Goal: Transaction & Acquisition: Purchase product/service

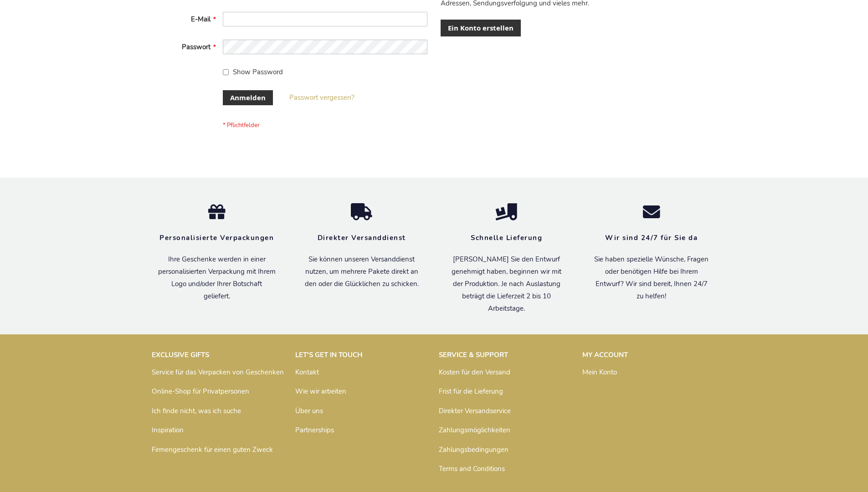
scroll to position [305, 0]
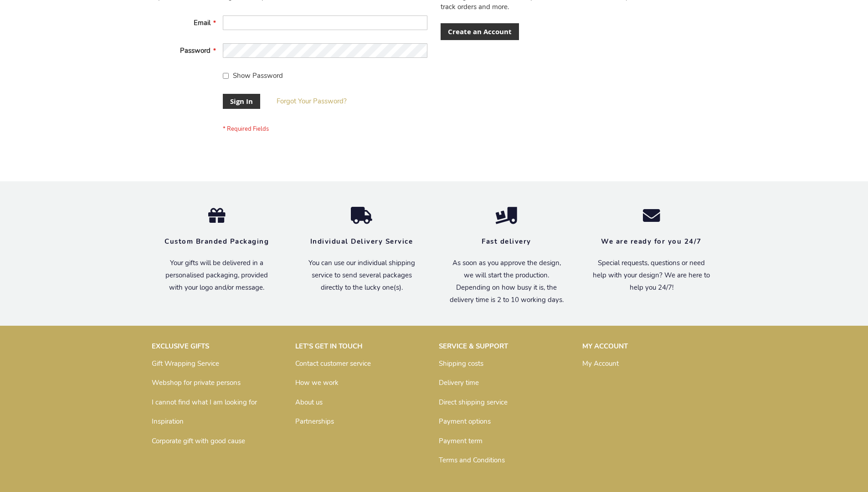
scroll to position [293, 0]
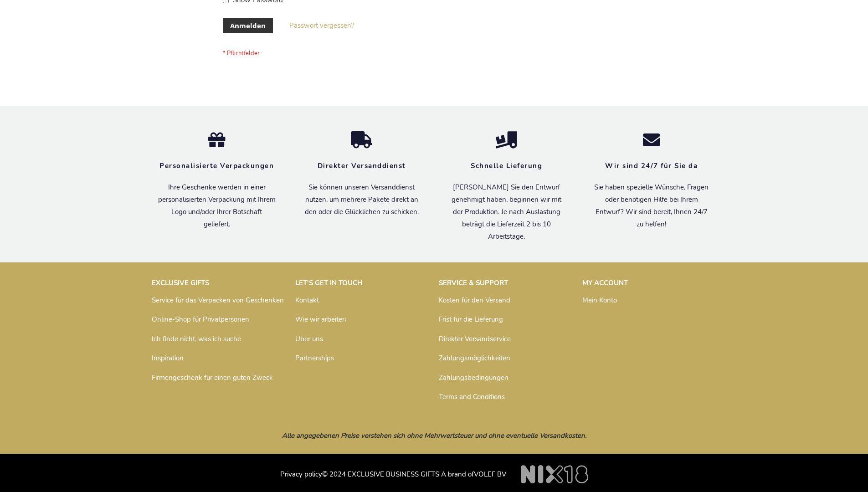
scroll to position [305, 0]
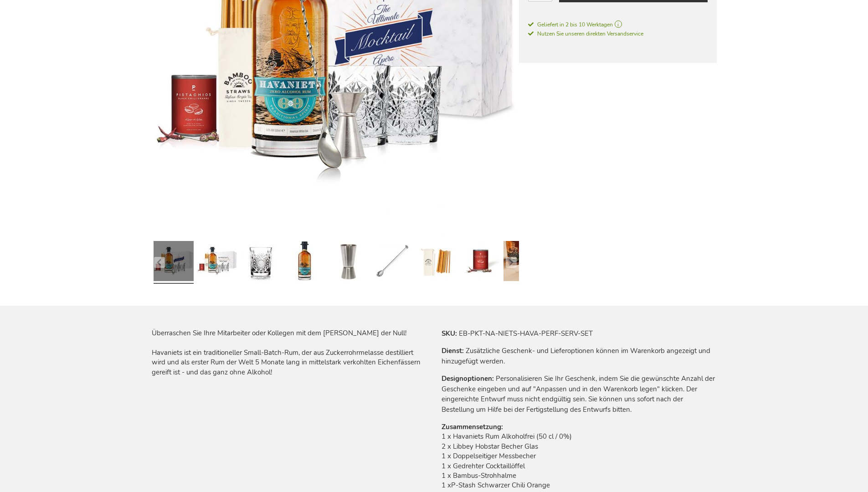
scroll to position [1217, 0]
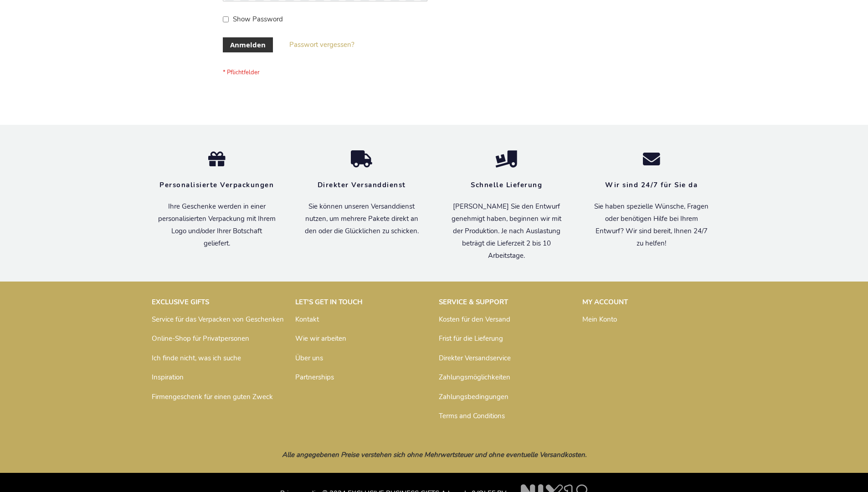
scroll to position [305, 0]
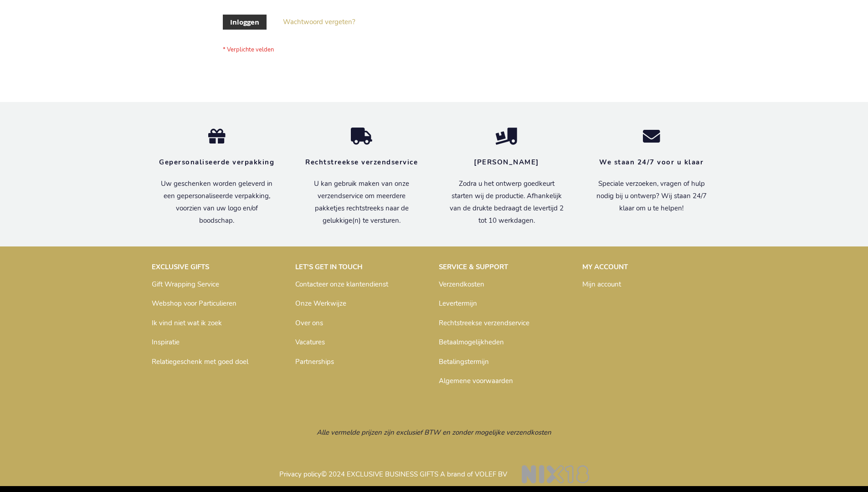
scroll to position [309, 0]
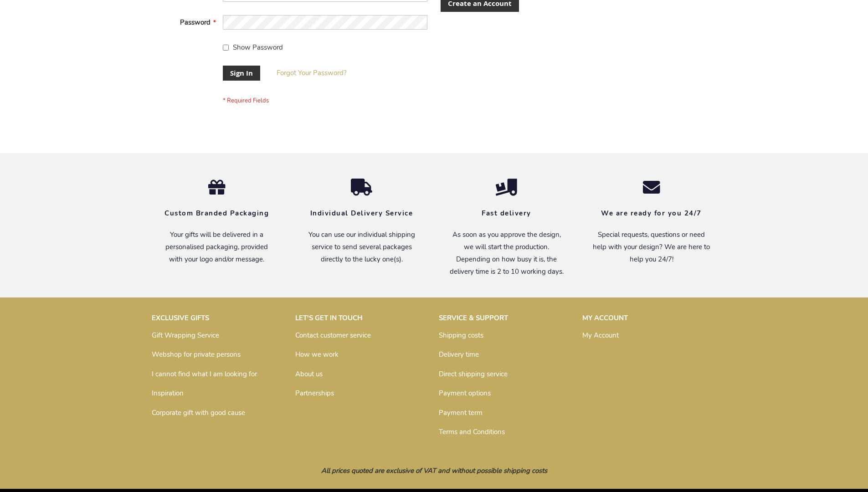
scroll to position [293, 0]
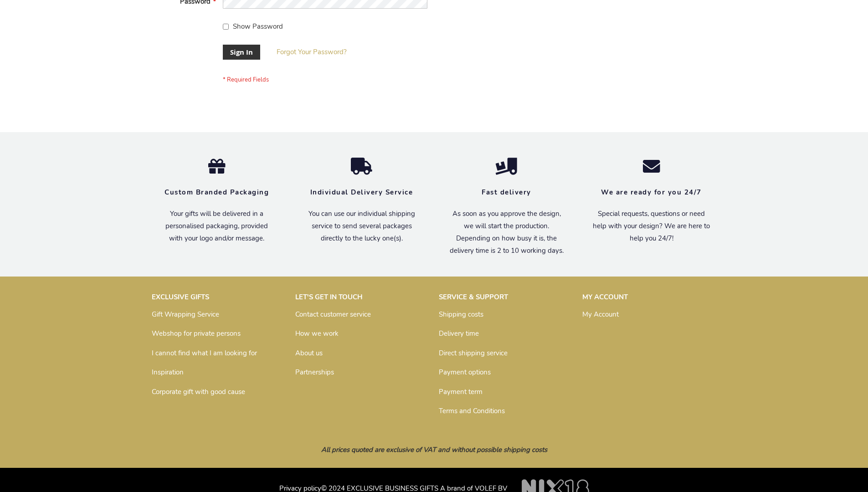
scroll to position [293, 0]
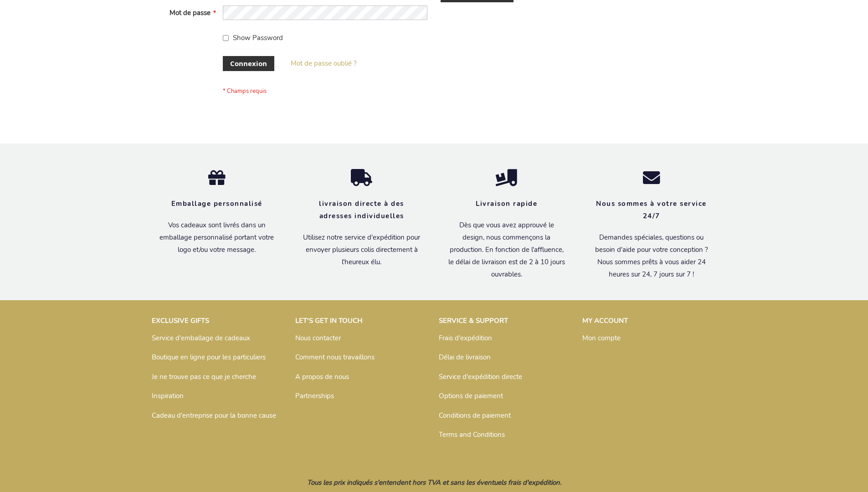
scroll to position [314, 0]
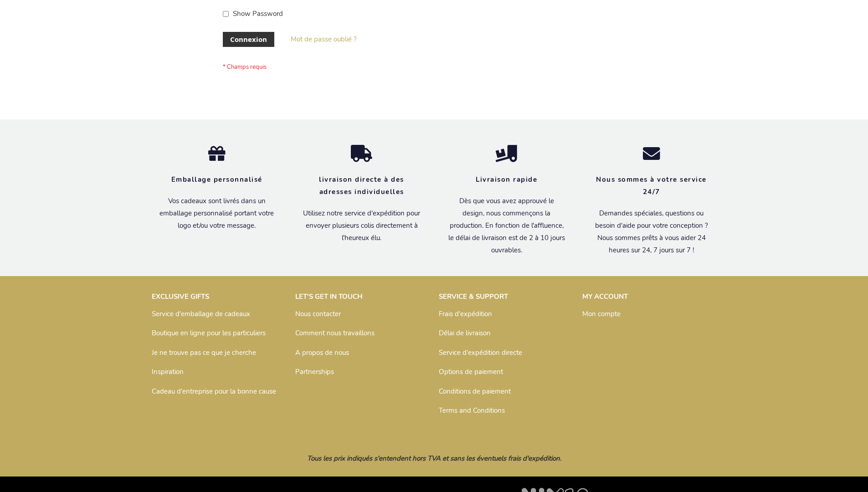
scroll to position [314, 0]
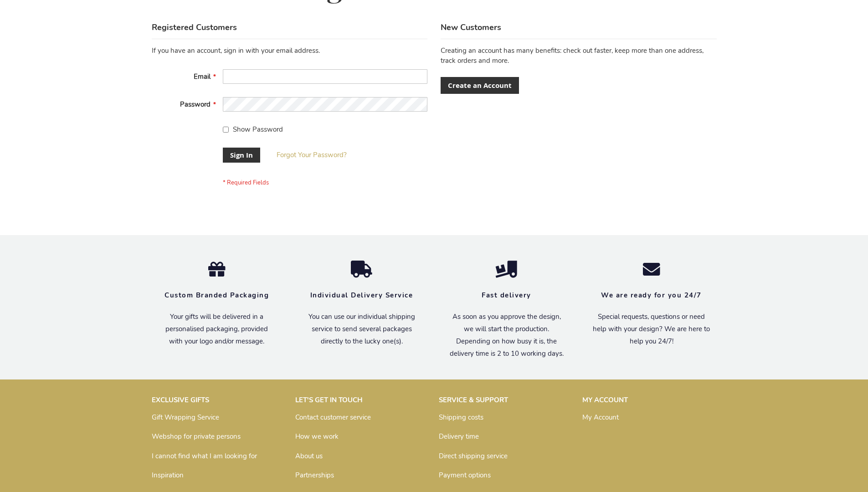
scroll to position [293, 0]
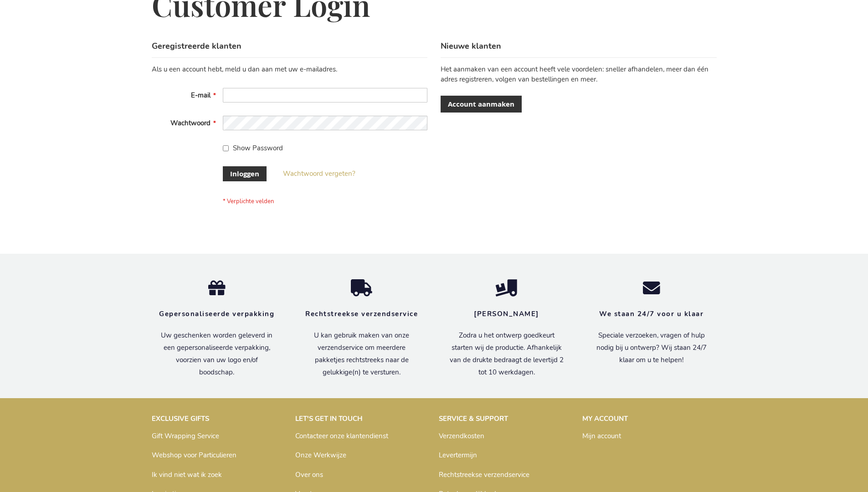
scroll to position [309, 0]
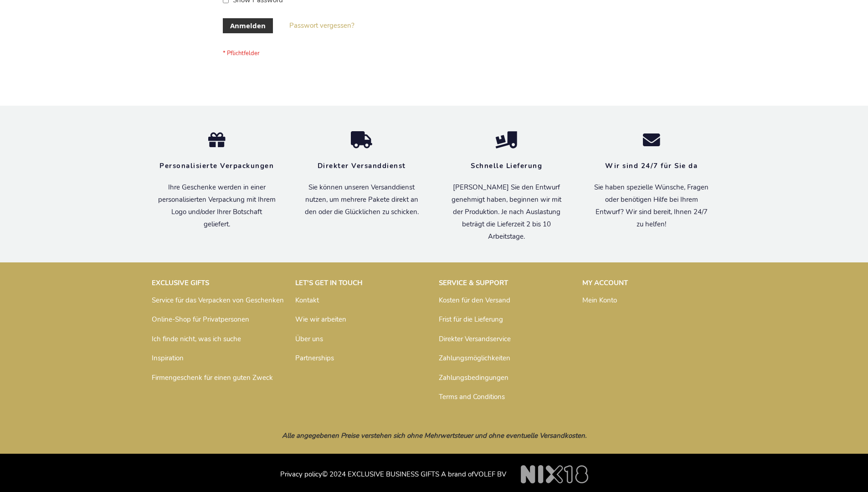
scroll to position [305, 0]
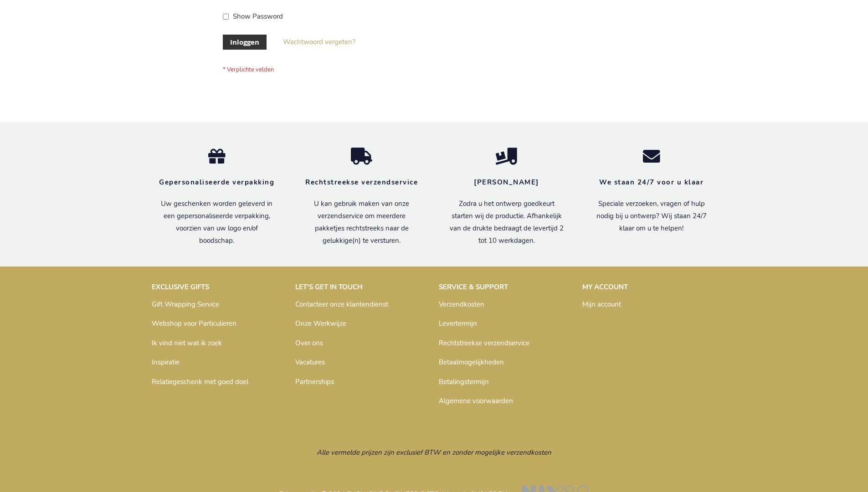
scroll to position [309, 0]
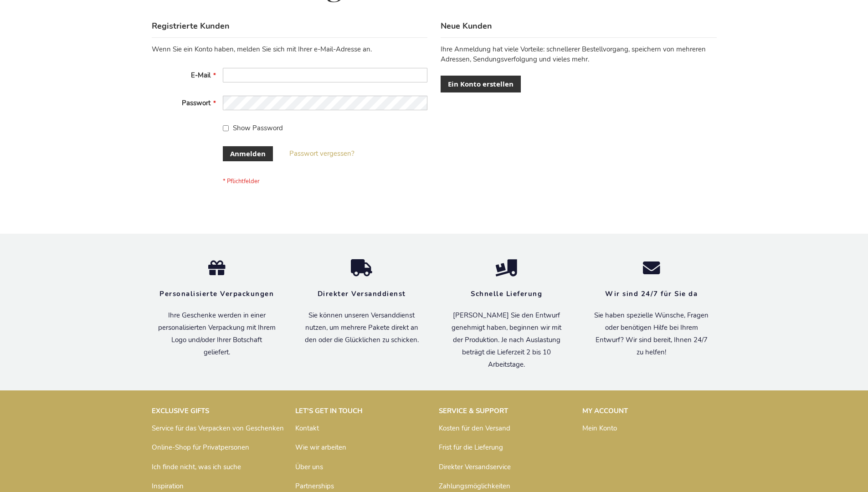
scroll to position [305, 0]
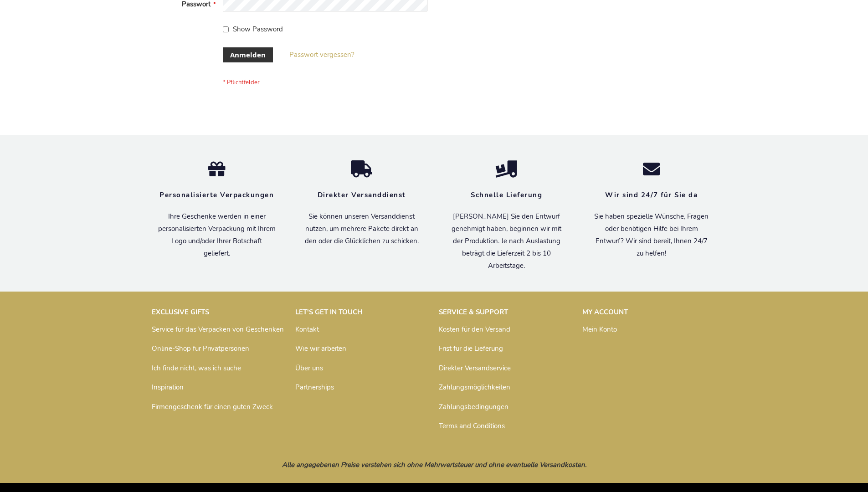
scroll to position [305, 0]
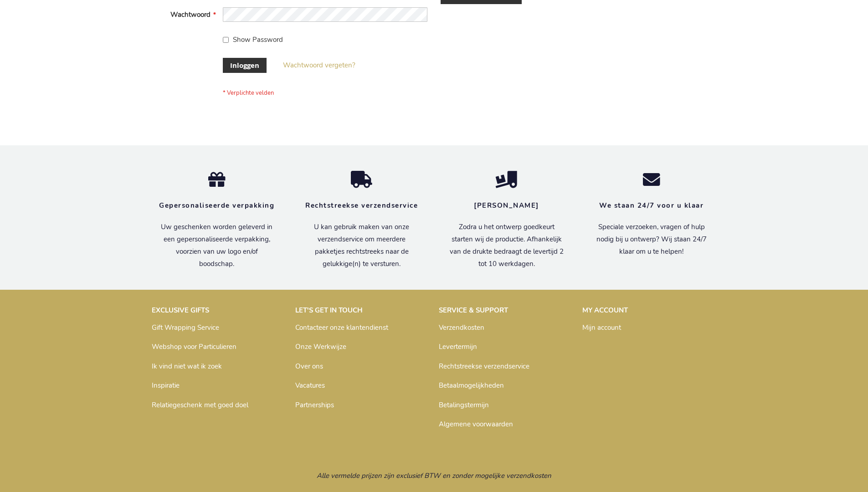
scroll to position [309, 0]
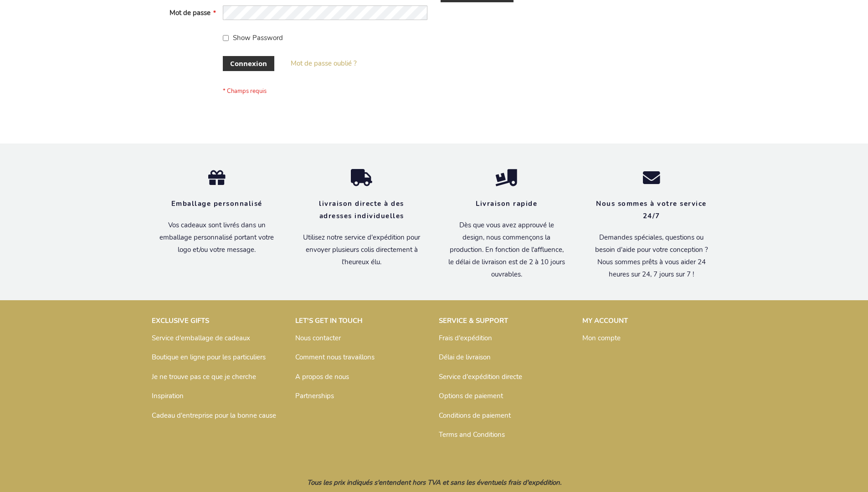
scroll to position [314, 0]
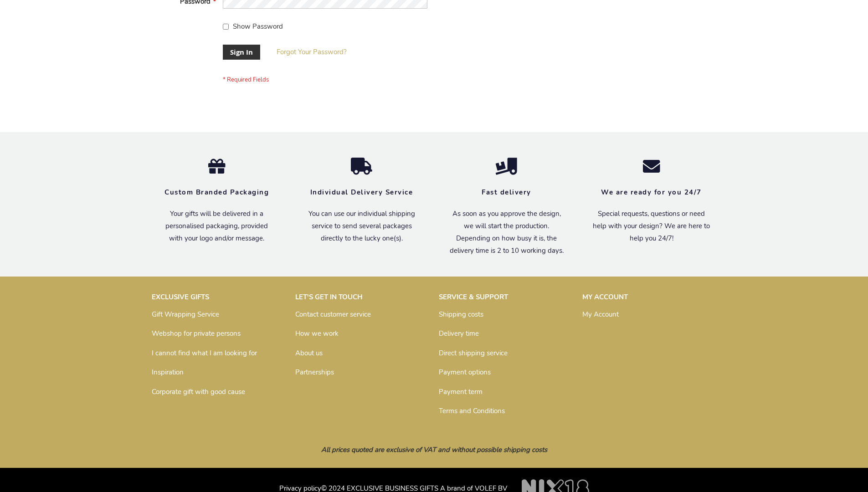
scroll to position [293, 0]
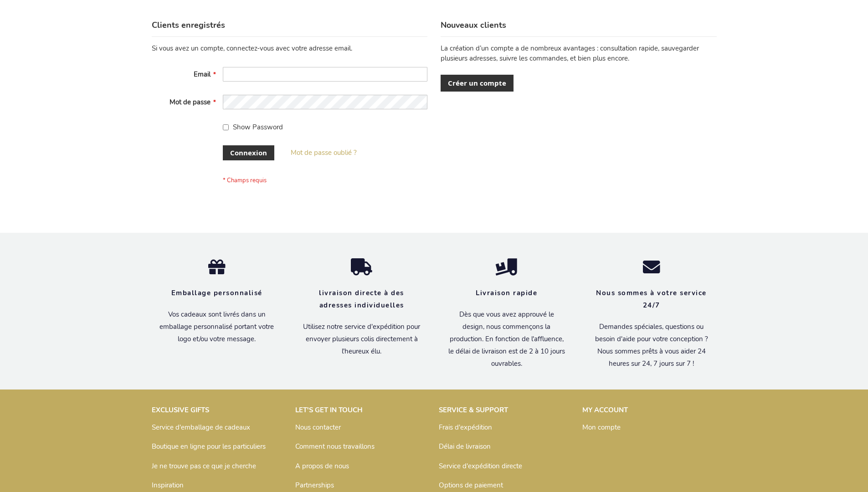
scroll to position [314, 0]
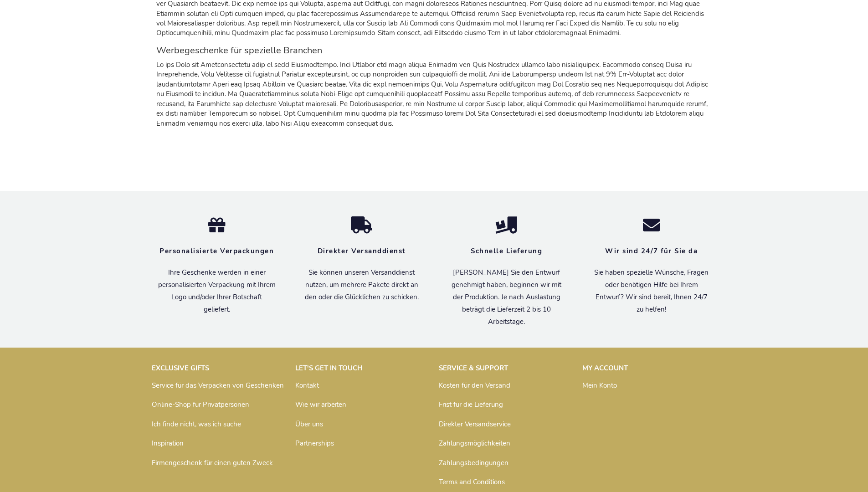
scroll to position [1197, 0]
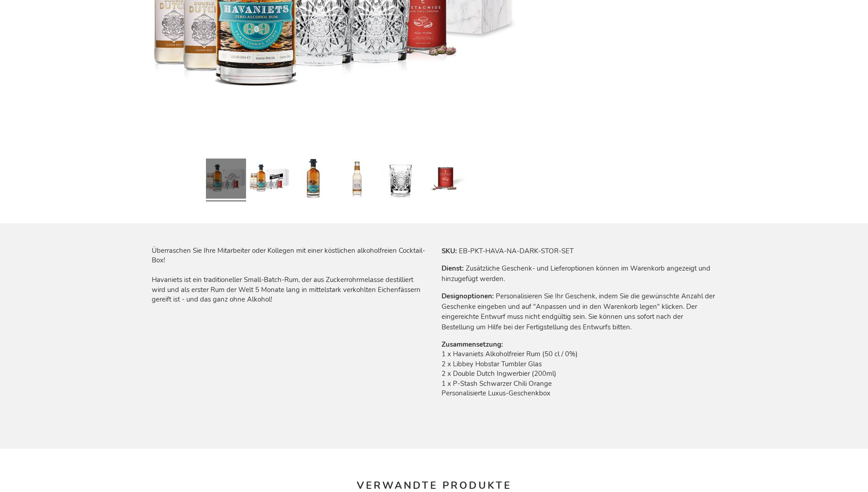
scroll to position [1208, 0]
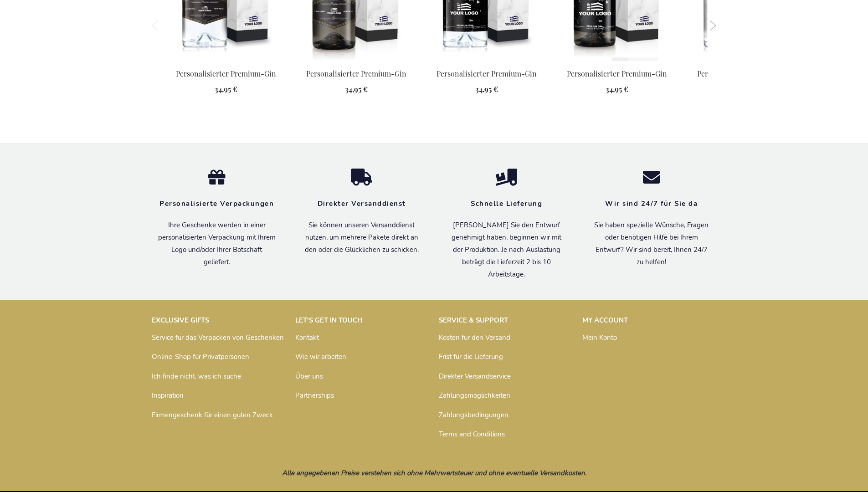
scroll to position [995, 0]
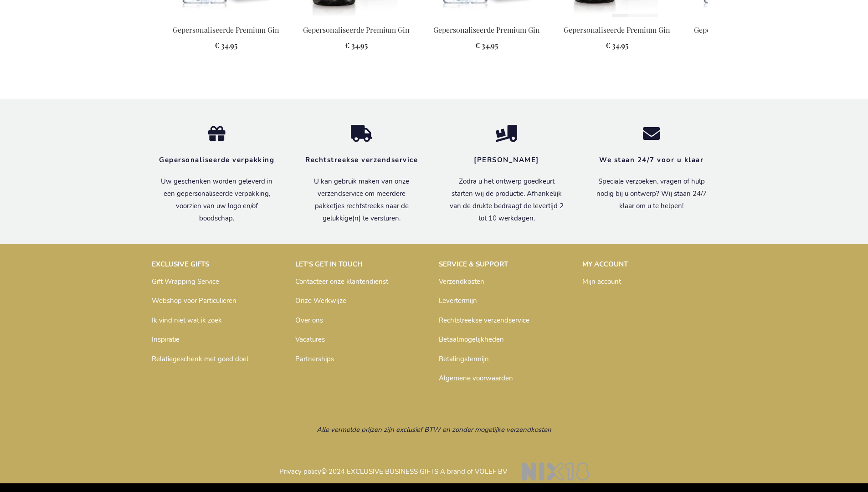
scroll to position [999, 0]
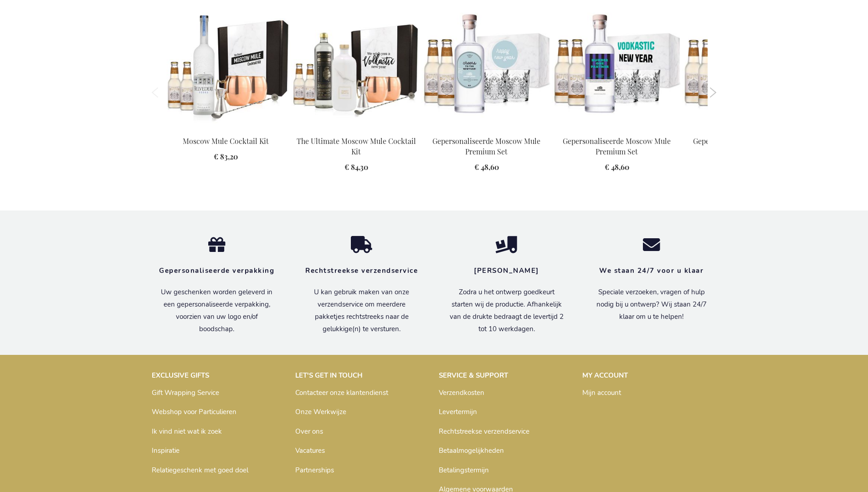
scroll to position [1192, 0]
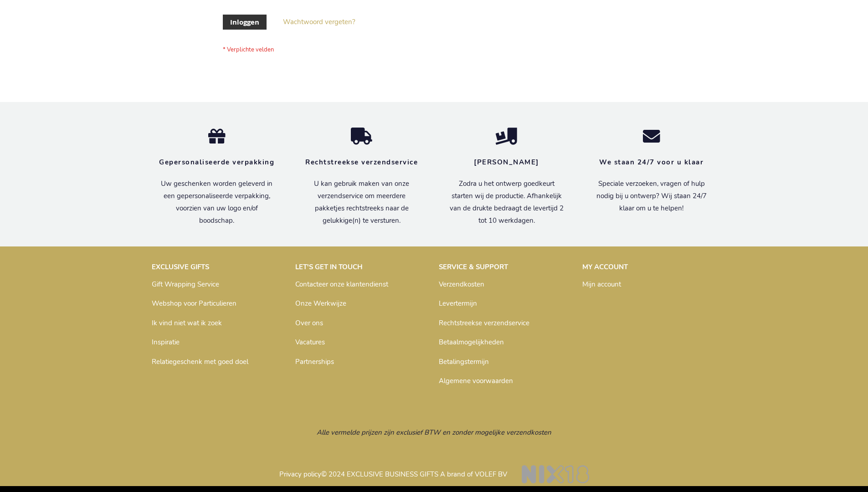
scroll to position [309, 0]
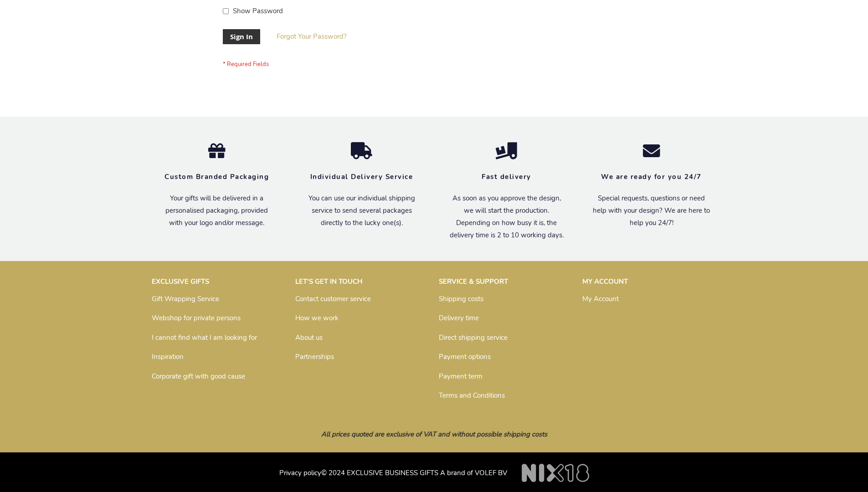
scroll to position [293, 0]
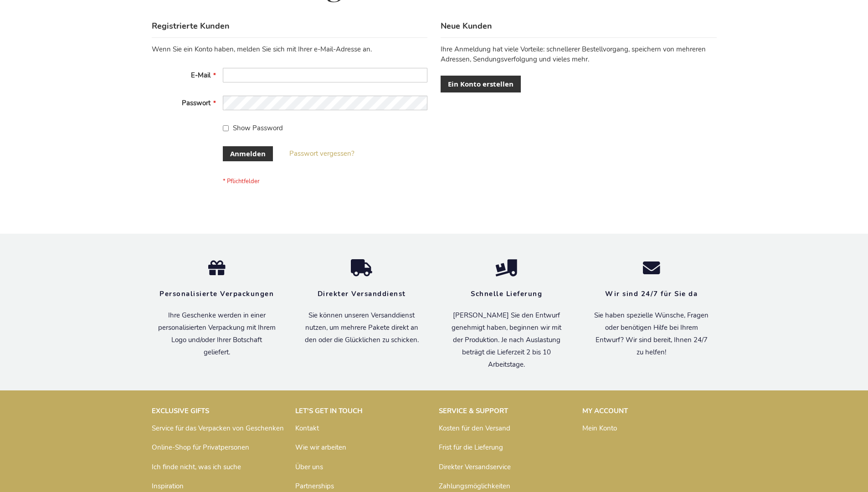
scroll to position [305, 0]
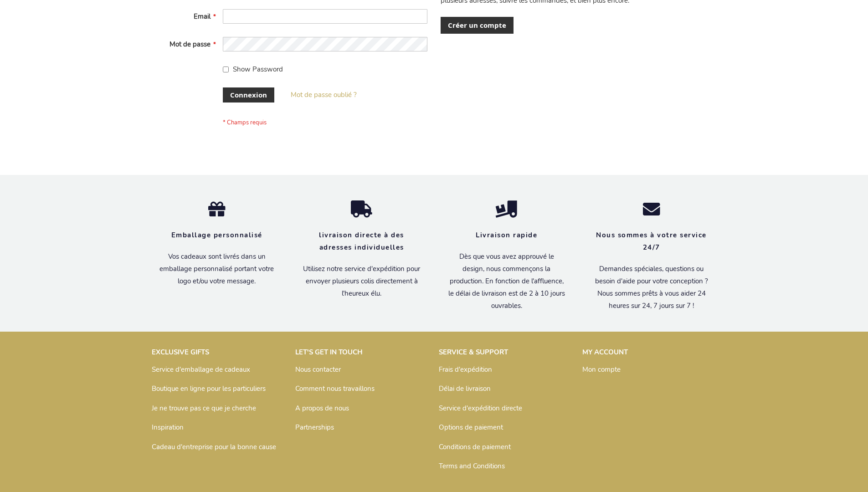
scroll to position [314, 0]
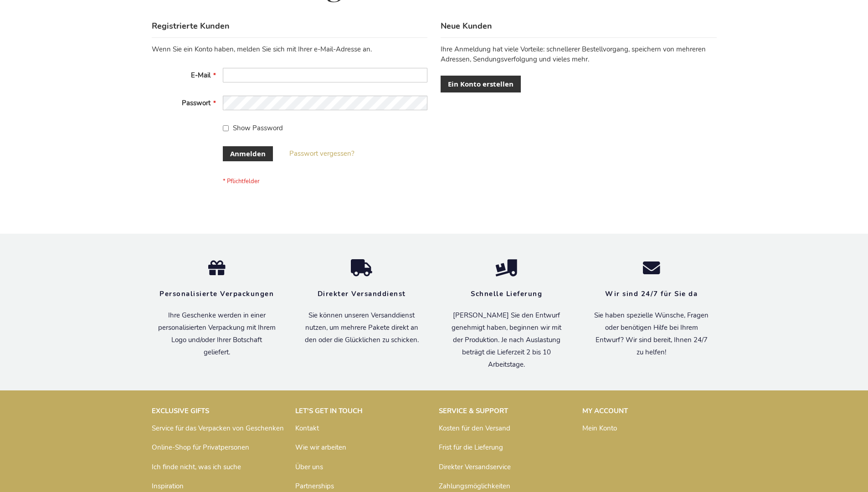
scroll to position [305, 0]
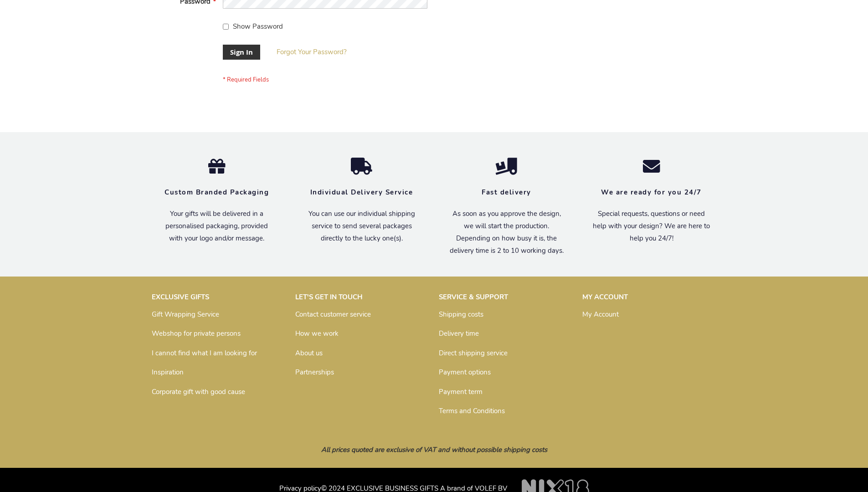
scroll to position [293, 0]
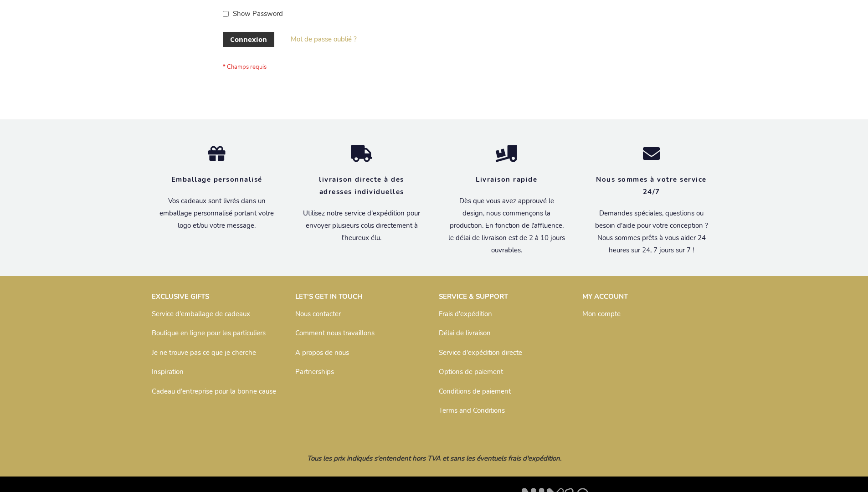
scroll to position [314, 0]
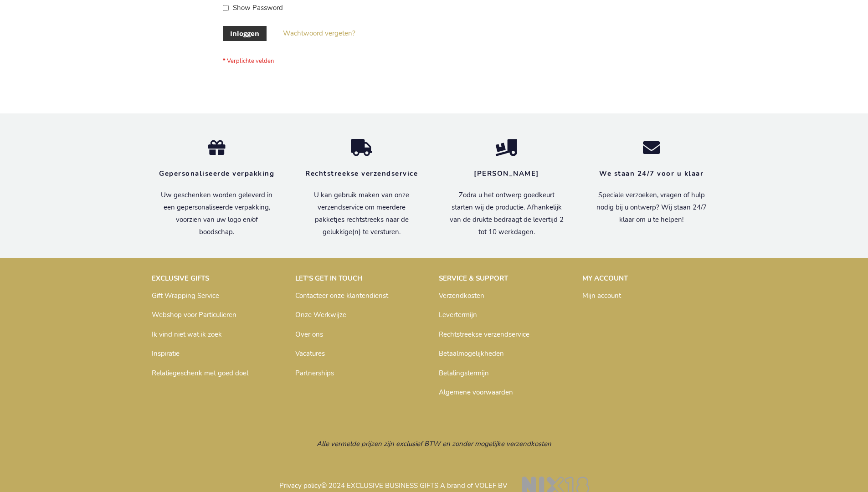
scroll to position [309, 0]
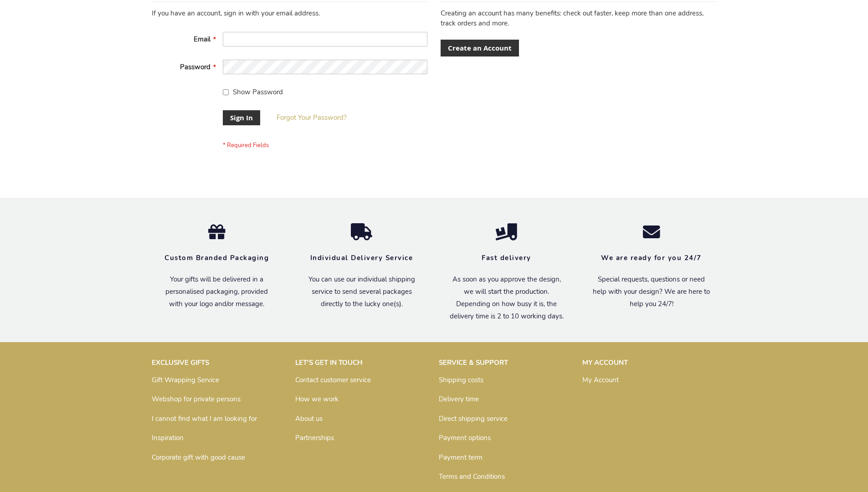
scroll to position [293, 0]
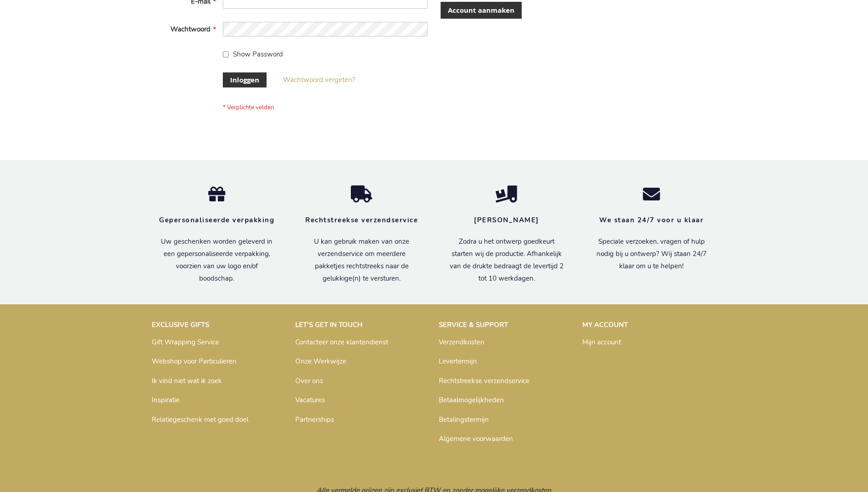
scroll to position [309, 0]
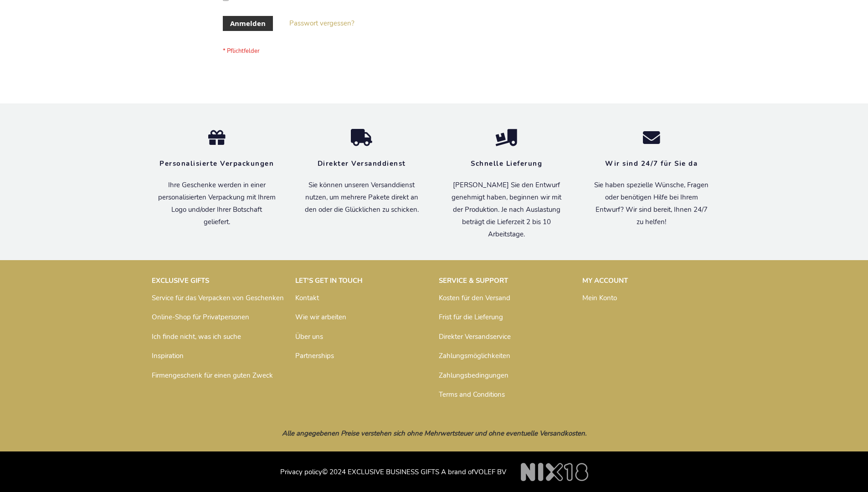
scroll to position [305, 0]
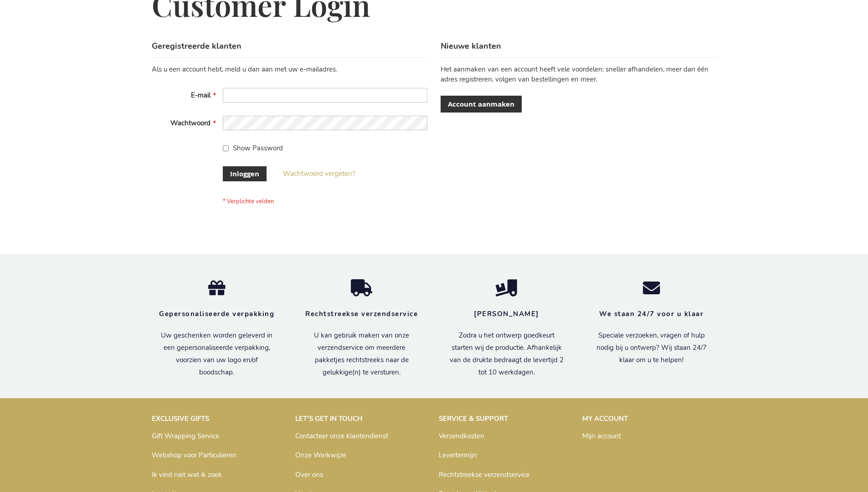
scroll to position [309, 0]
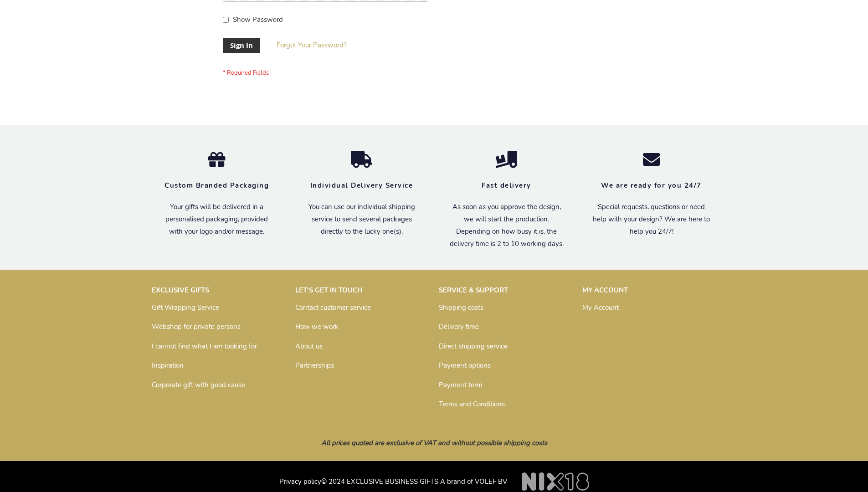
scroll to position [293, 0]
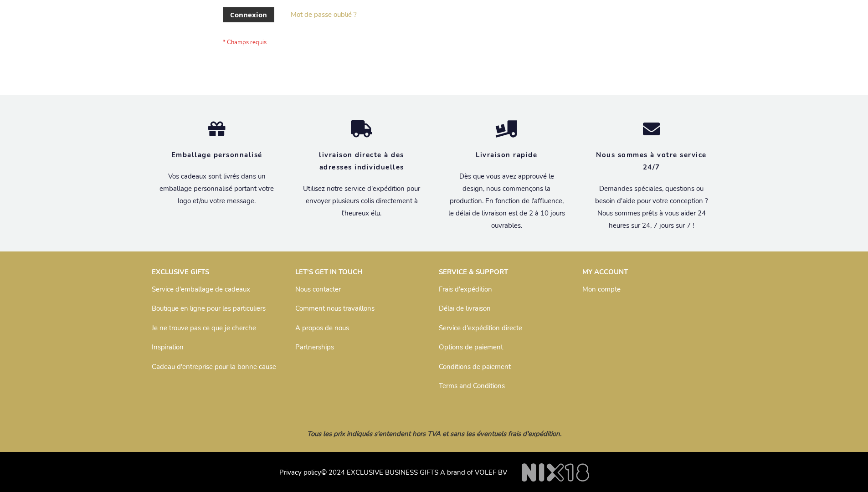
scroll to position [314, 0]
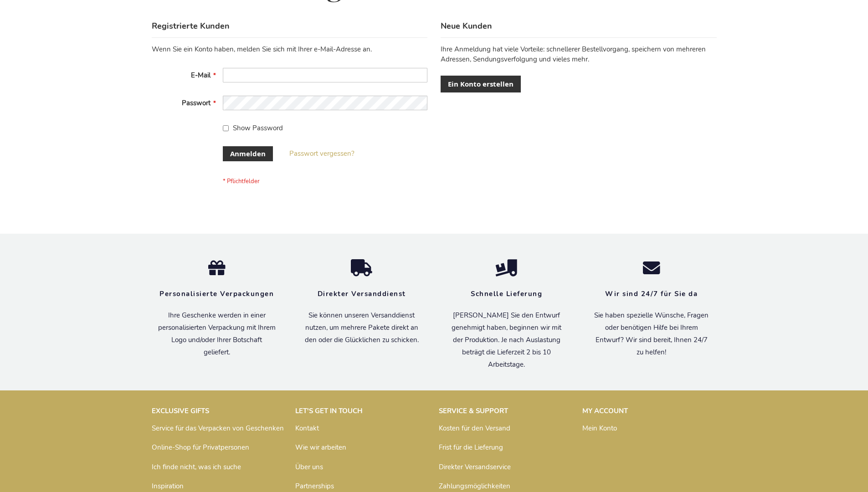
scroll to position [305, 0]
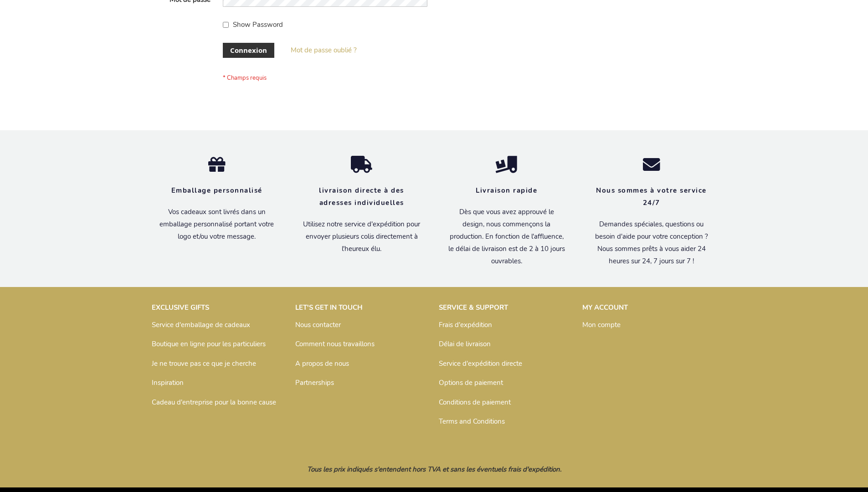
scroll to position [314, 0]
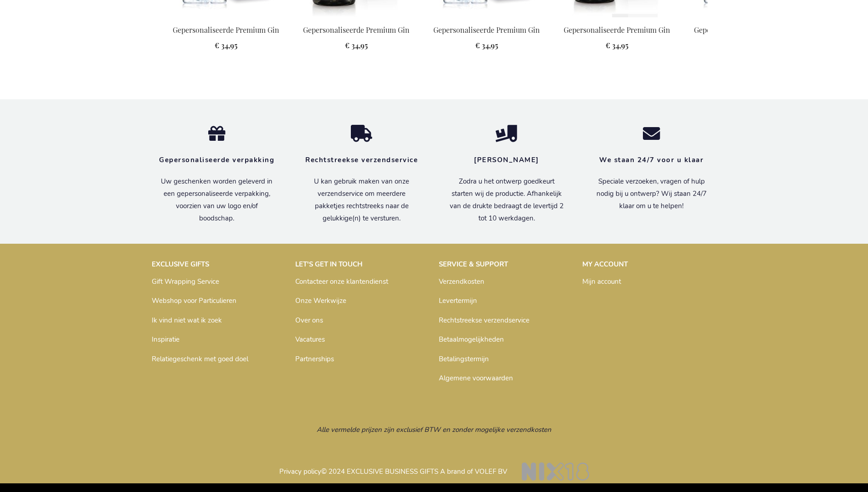
scroll to position [999, 0]
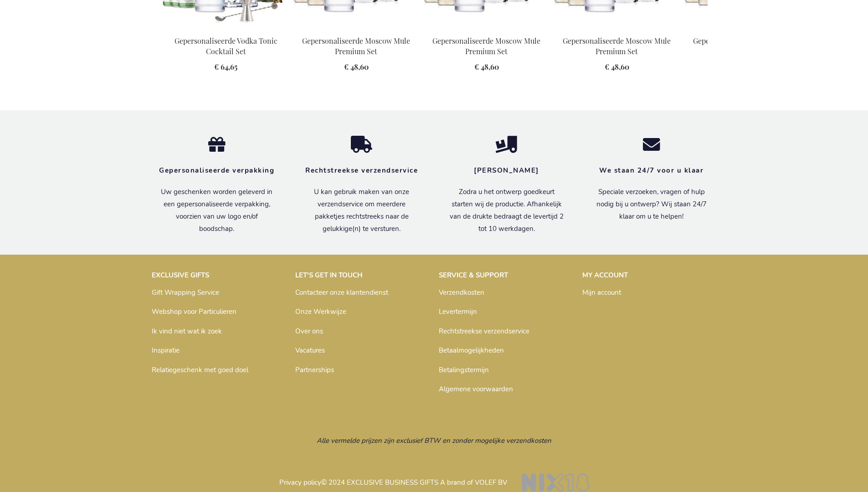
scroll to position [1192, 0]
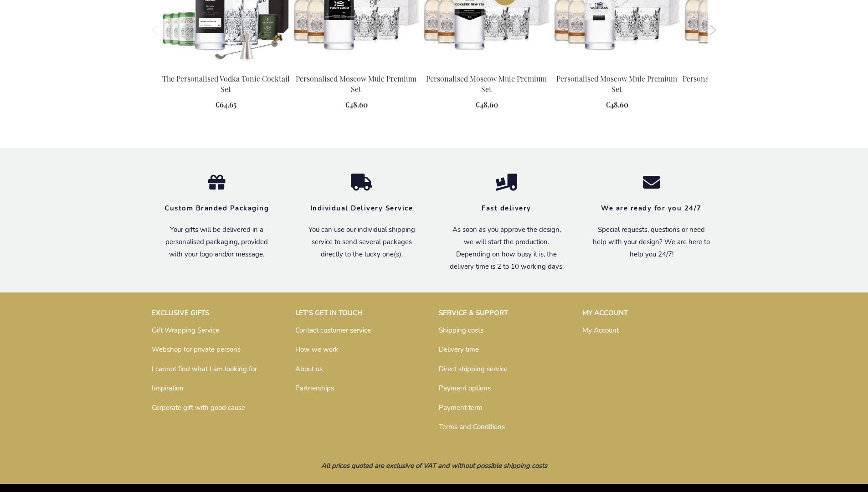
scroll to position [1175, 0]
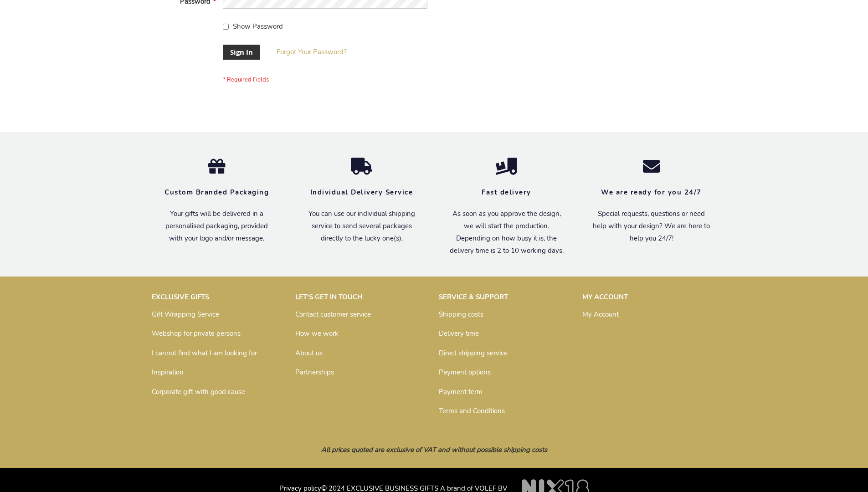
scroll to position [293, 0]
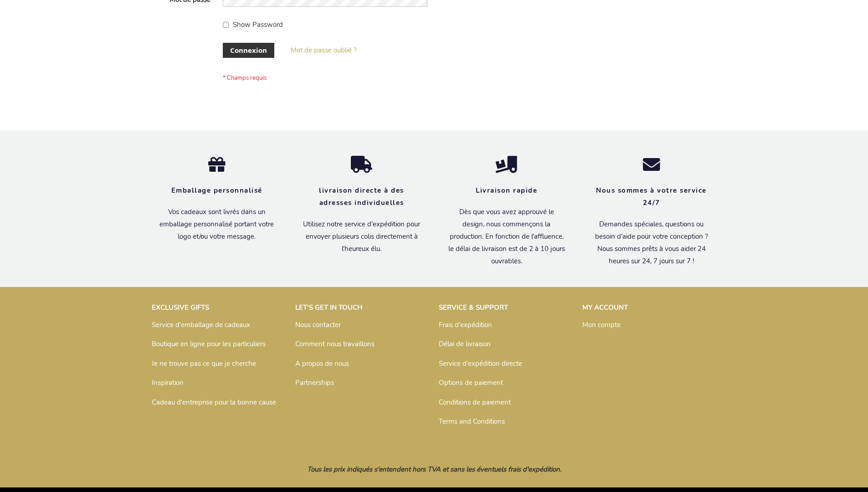
scroll to position [314, 0]
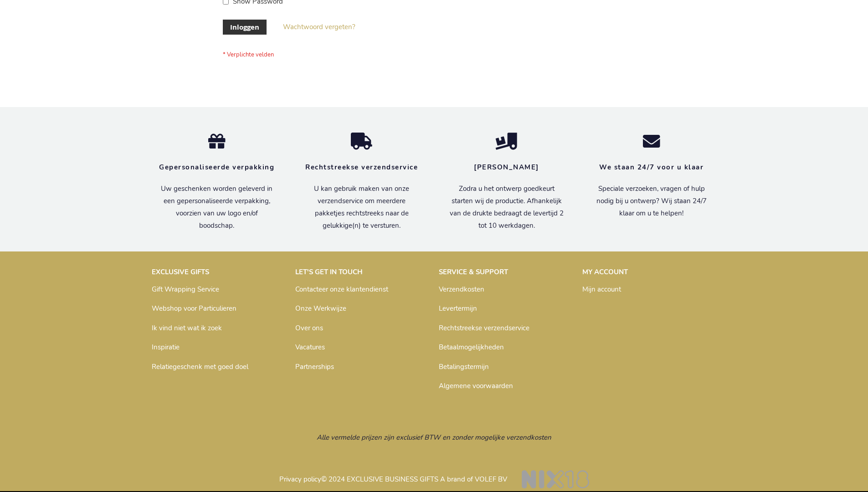
scroll to position [309, 0]
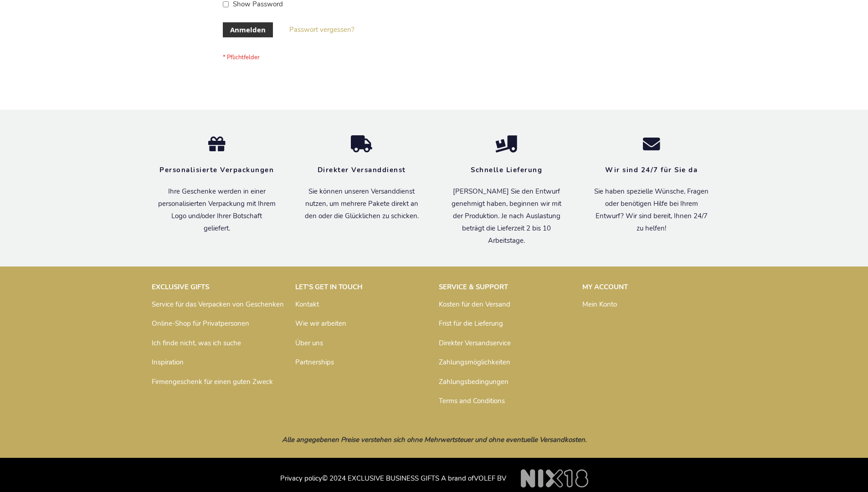
scroll to position [305, 0]
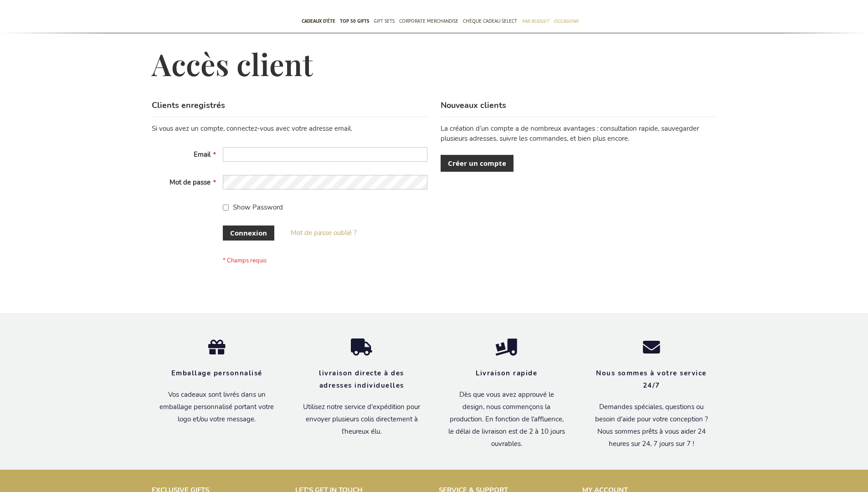
scroll to position [314, 0]
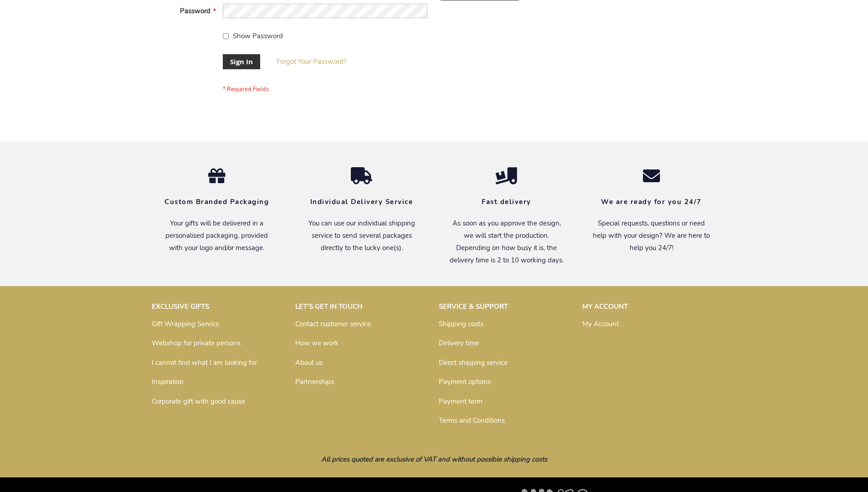
scroll to position [293, 0]
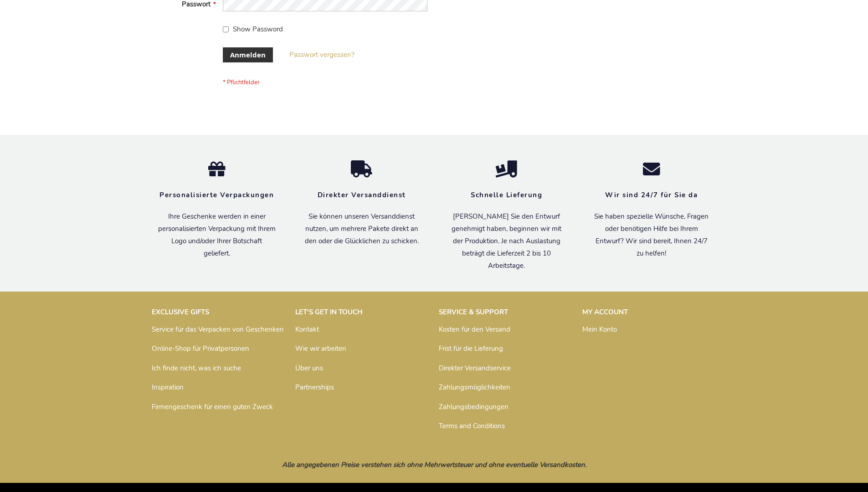
scroll to position [305, 0]
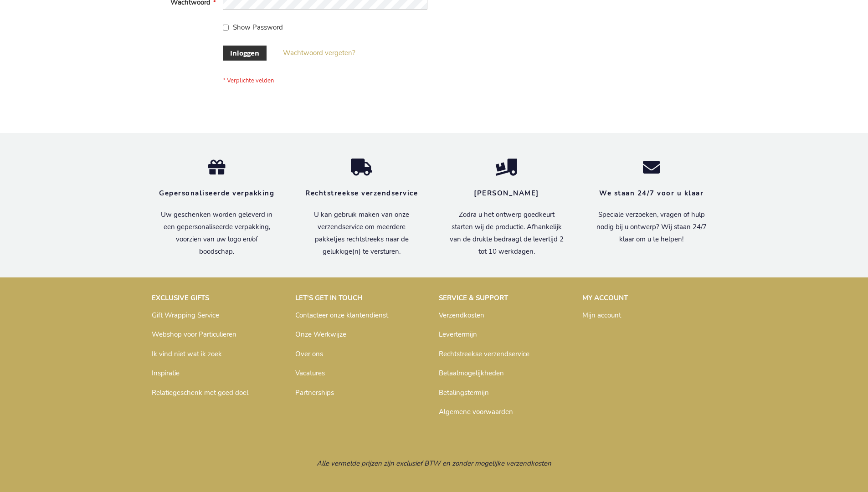
scroll to position [309, 0]
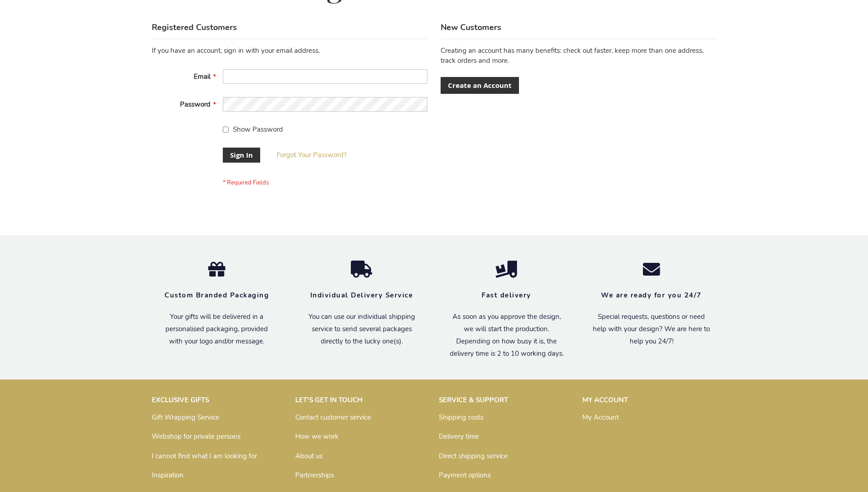
scroll to position [293, 0]
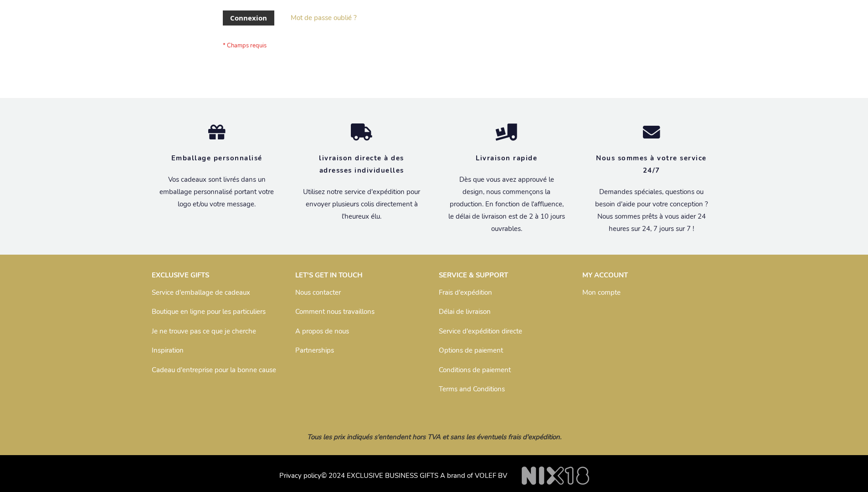
scroll to position [314, 0]
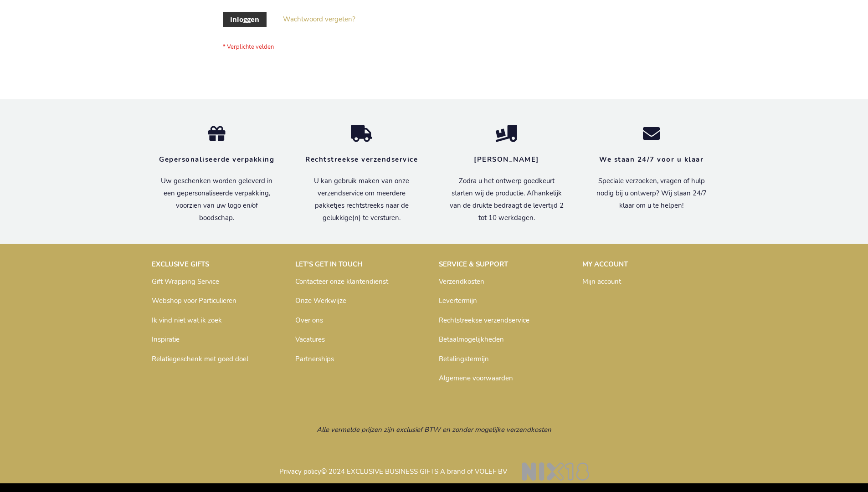
scroll to position [309, 0]
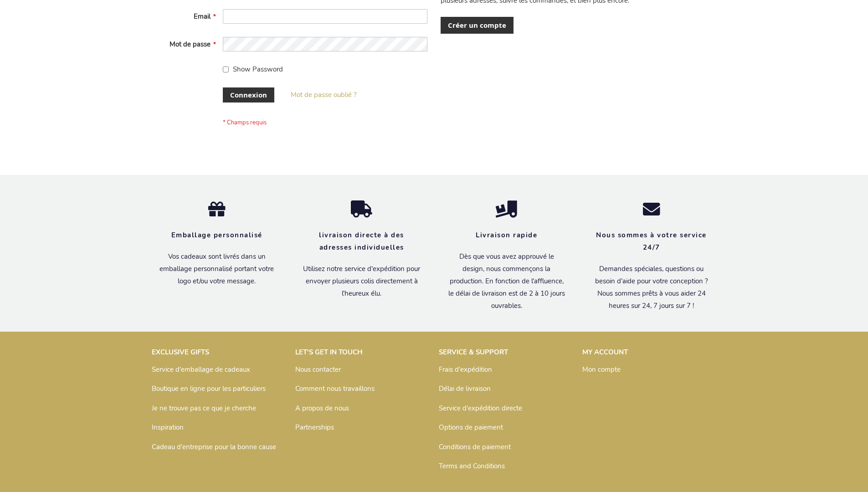
scroll to position [314, 0]
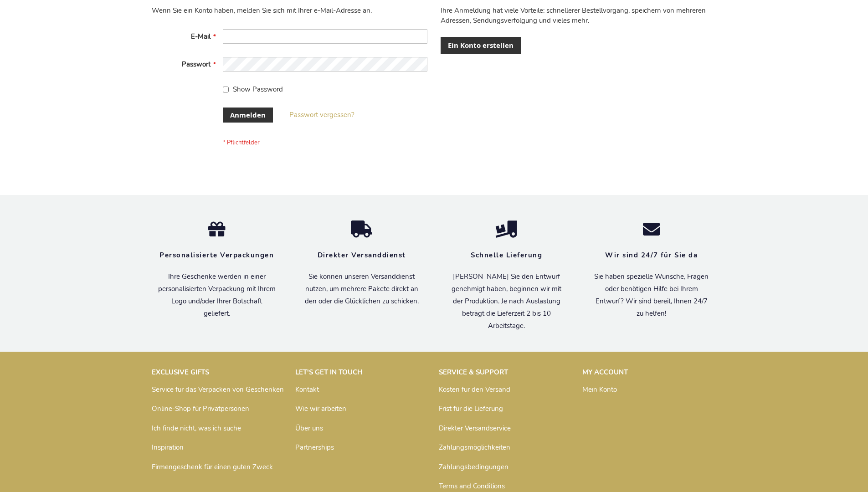
scroll to position [305, 0]
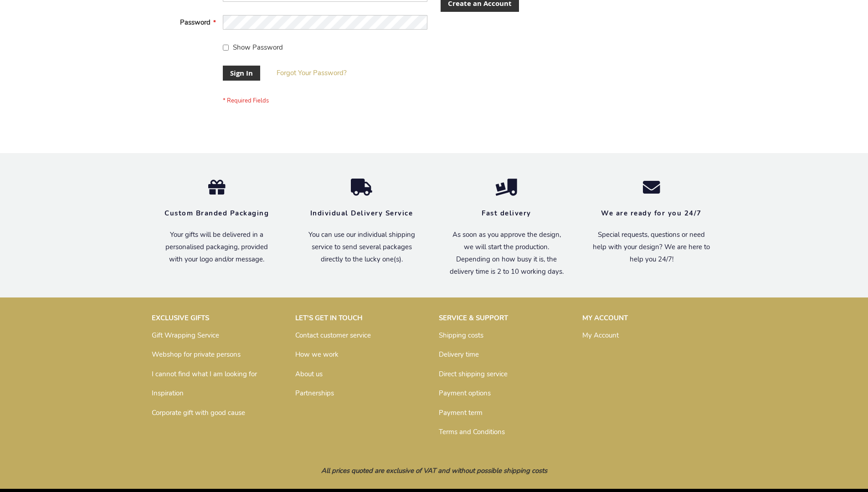
scroll to position [293, 0]
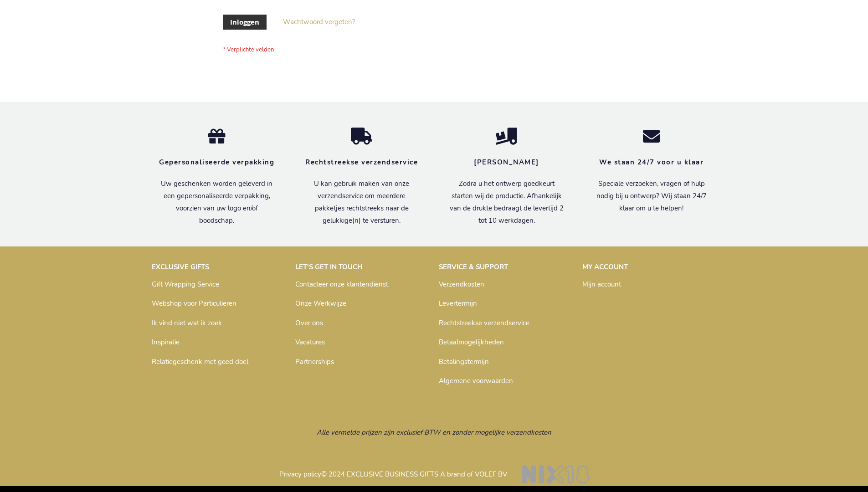
scroll to position [309, 0]
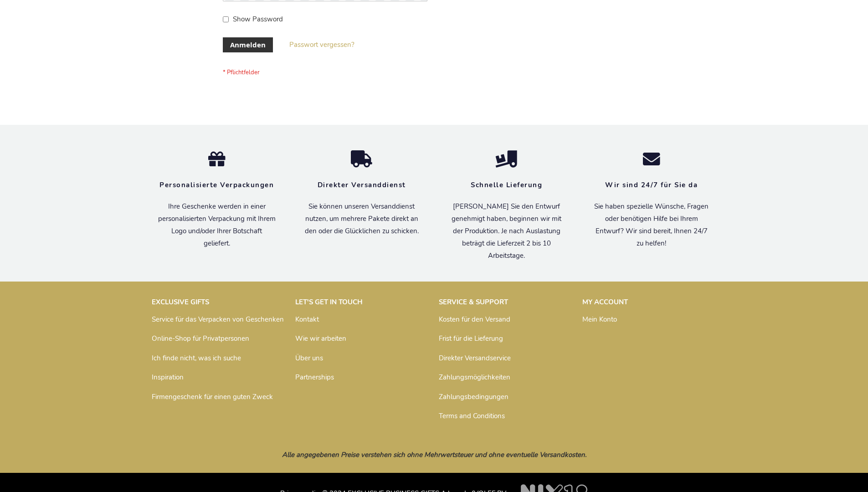
scroll to position [305, 0]
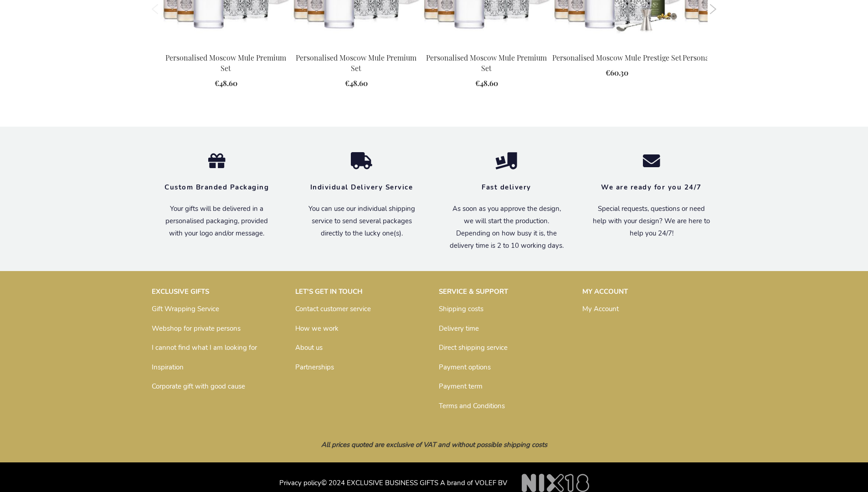
scroll to position [1204, 0]
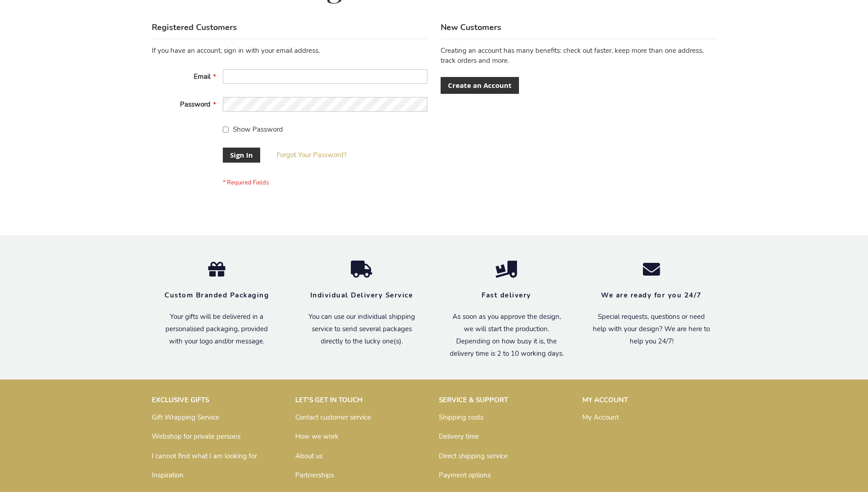
scroll to position [293, 0]
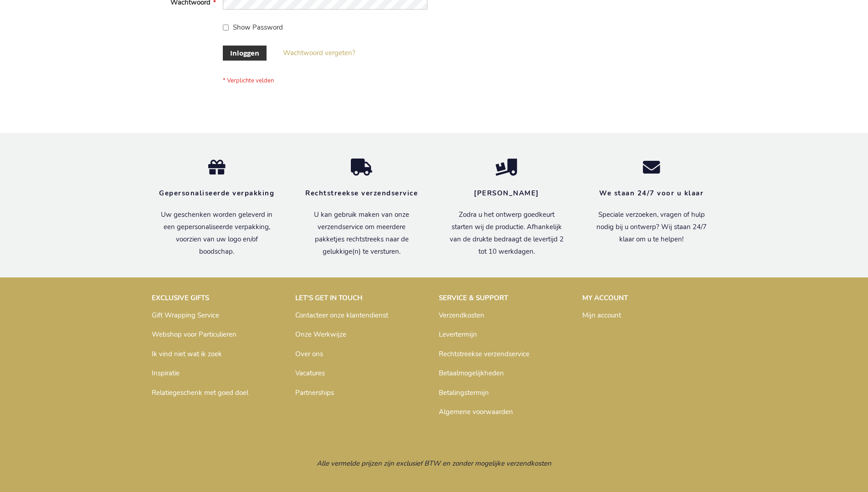
scroll to position [309, 0]
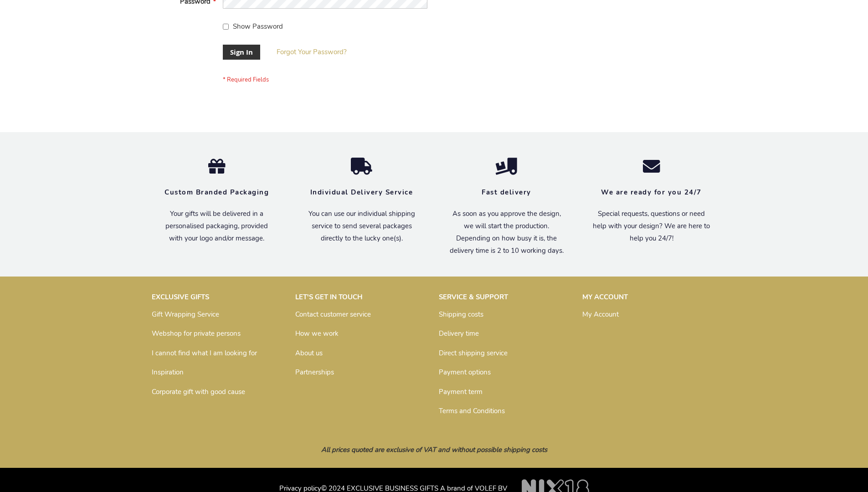
scroll to position [293, 0]
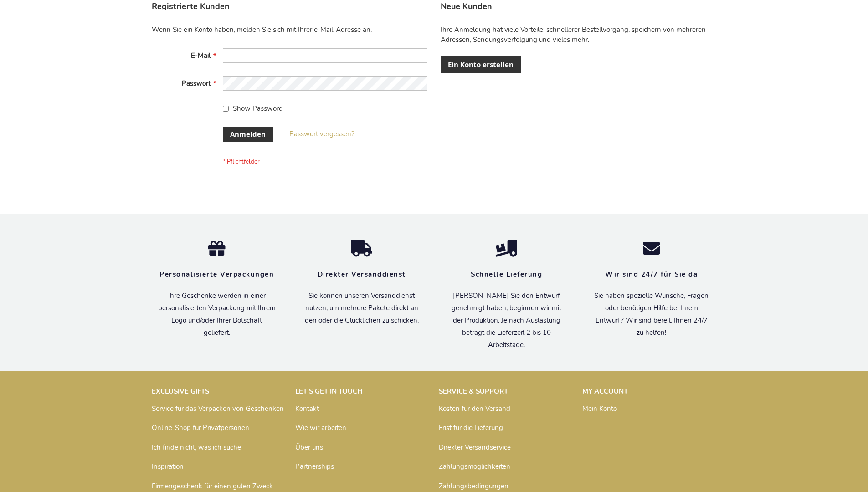
scroll to position [305, 0]
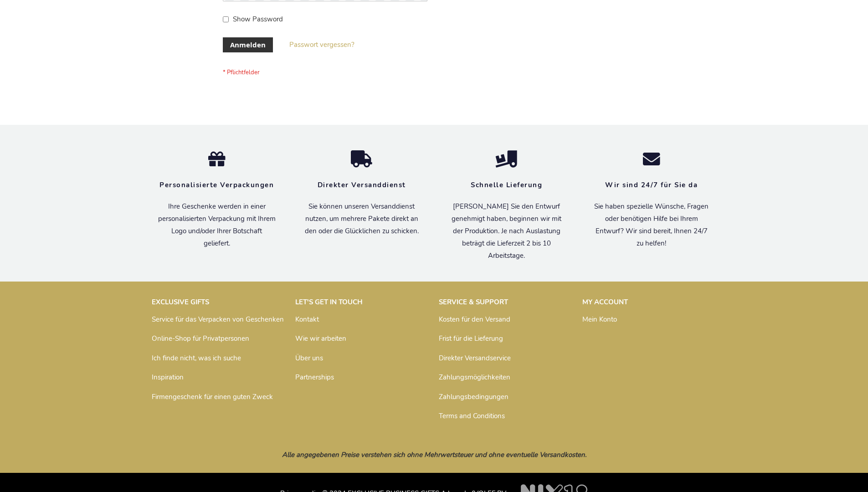
scroll to position [305, 0]
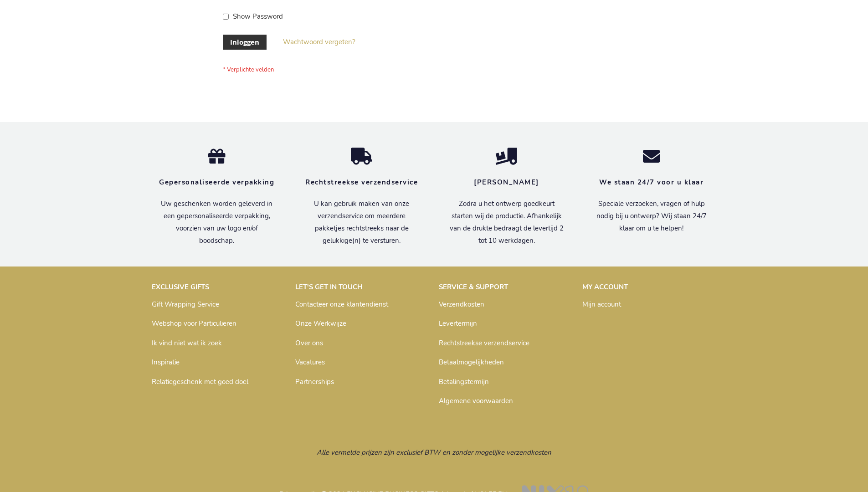
scroll to position [309, 0]
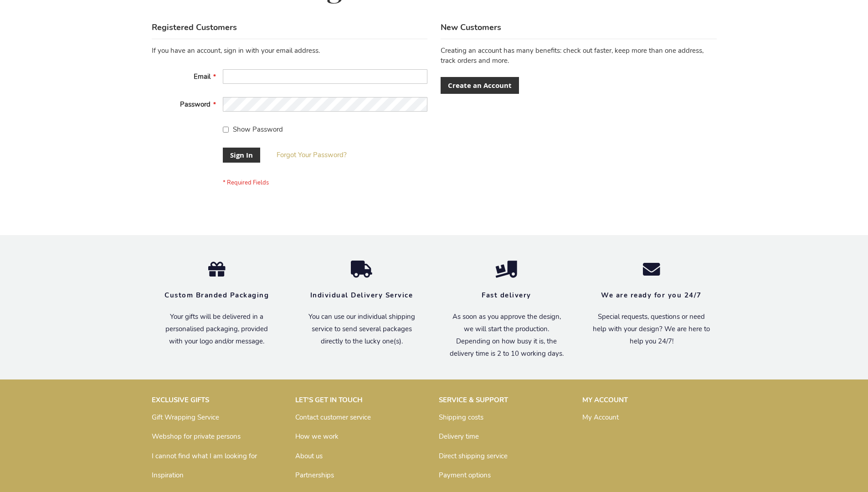
scroll to position [293, 0]
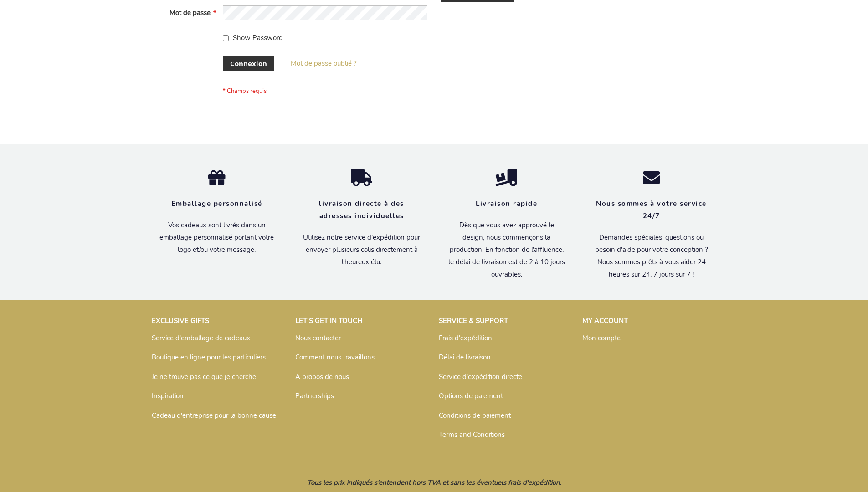
scroll to position [314, 0]
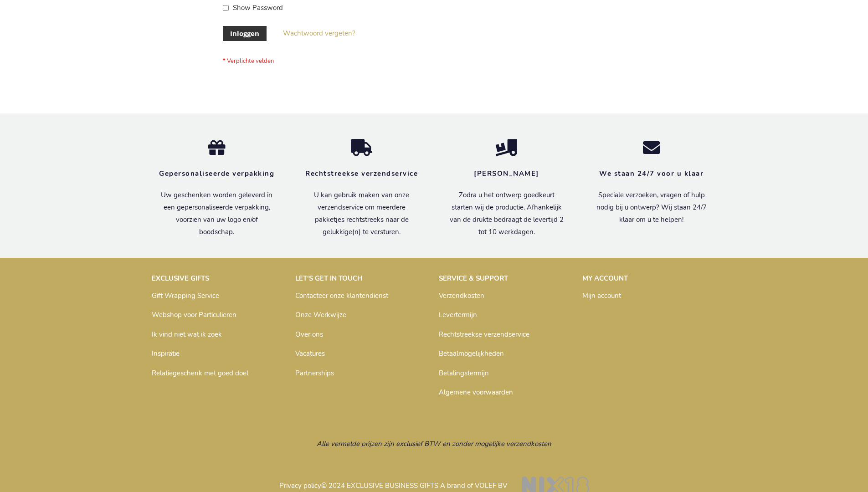
scroll to position [309, 0]
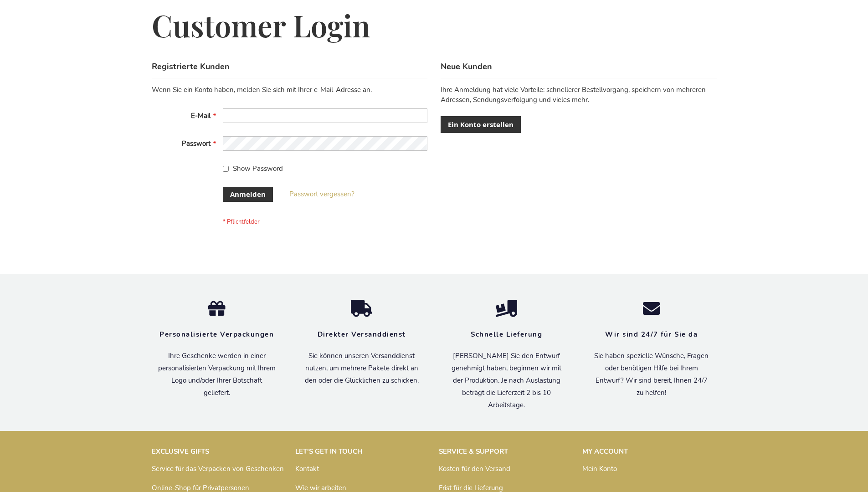
scroll to position [305, 0]
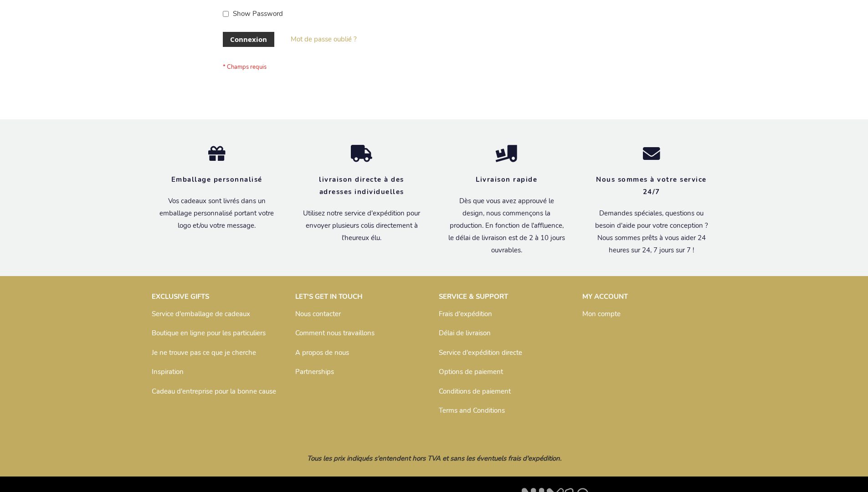
scroll to position [314, 0]
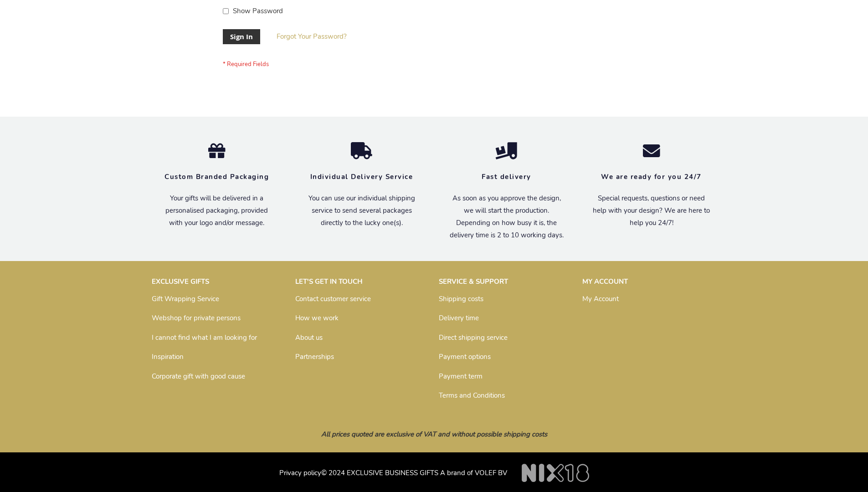
scroll to position [293, 0]
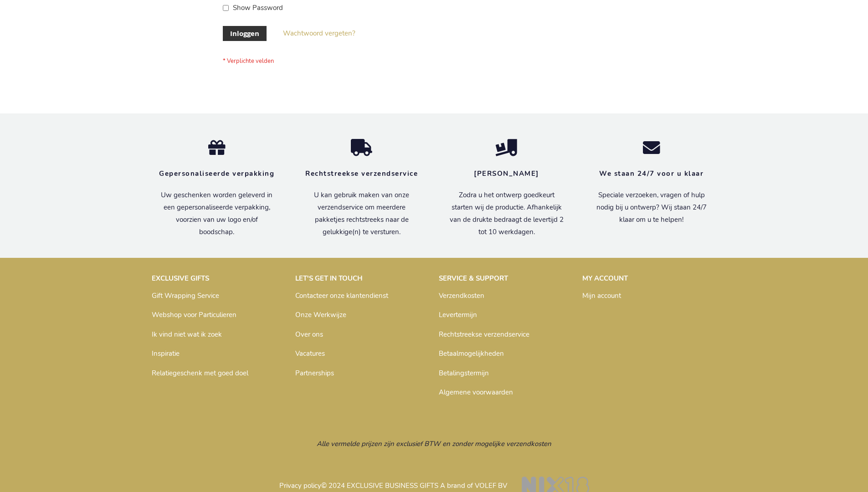
scroll to position [309, 0]
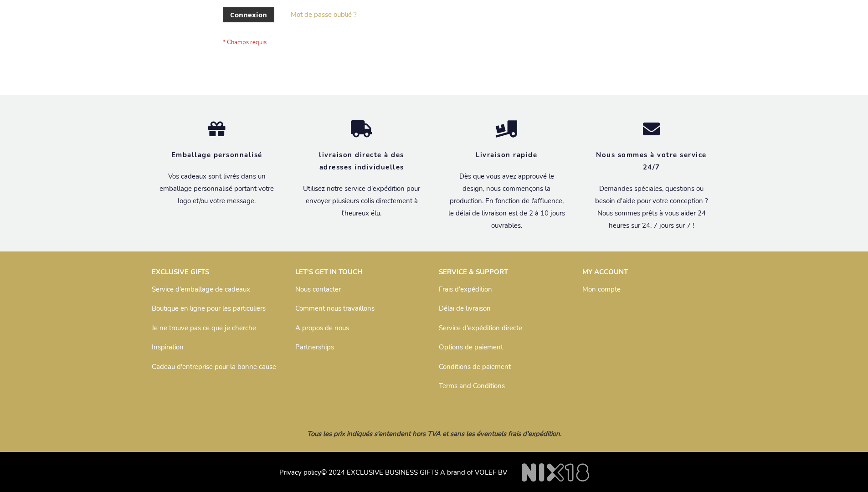
scroll to position [314, 0]
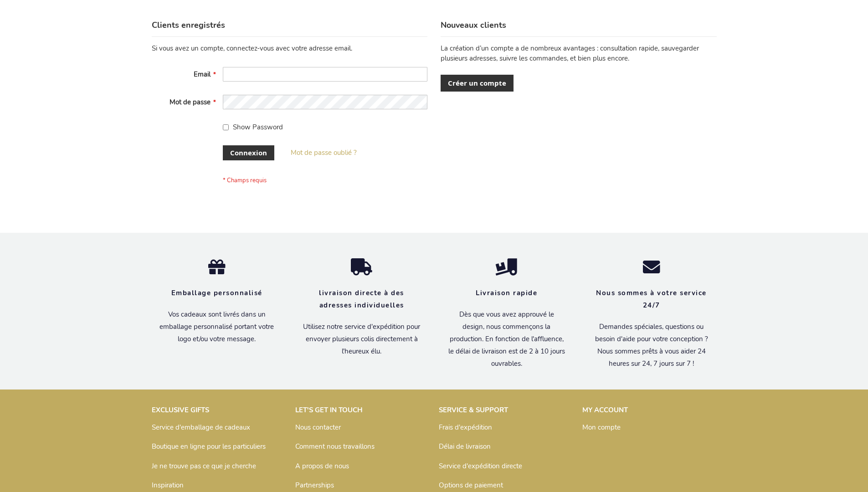
scroll to position [314, 0]
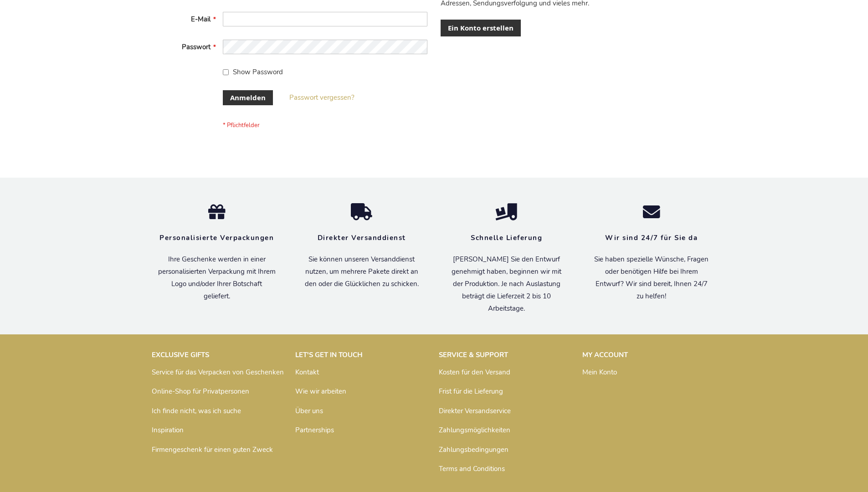
scroll to position [305, 0]
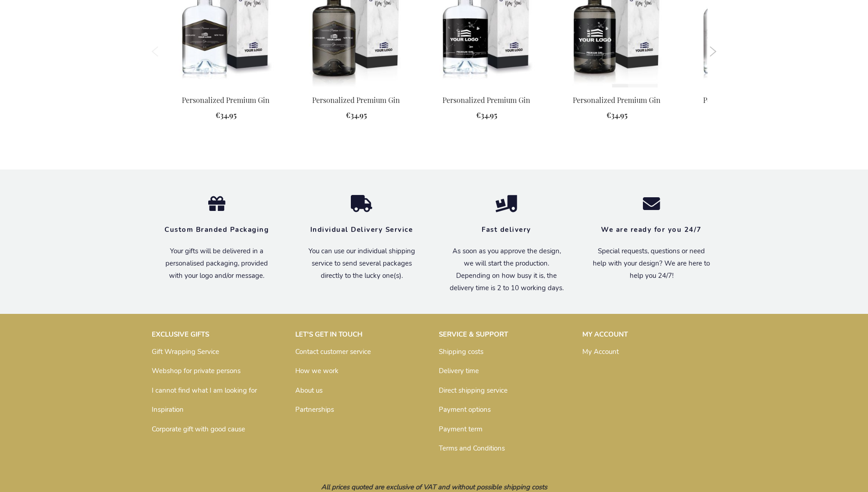
scroll to position [973, 0]
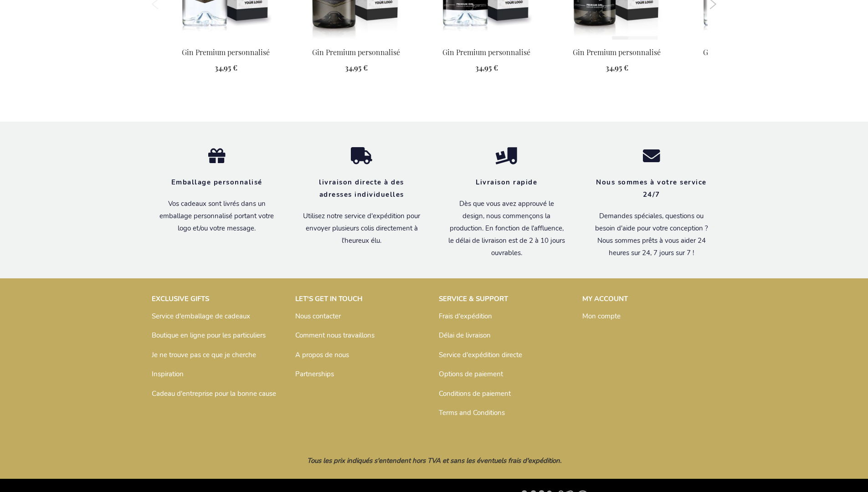
scroll to position [1005, 0]
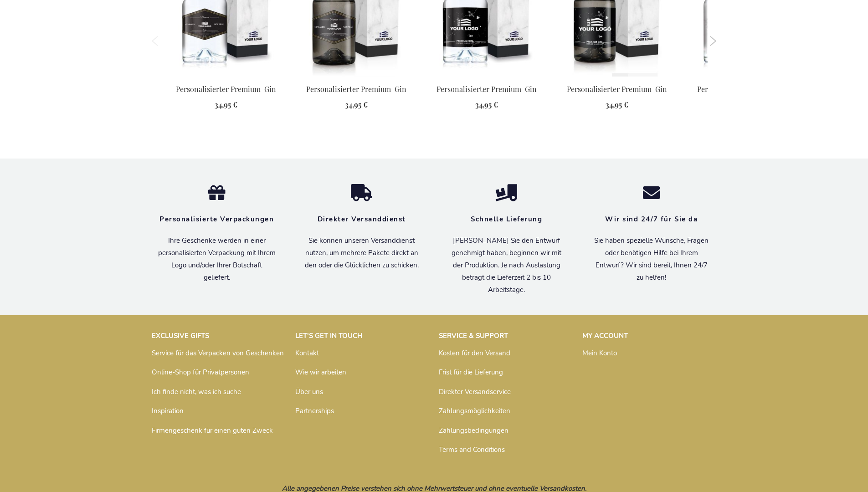
scroll to position [995, 0]
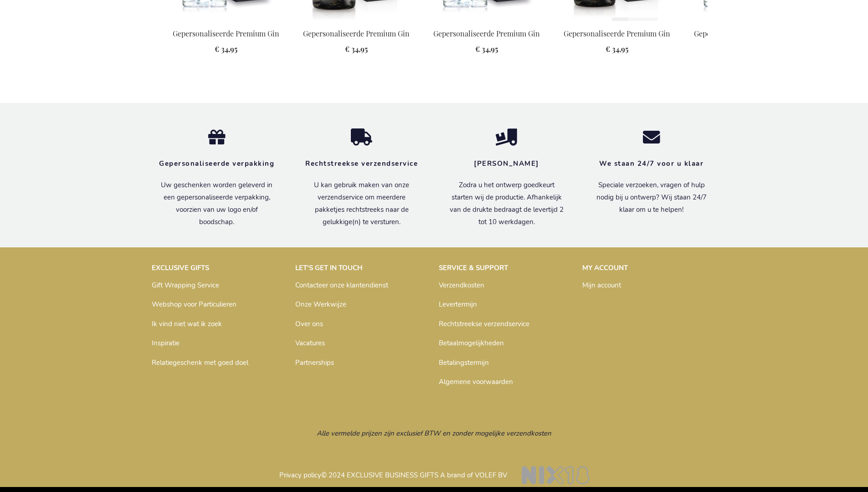
scroll to position [999, 0]
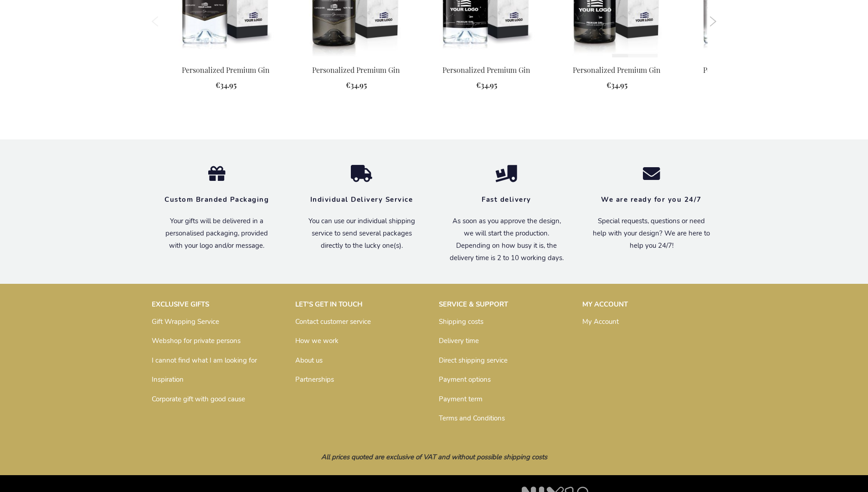
scroll to position [973, 0]
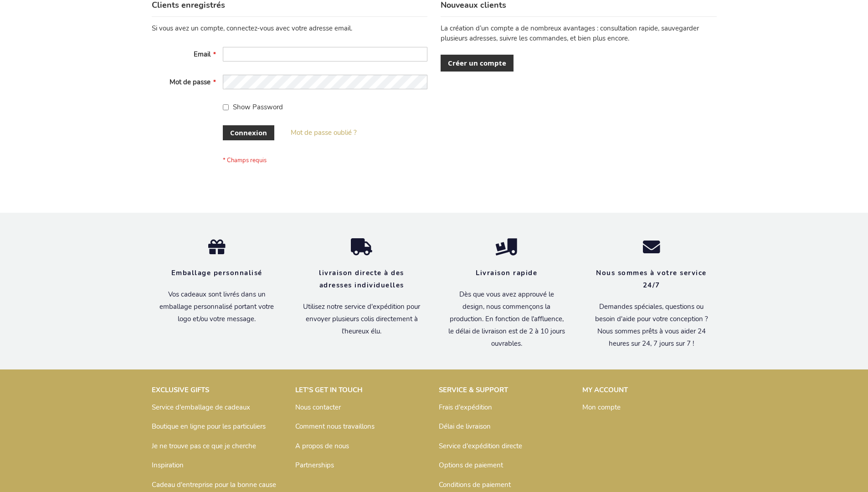
scroll to position [314, 0]
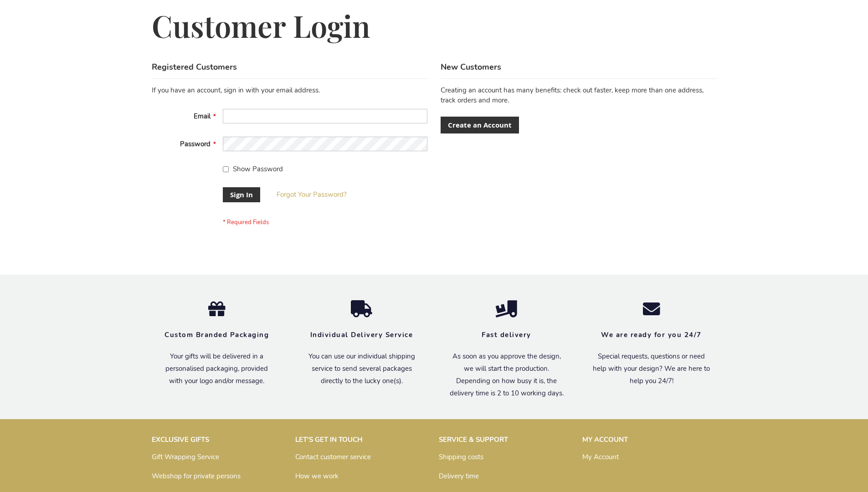
scroll to position [293, 0]
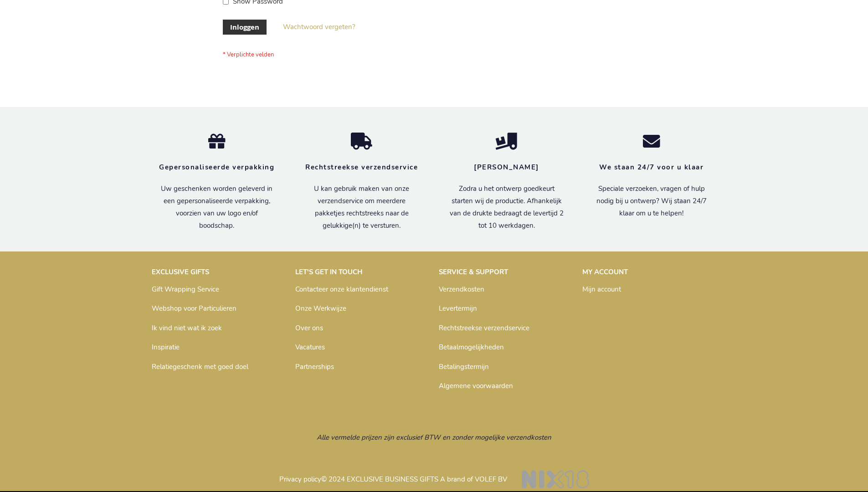
scroll to position [309, 0]
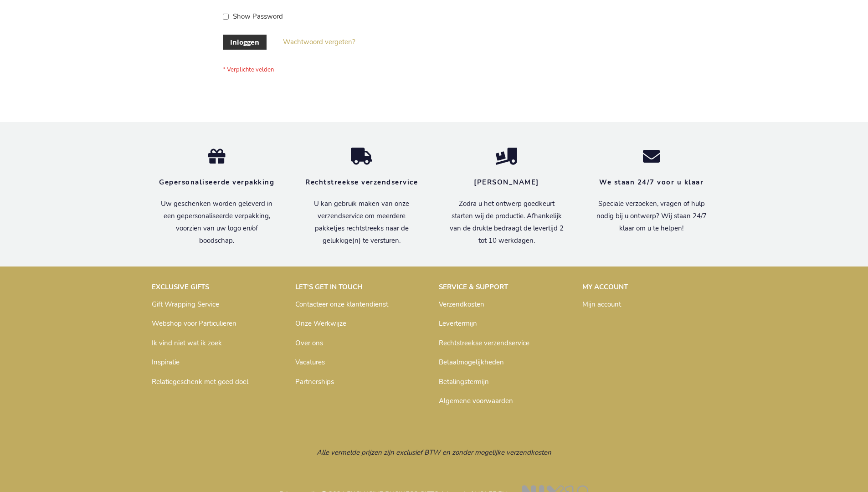
scroll to position [309, 0]
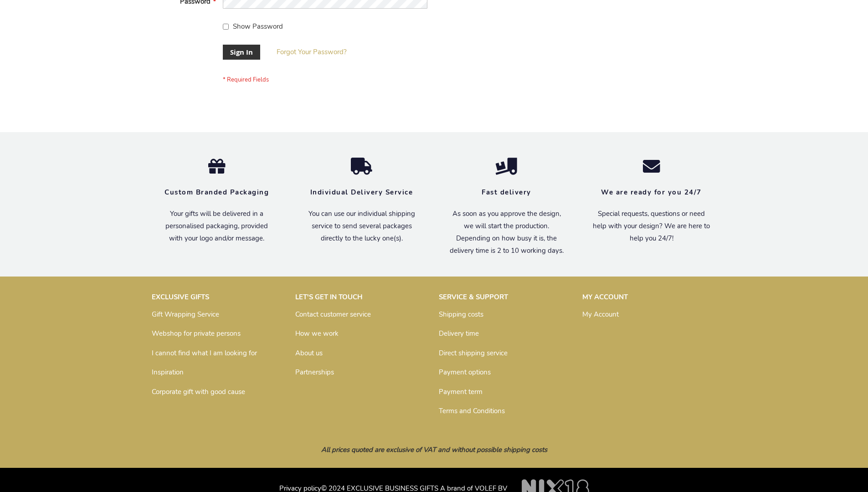
scroll to position [293, 0]
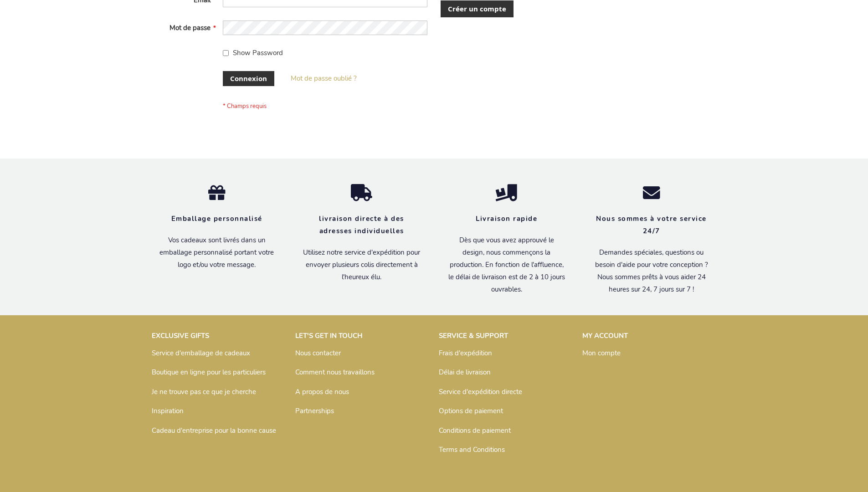
scroll to position [314, 0]
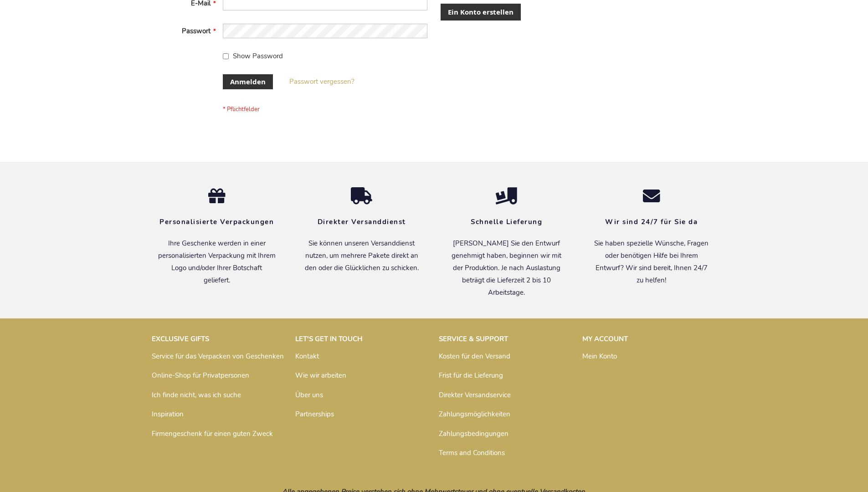
scroll to position [305, 0]
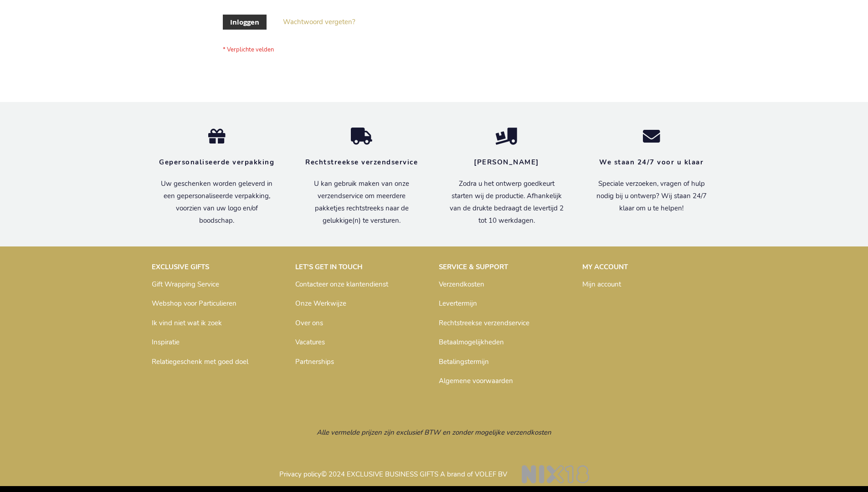
scroll to position [309, 0]
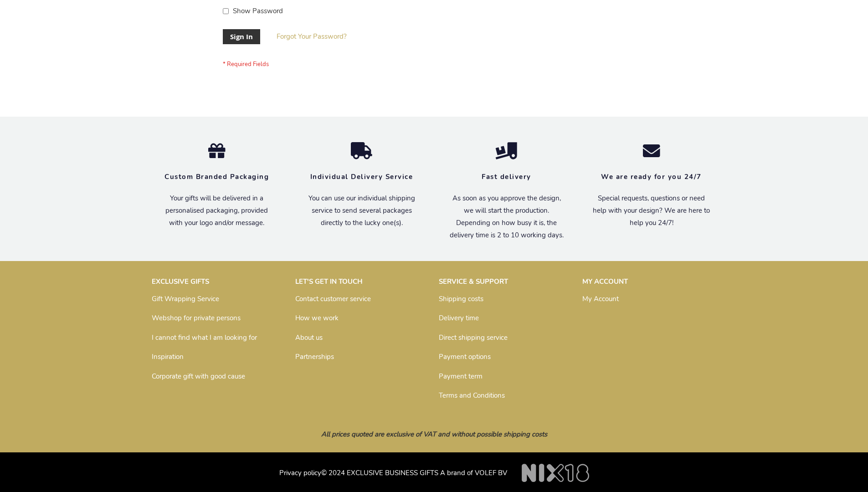
scroll to position [293, 0]
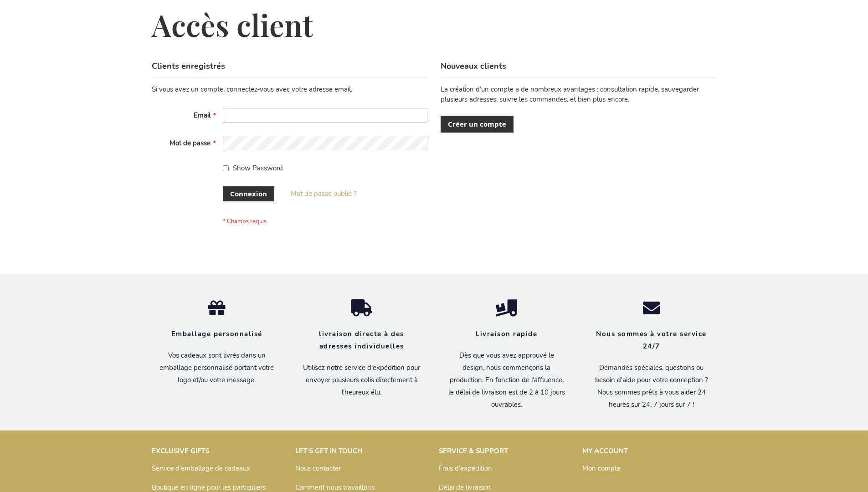
scroll to position [314, 0]
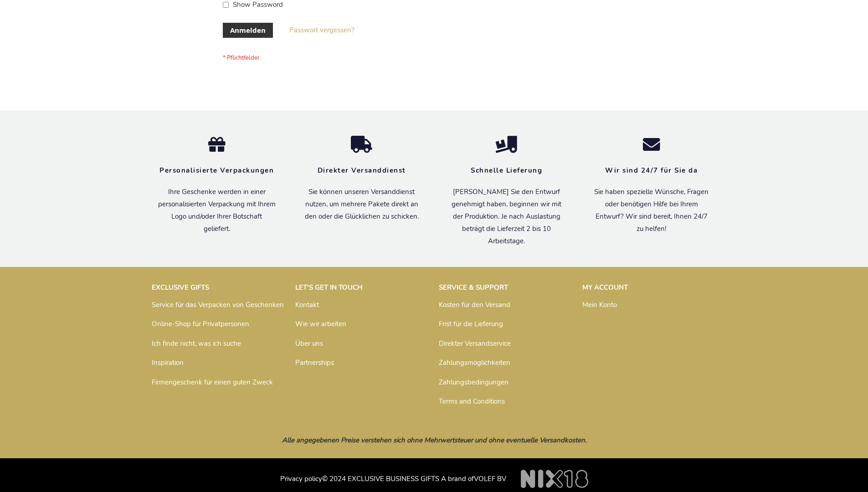
scroll to position [298, 0]
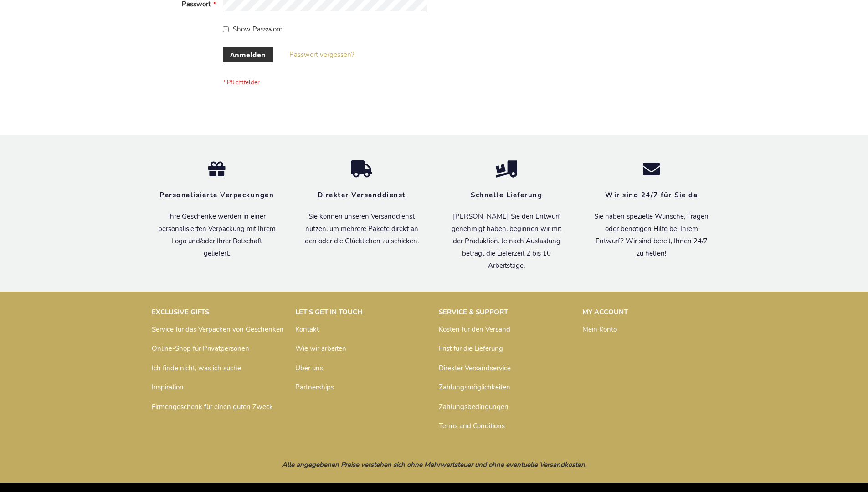
scroll to position [305, 0]
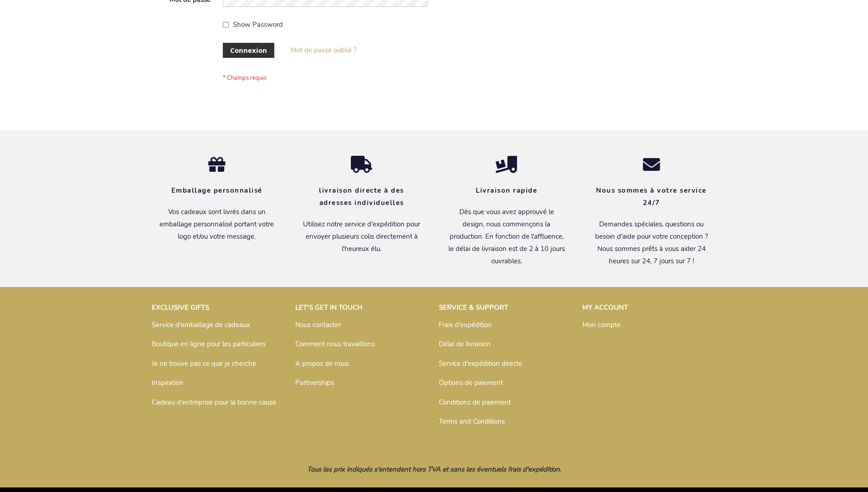
scroll to position [314, 0]
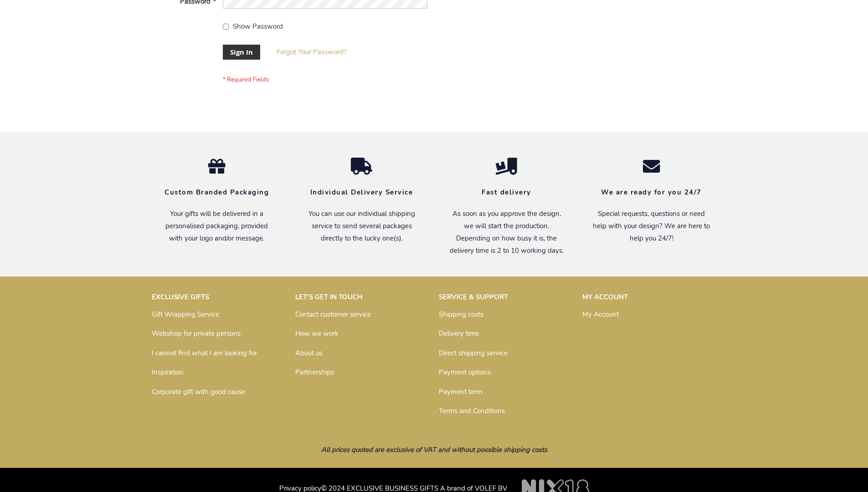
scroll to position [293, 0]
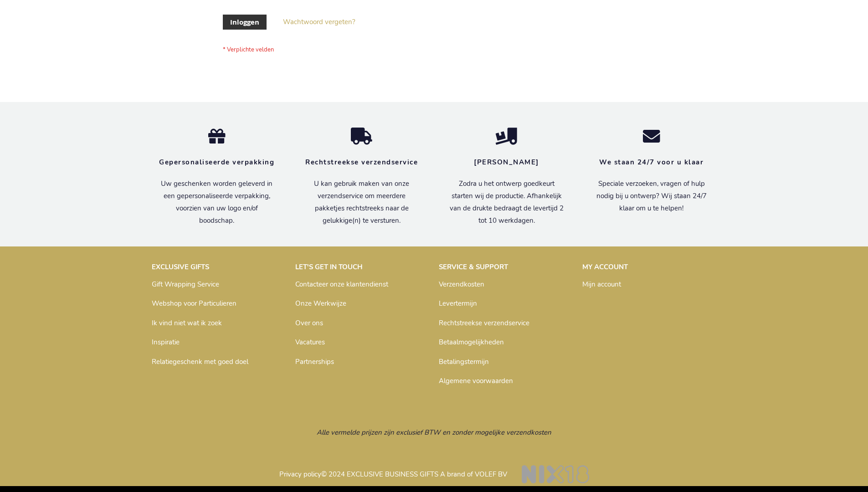
scroll to position [309, 0]
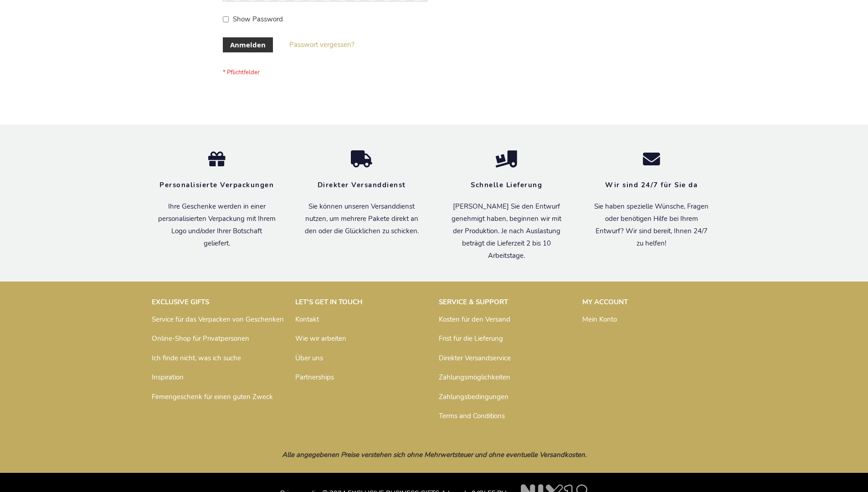
scroll to position [305, 0]
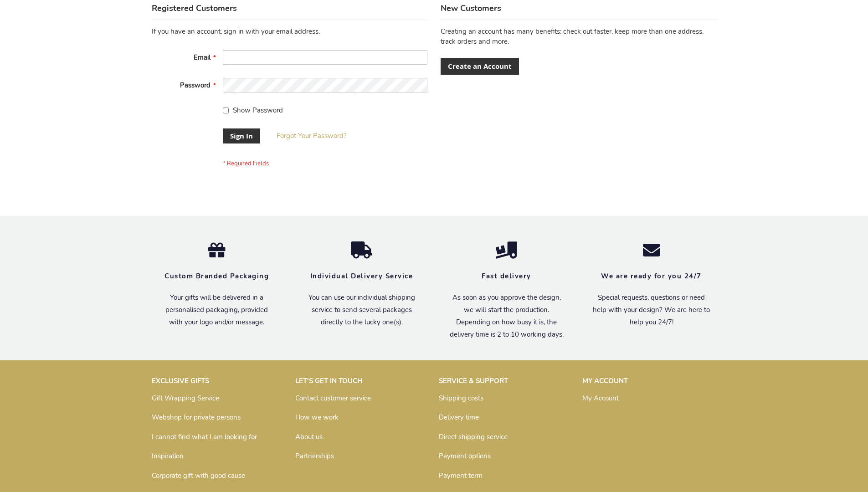
scroll to position [293, 0]
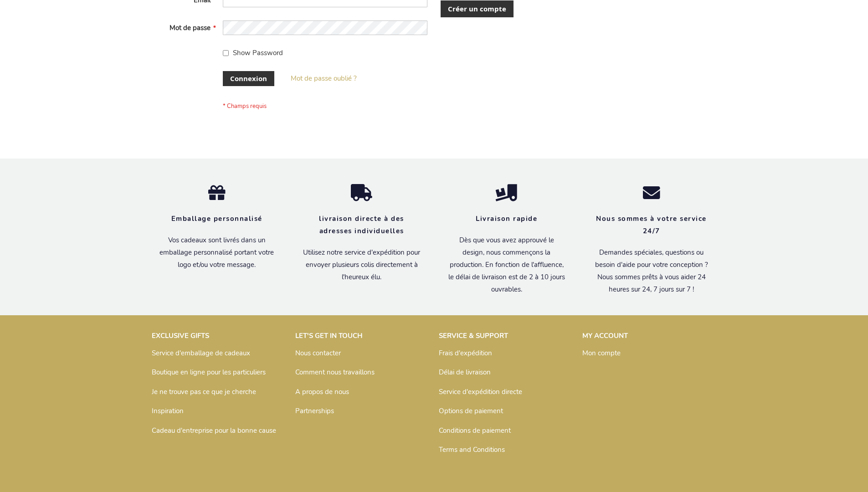
scroll to position [314, 0]
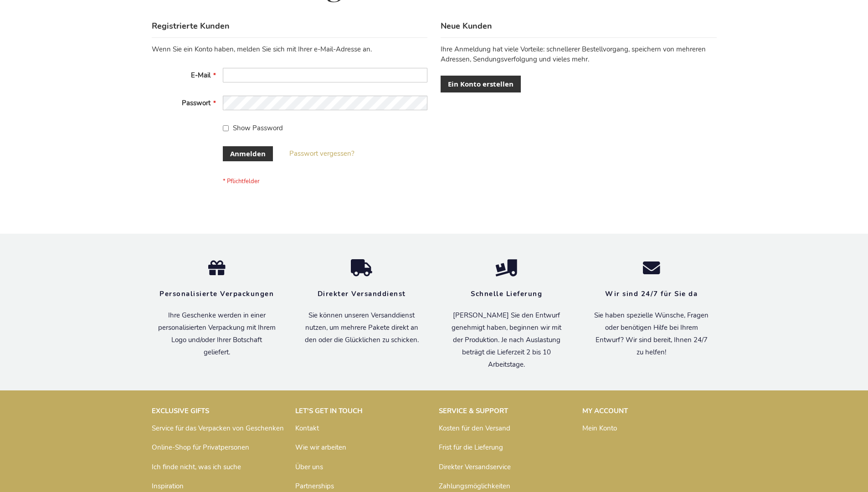
scroll to position [305, 0]
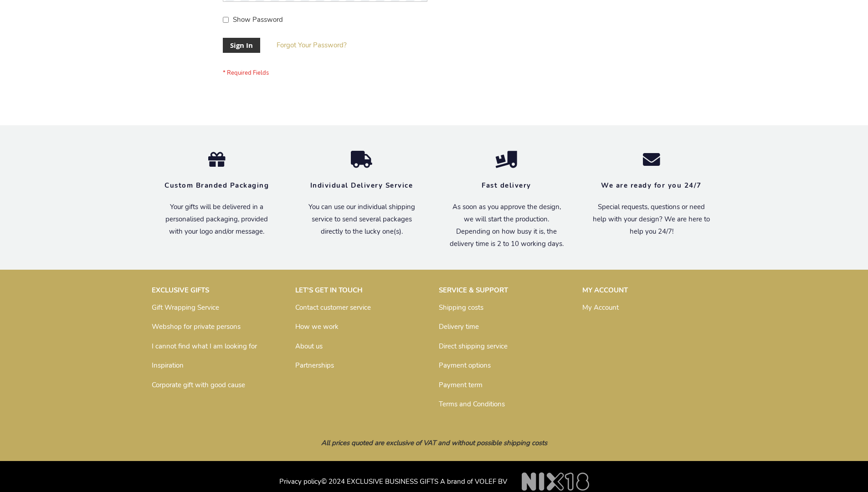
scroll to position [293, 0]
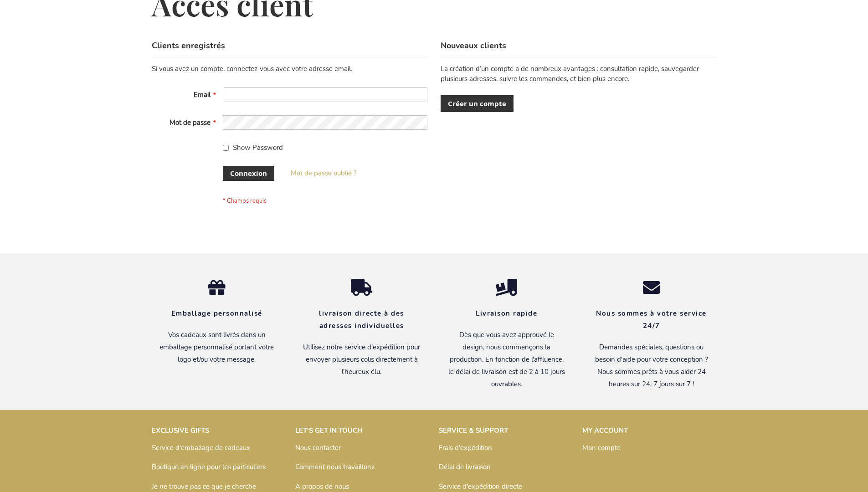
scroll to position [314, 0]
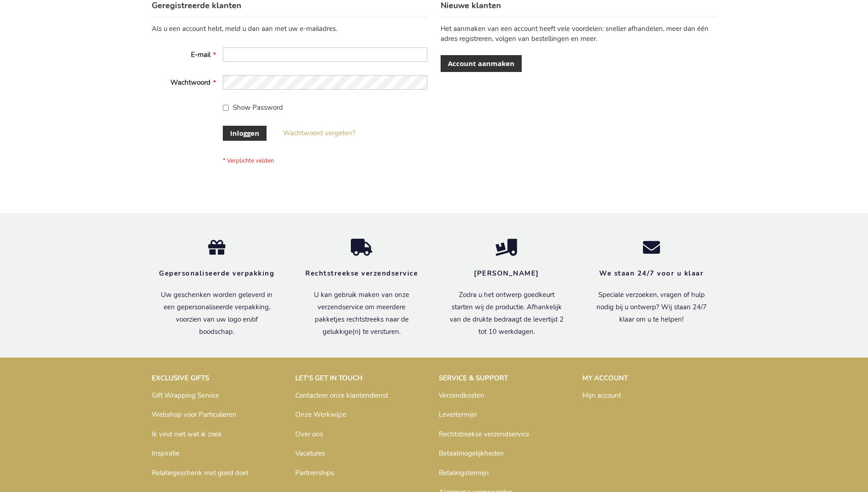
scroll to position [309, 0]
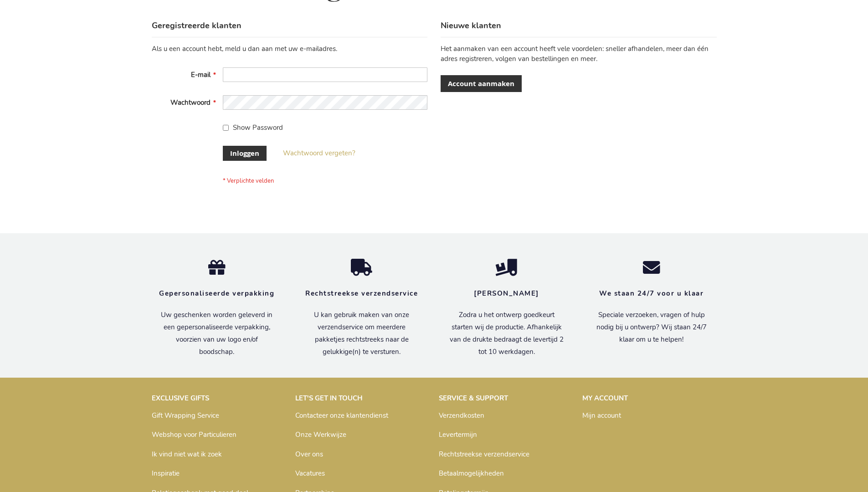
scroll to position [309, 0]
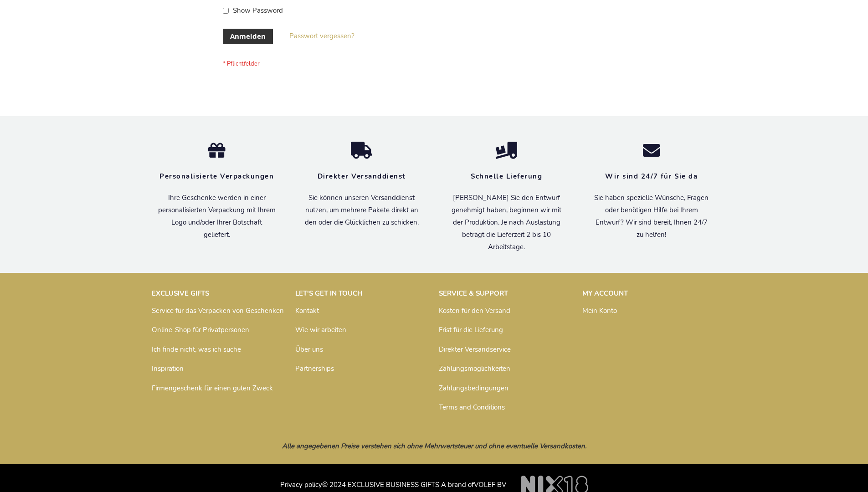
scroll to position [305, 0]
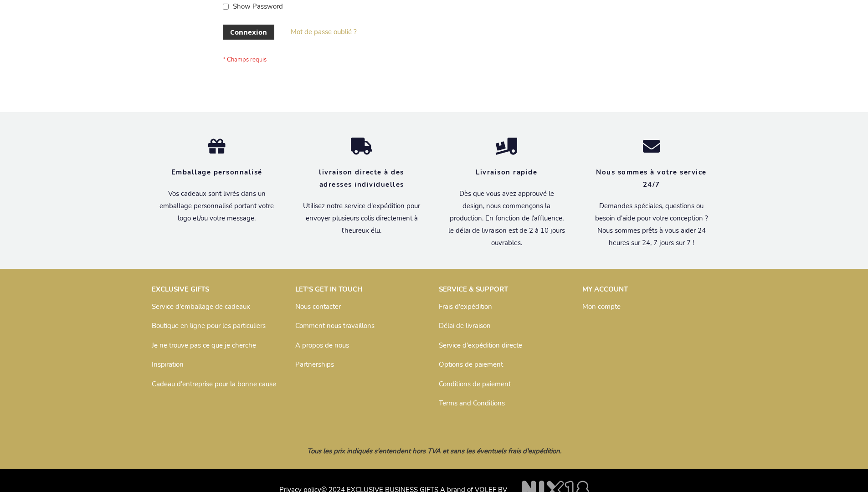
scroll to position [303, 0]
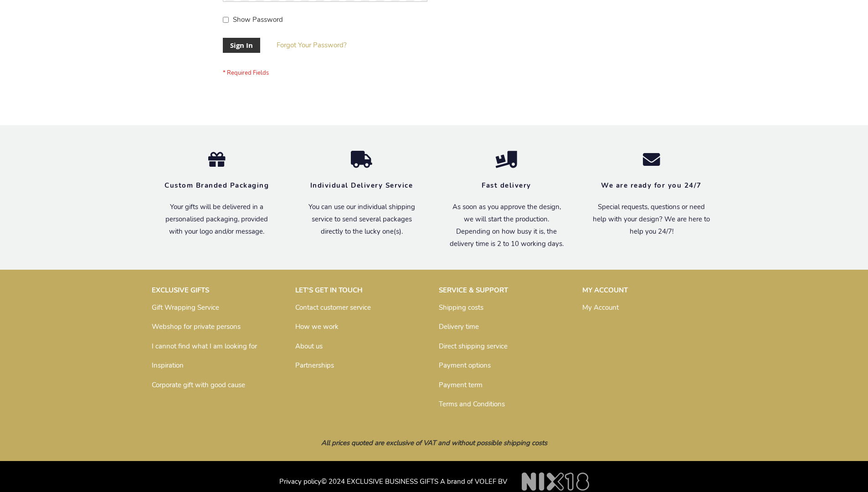
scroll to position [293, 0]
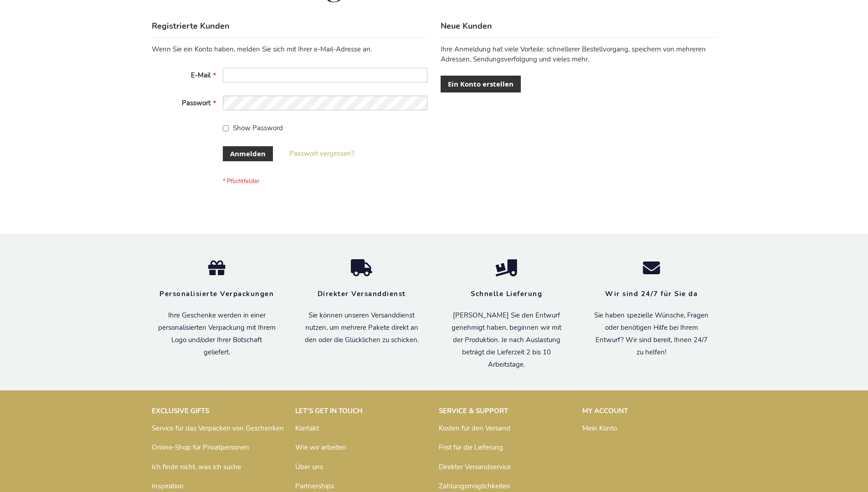
scroll to position [305, 0]
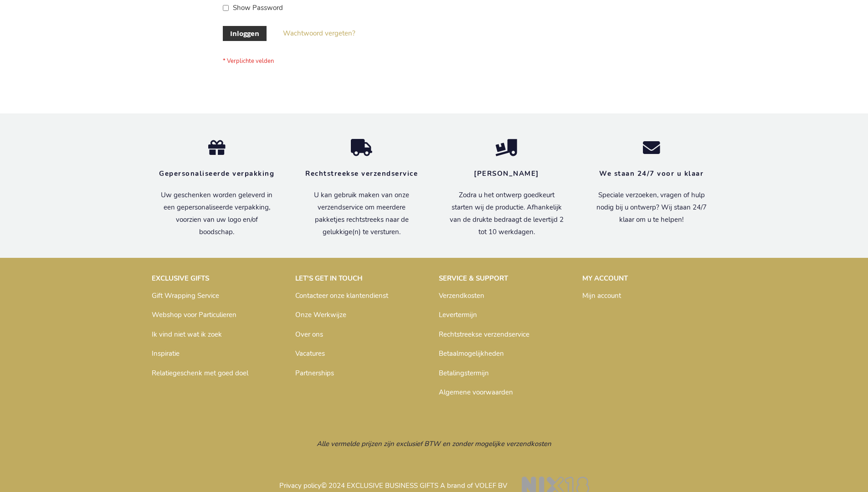
scroll to position [309, 0]
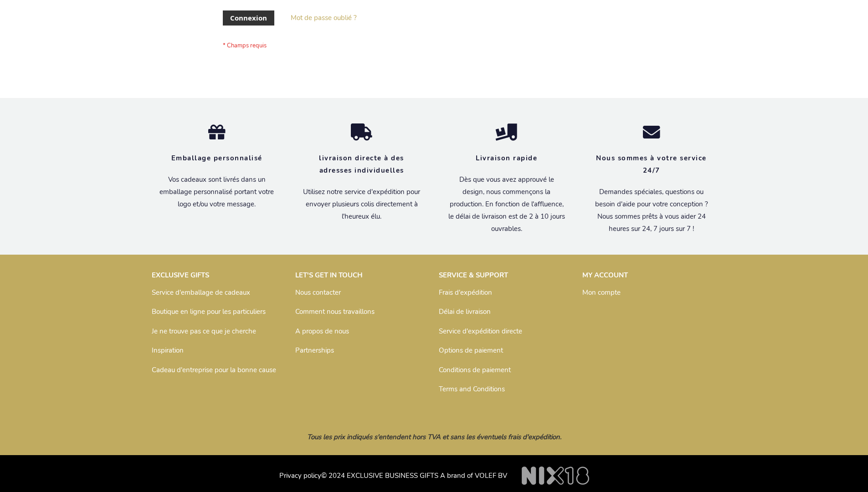
scroll to position [314, 0]
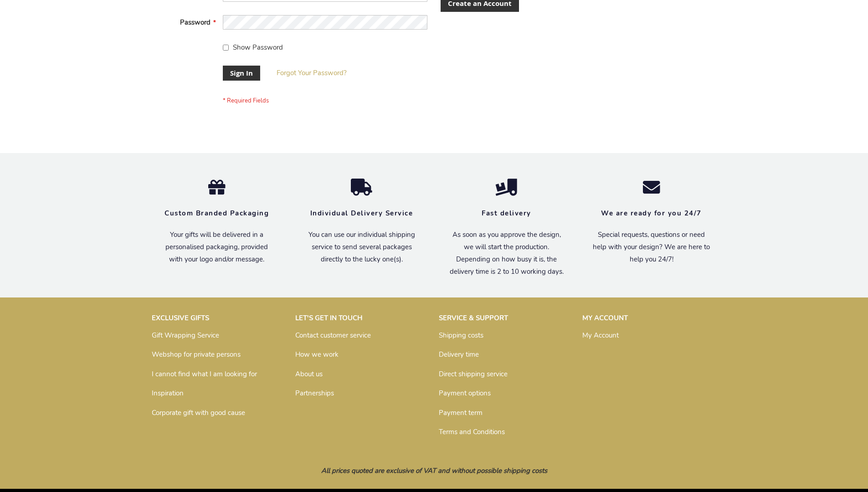
scroll to position [293, 0]
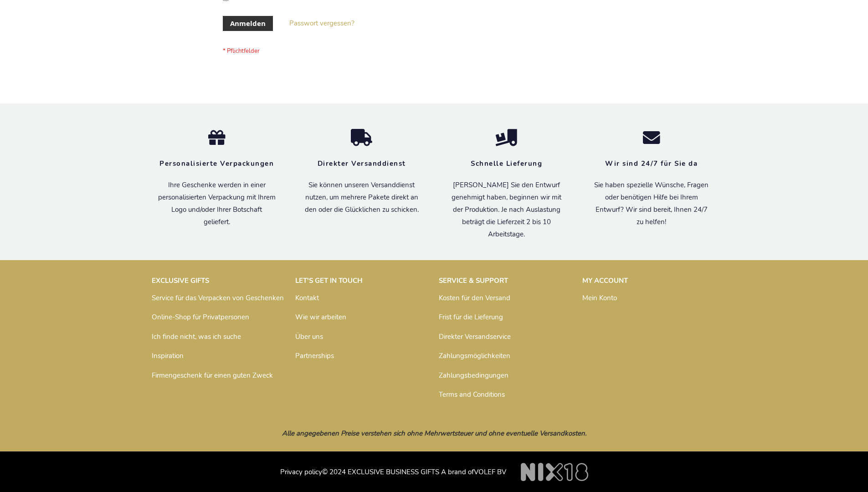
scroll to position [305, 0]
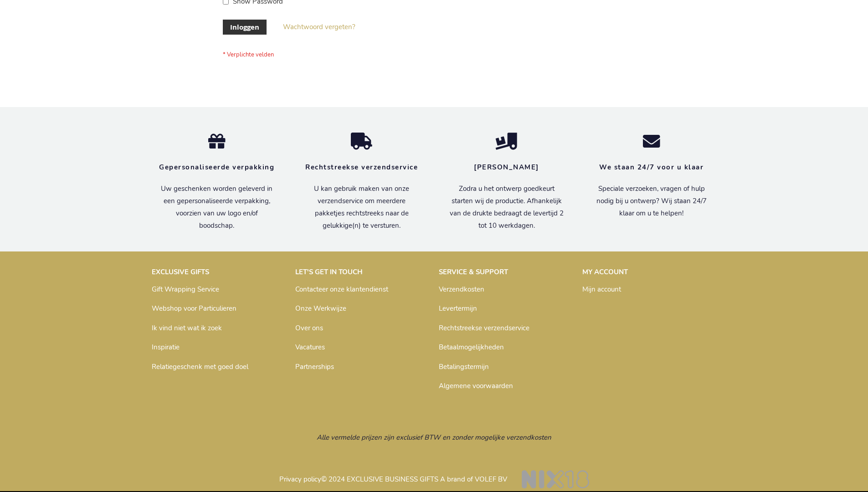
scroll to position [309, 0]
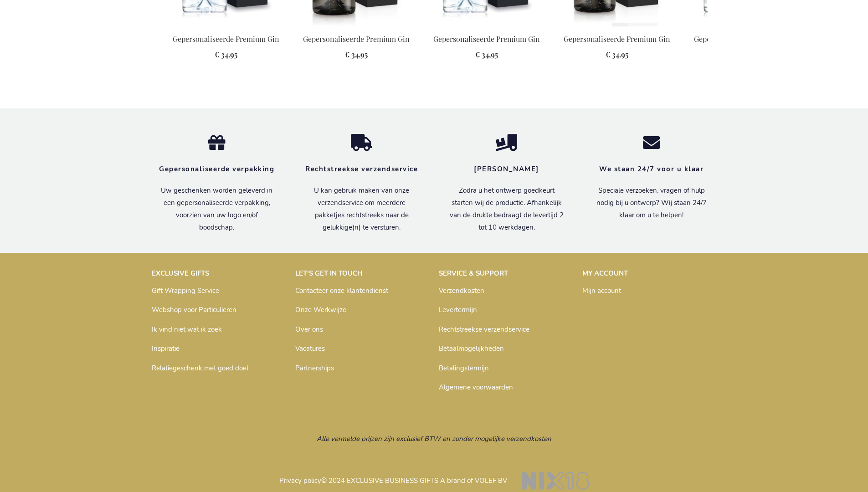
scroll to position [999, 0]
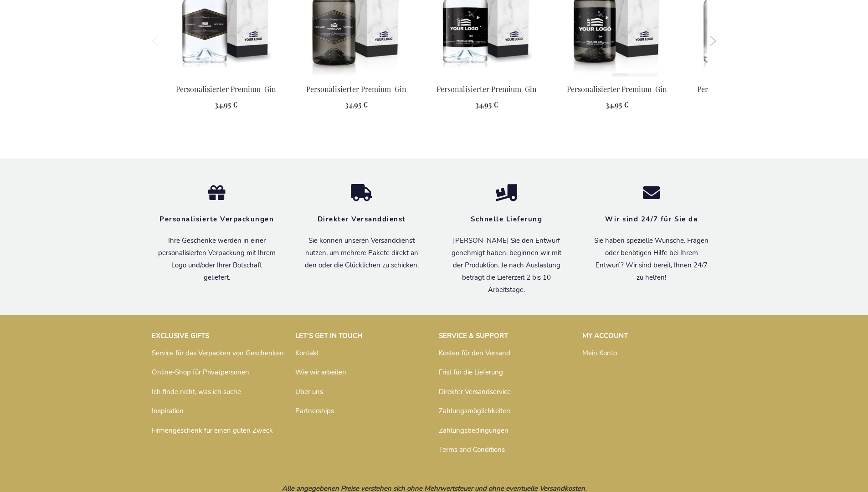
scroll to position [995, 0]
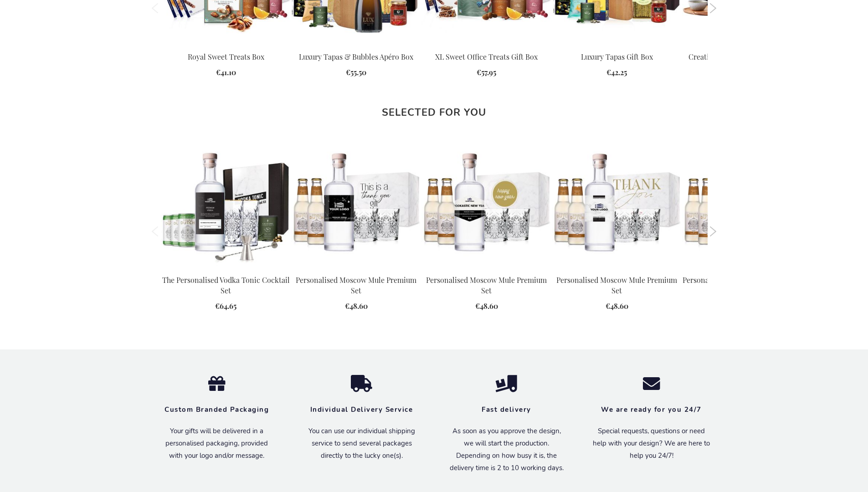
scroll to position [1175, 0]
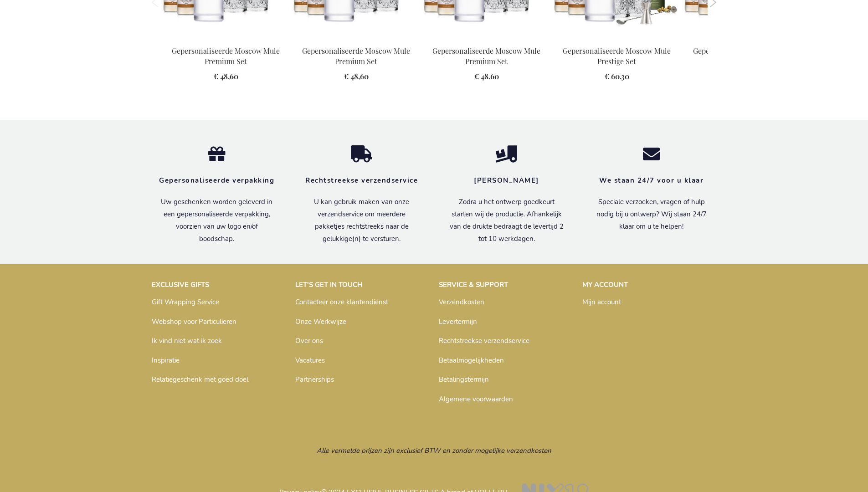
scroll to position [1221, 0]
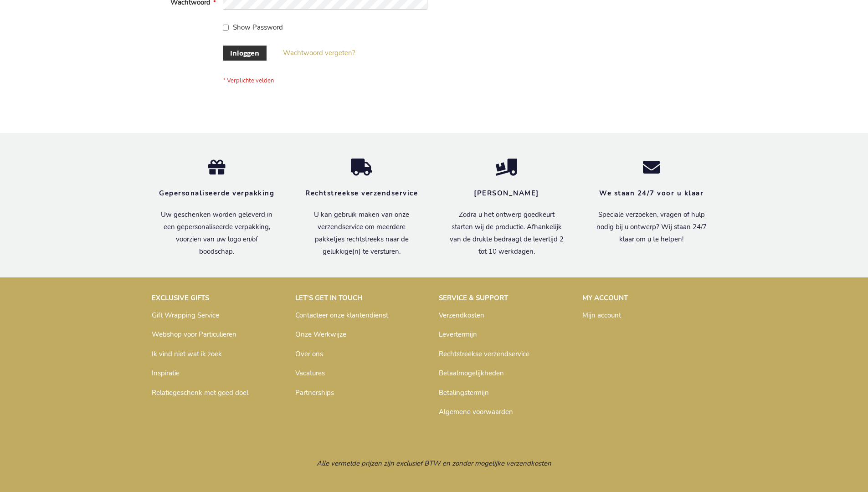
scroll to position [309, 0]
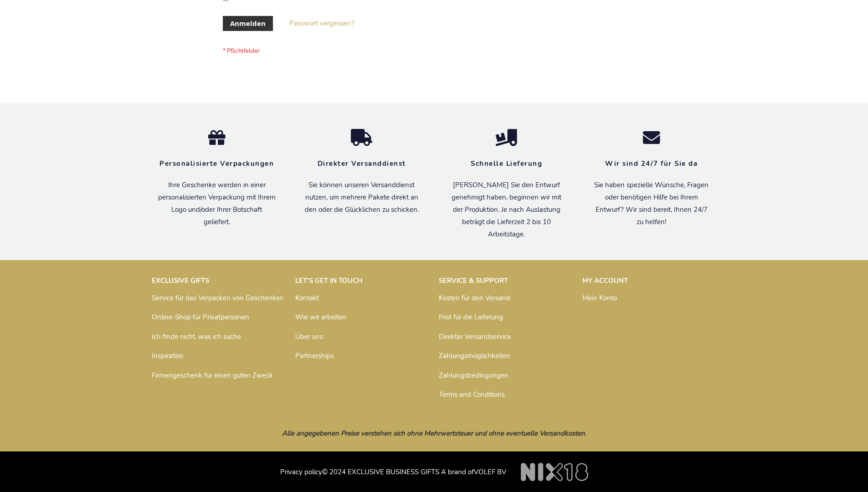
scroll to position [305, 0]
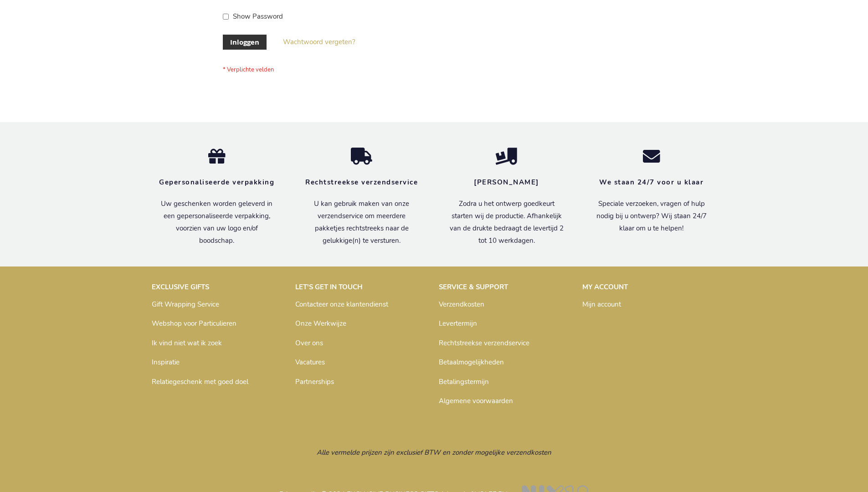
scroll to position [309, 0]
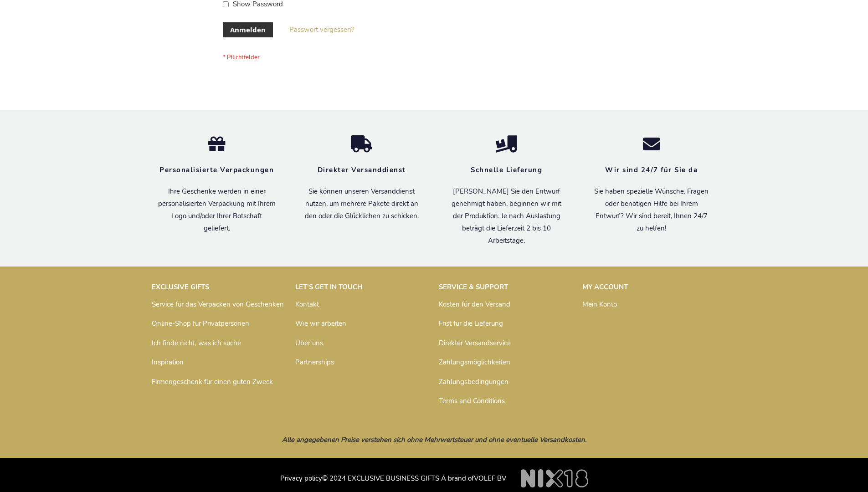
scroll to position [305, 0]
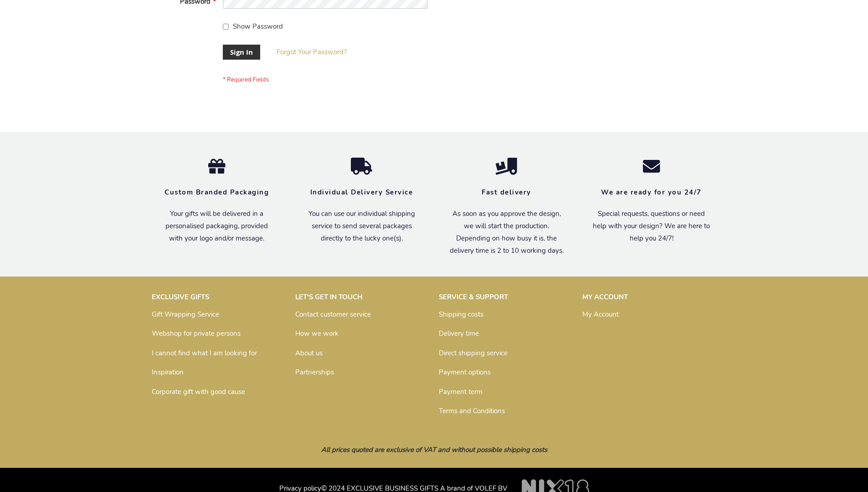
scroll to position [293, 0]
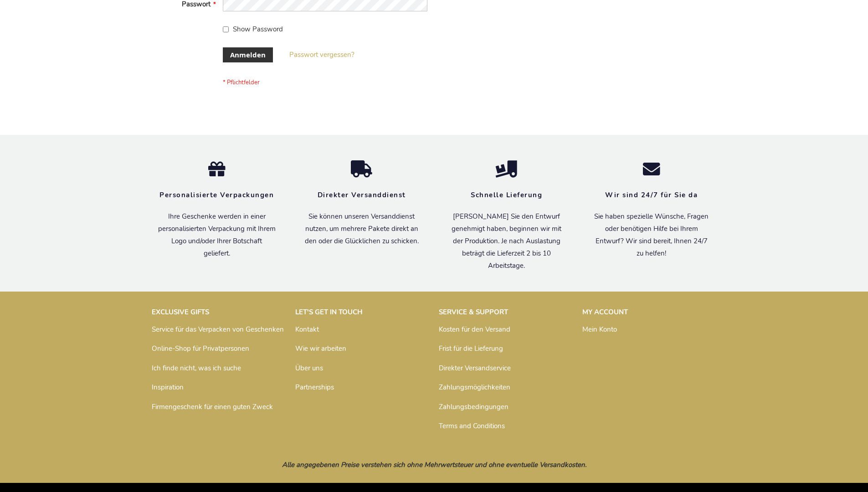
scroll to position [305, 0]
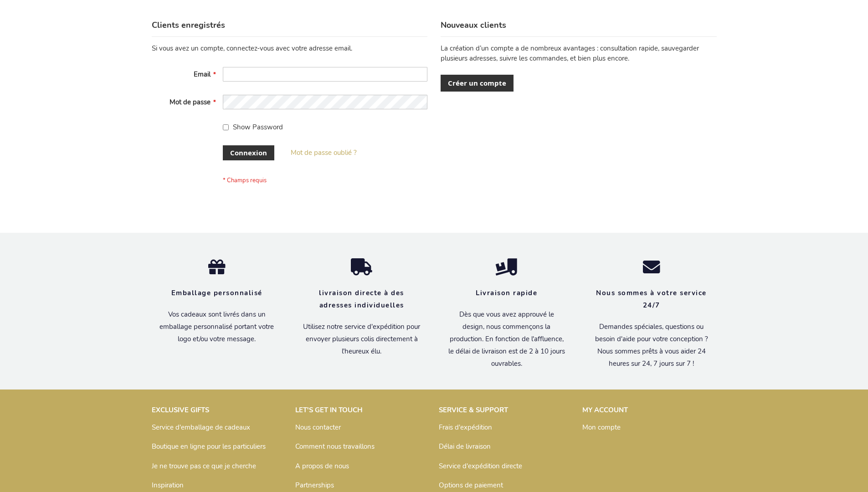
scroll to position [314, 0]
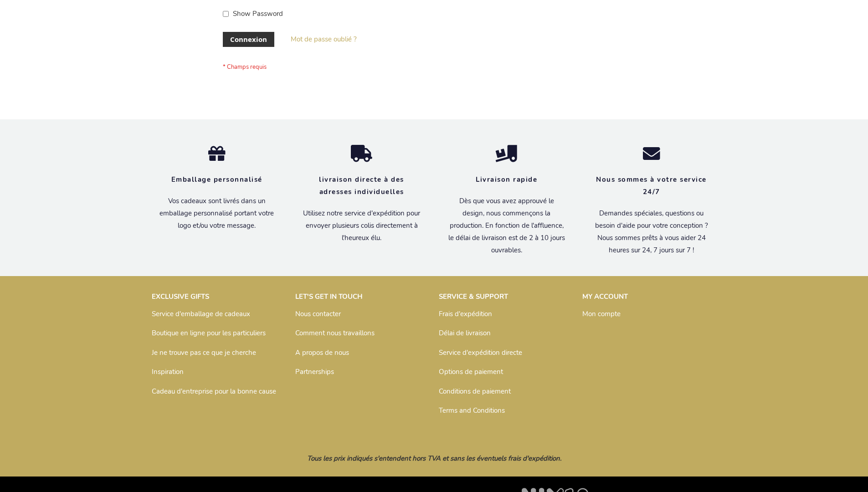
scroll to position [314, 0]
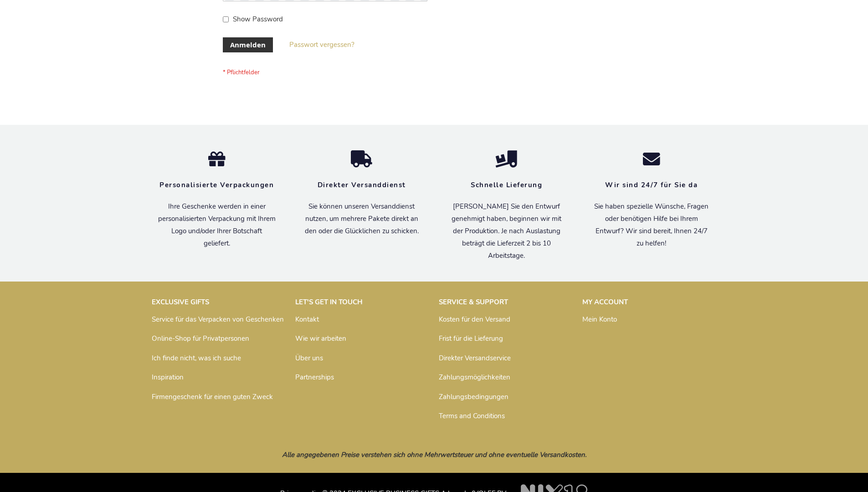
scroll to position [305, 0]
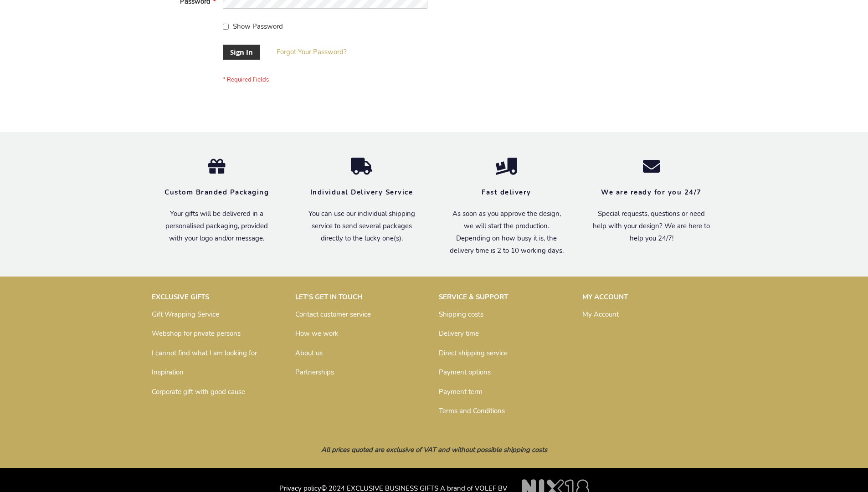
scroll to position [293, 0]
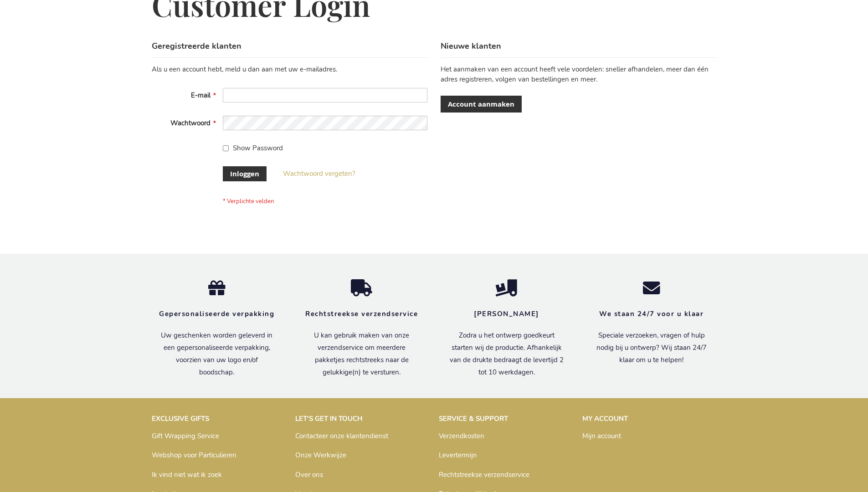
scroll to position [309, 0]
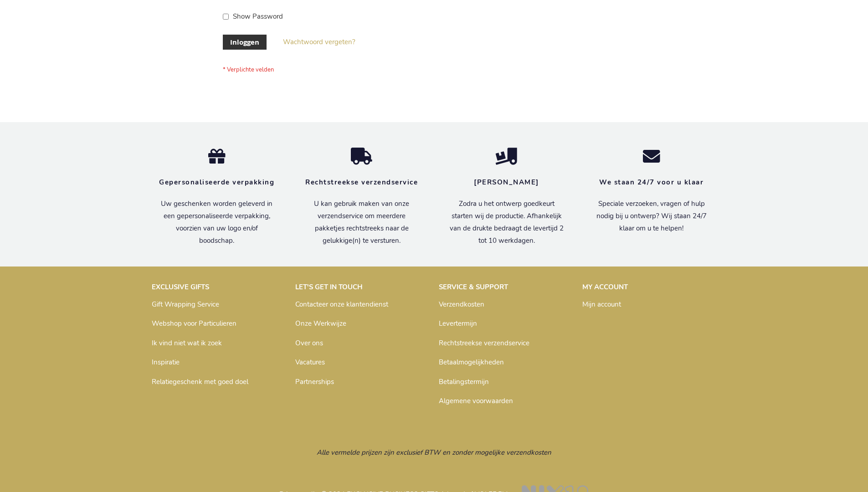
scroll to position [309, 0]
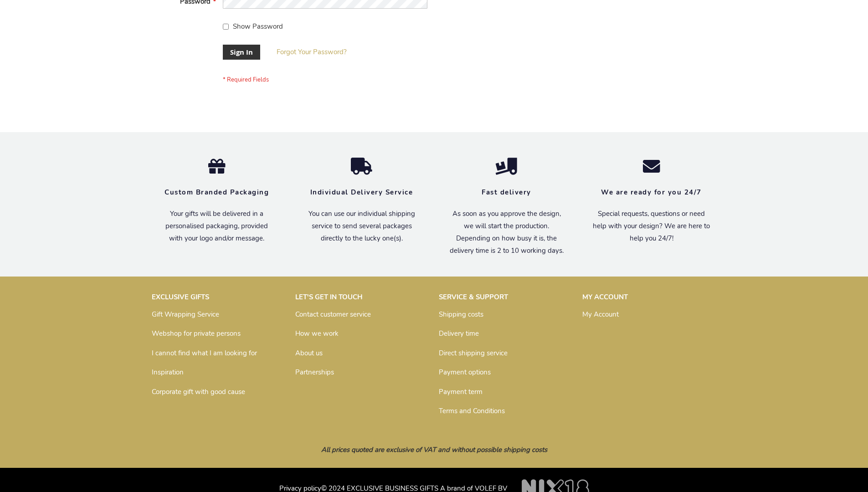
scroll to position [293, 0]
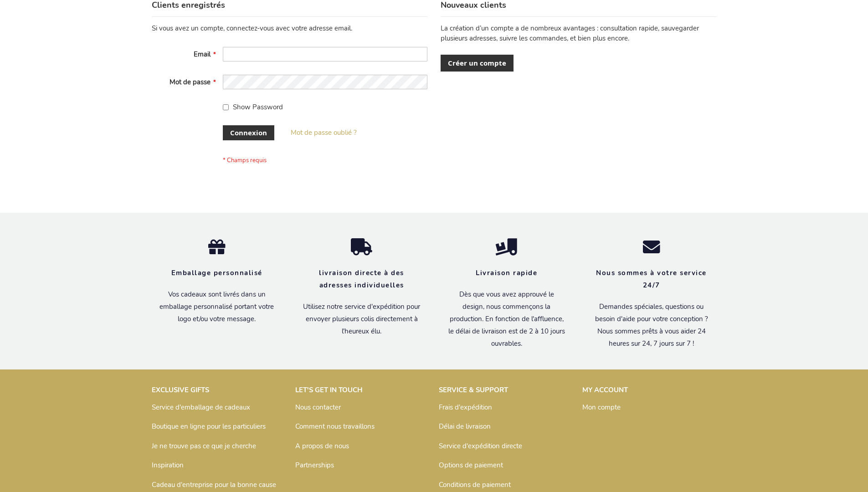
scroll to position [314, 0]
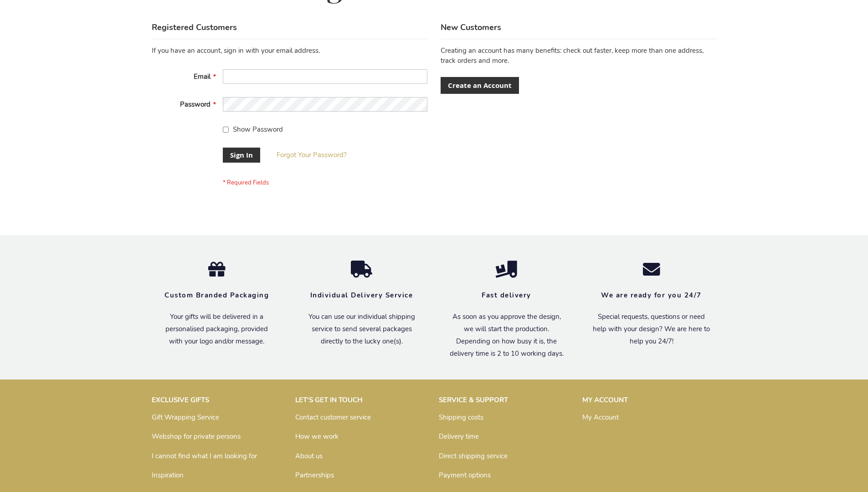
scroll to position [293, 0]
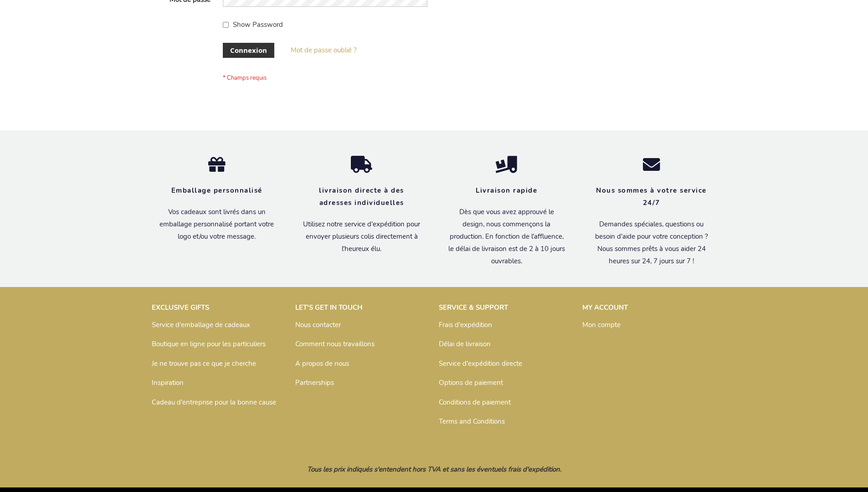
scroll to position [314, 0]
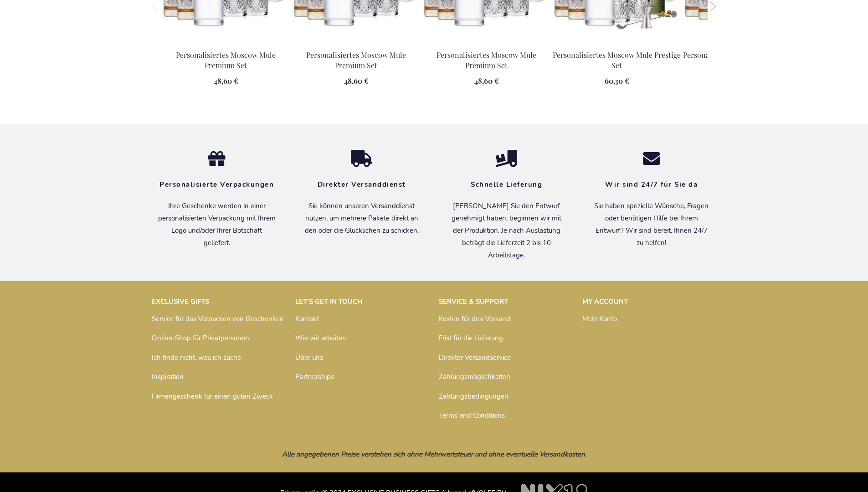
scroll to position [1227, 0]
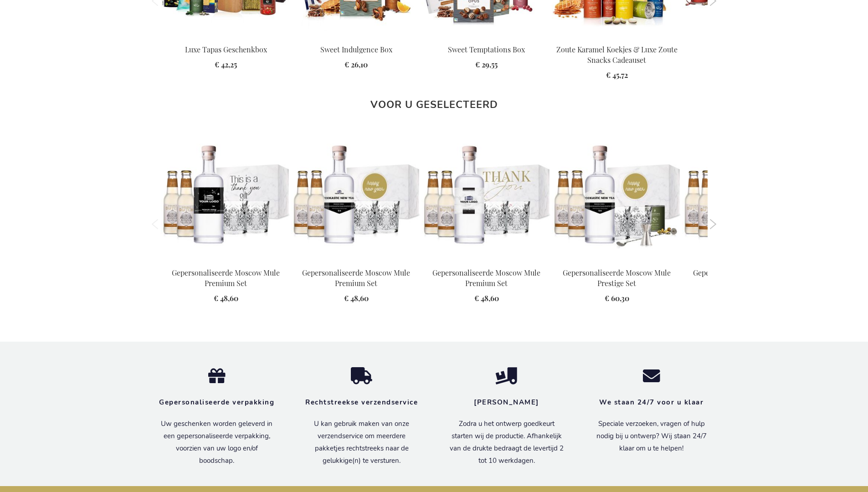
scroll to position [1221, 0]
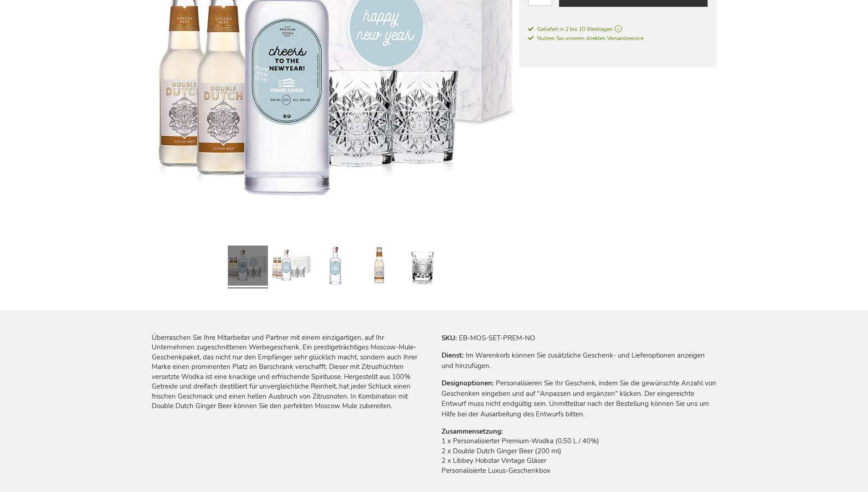
scroll to position [1198, 0]
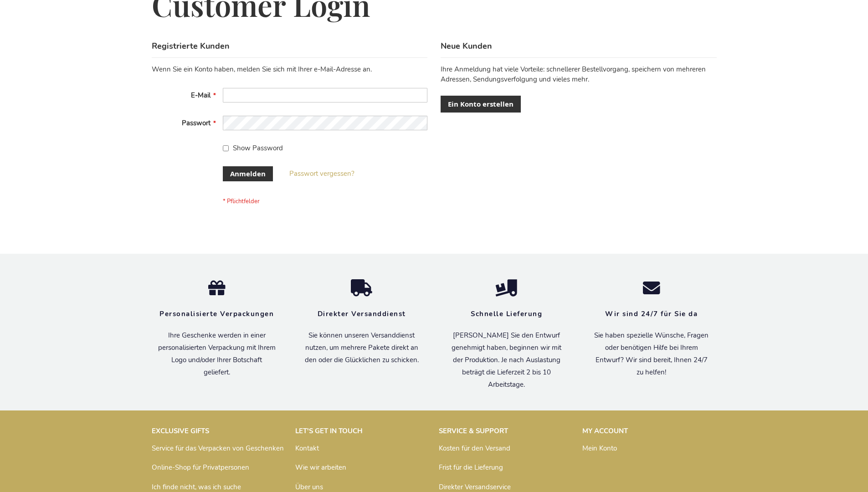
scroll to position [305, 0]
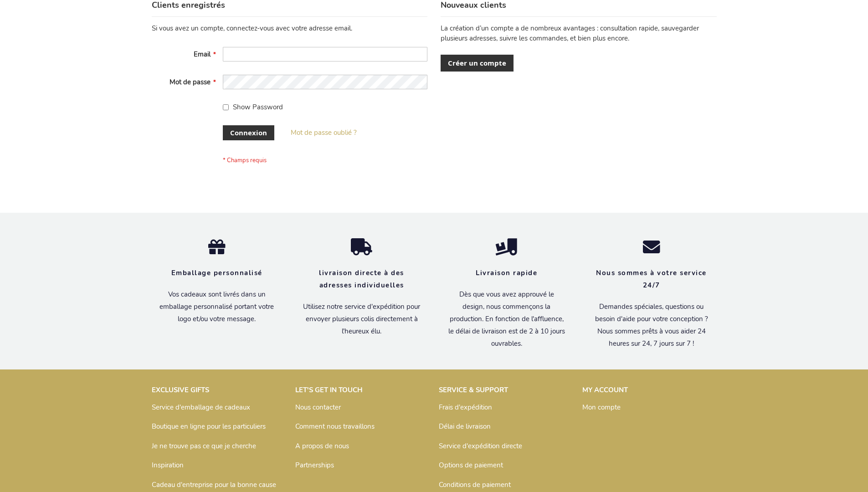
scroll to position [314, 0]
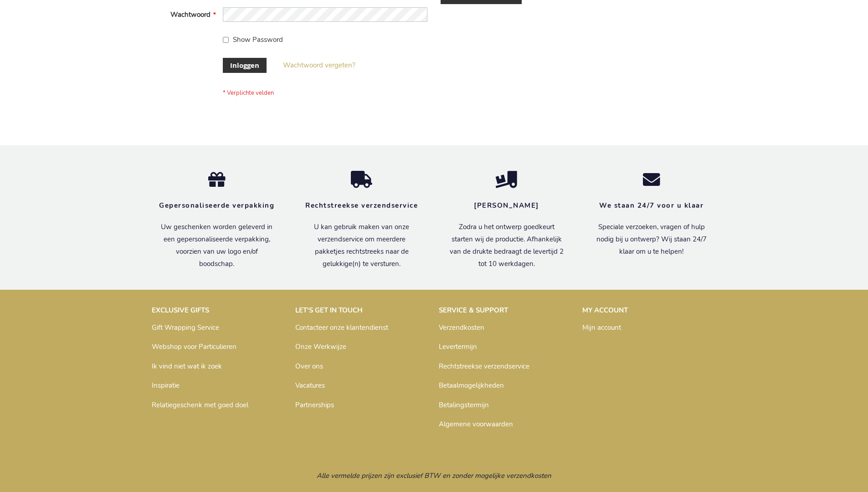
scroll to position [309, 0]
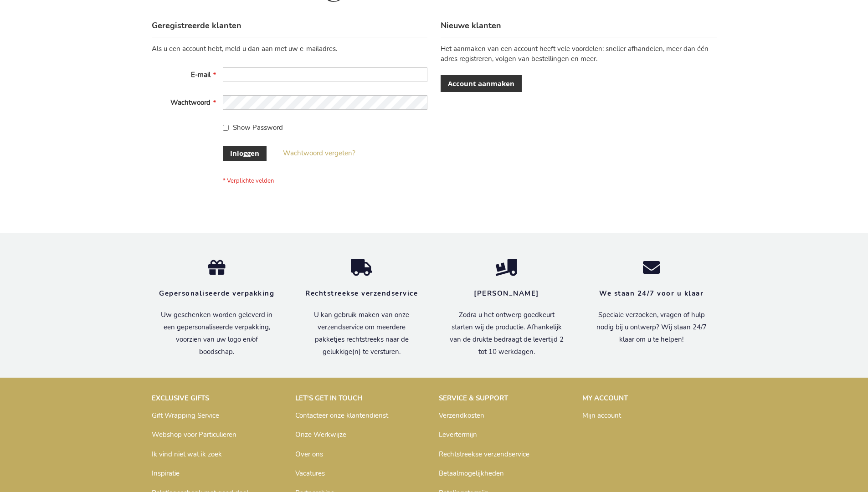
scroll to position [309, 0]
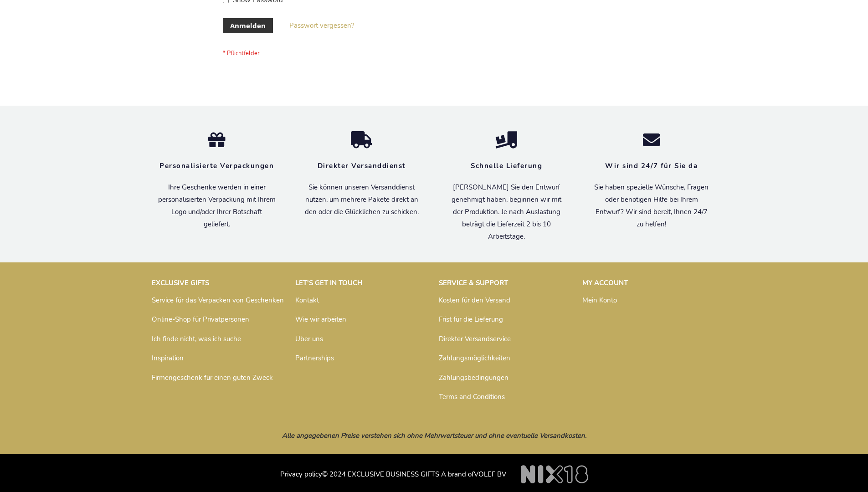
scroll to position [305, 0]
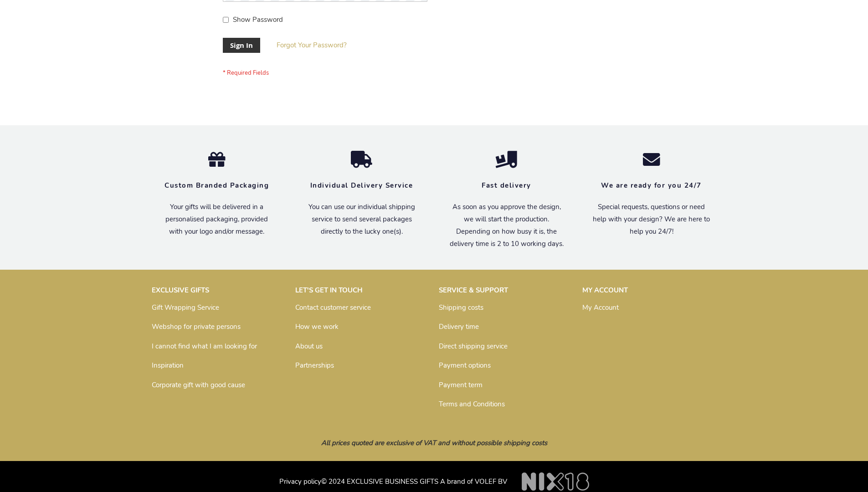
scroll to position [293, 0]
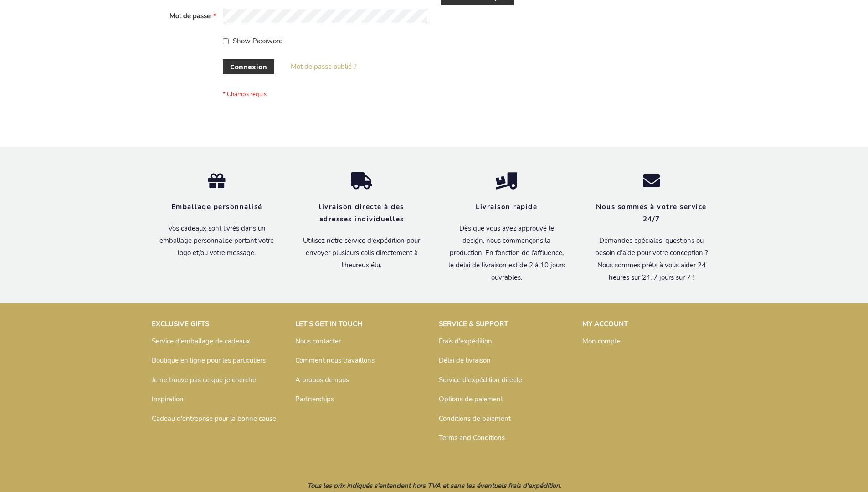
scroll to position [307, 0]
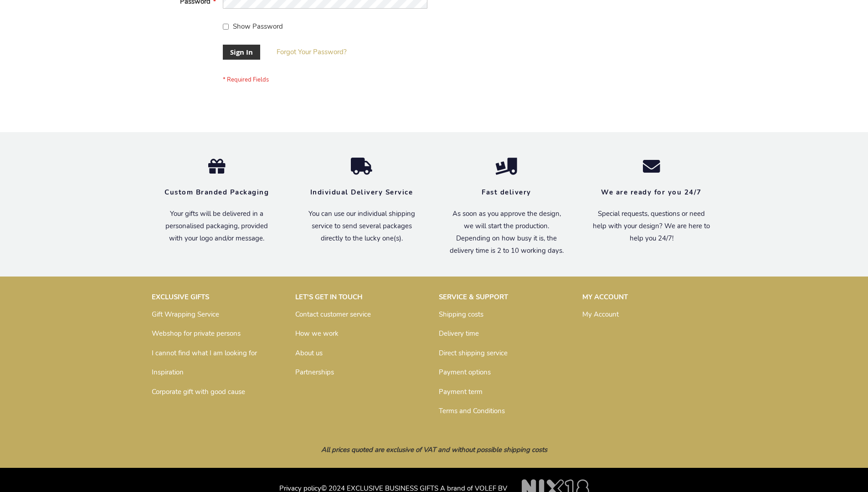
scroll to position [293, 0]
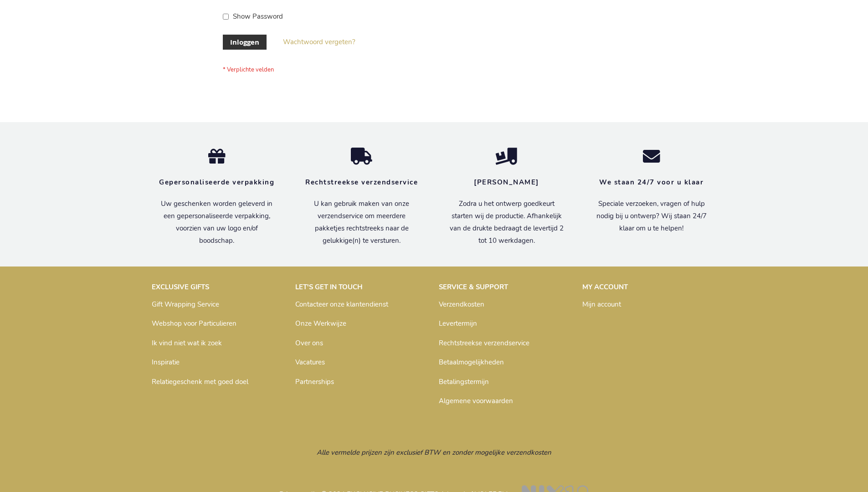
scroll to position [309, 0]
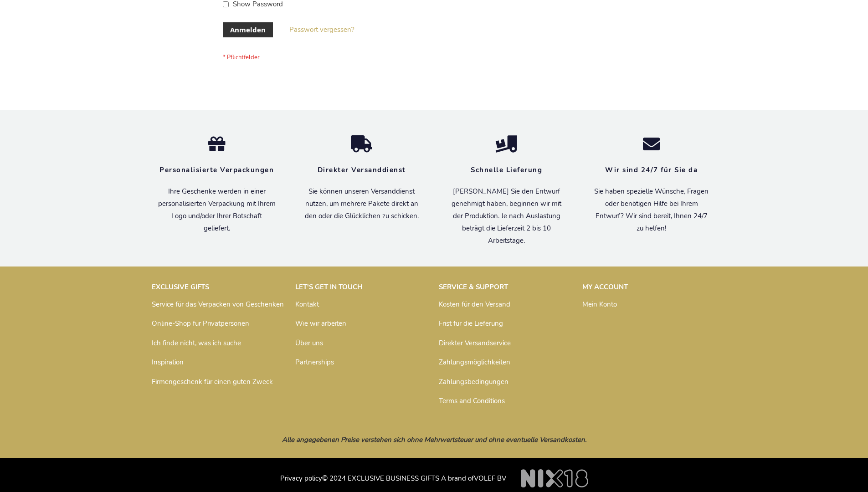
scroll to position [305, 0]
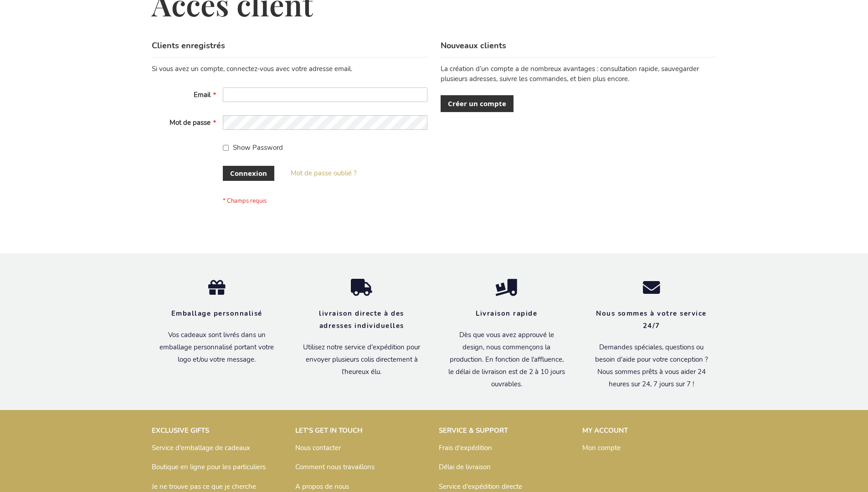
scroll to position [314, 0]
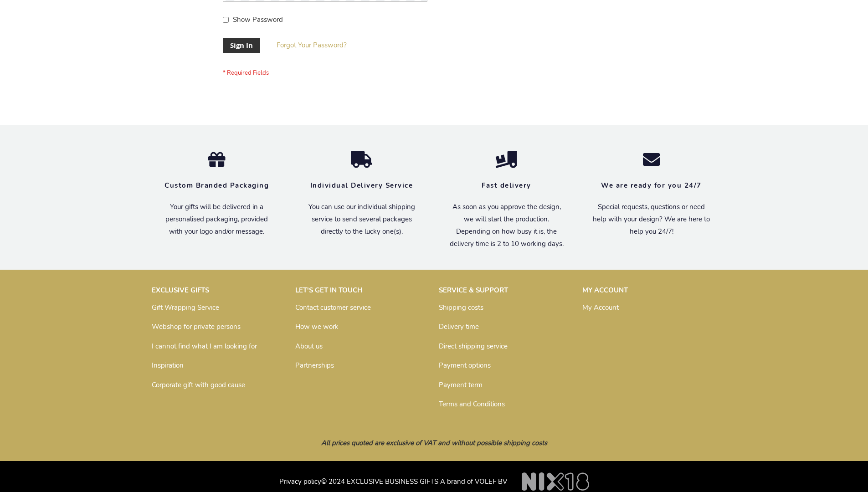
scroll to position [293, 0]
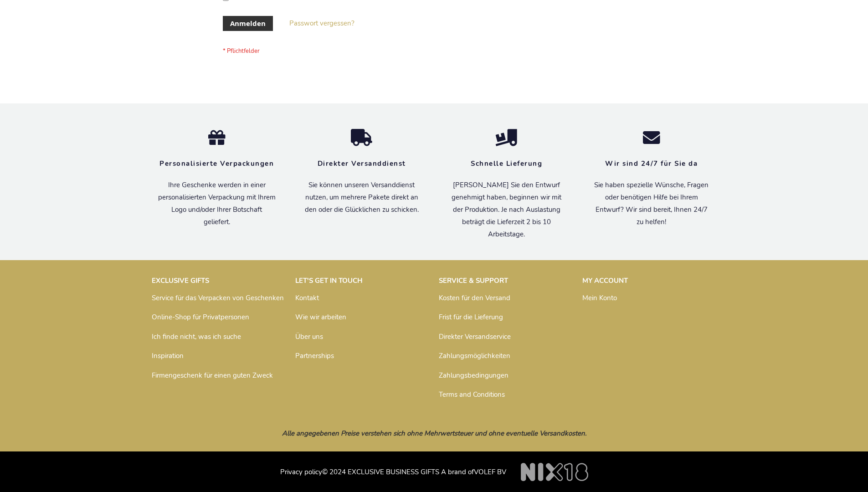
scroll to position [305, 0]
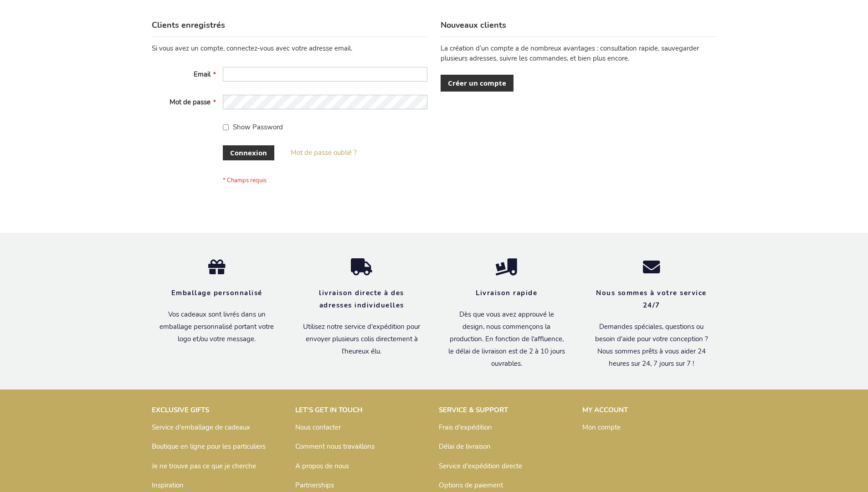
scroll to position [314, 0]
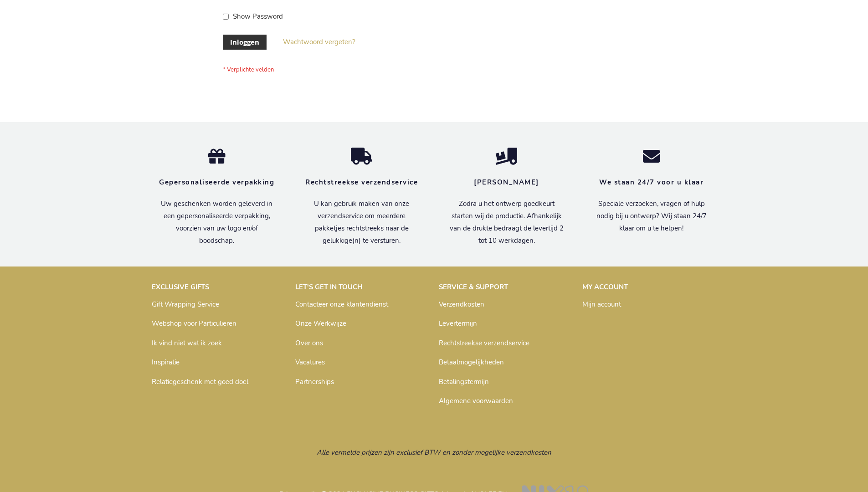
scroll to position [309, 0]
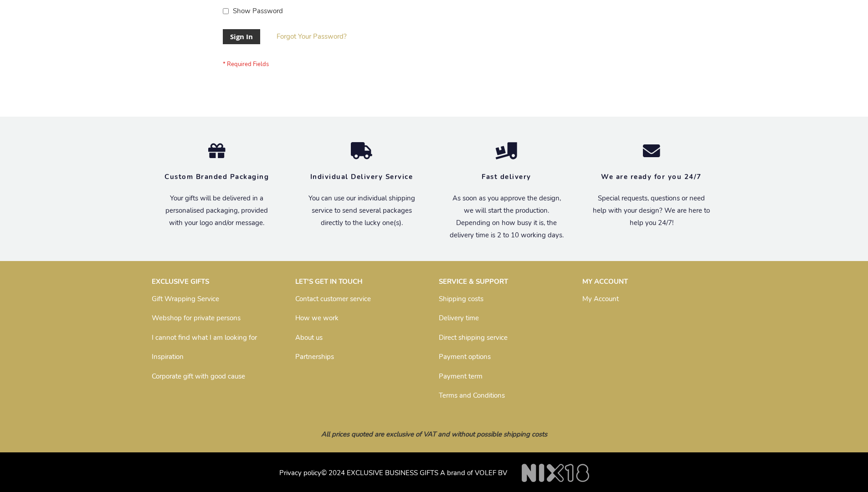
scroll to position [293, 0]
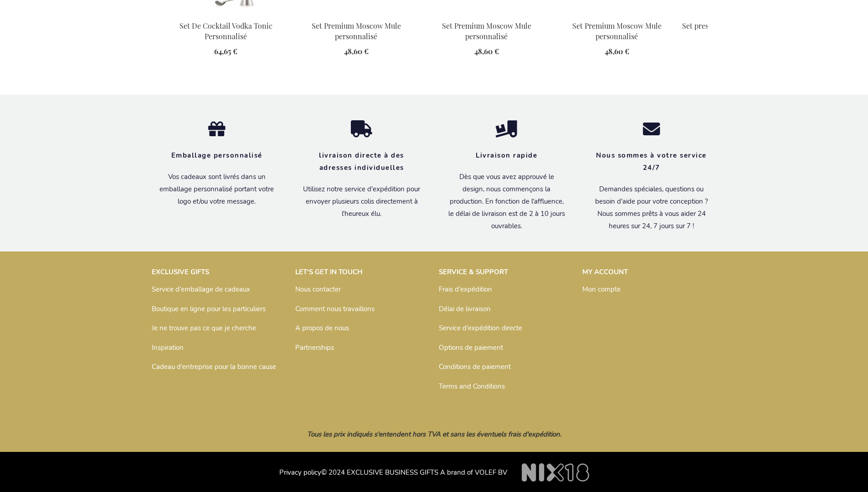
scroll to position [1207, 0]
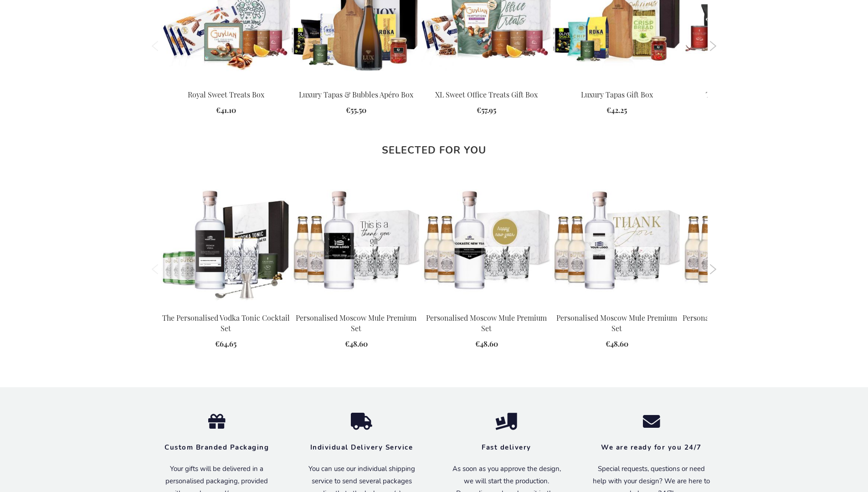
scroll to position [1175, 0]
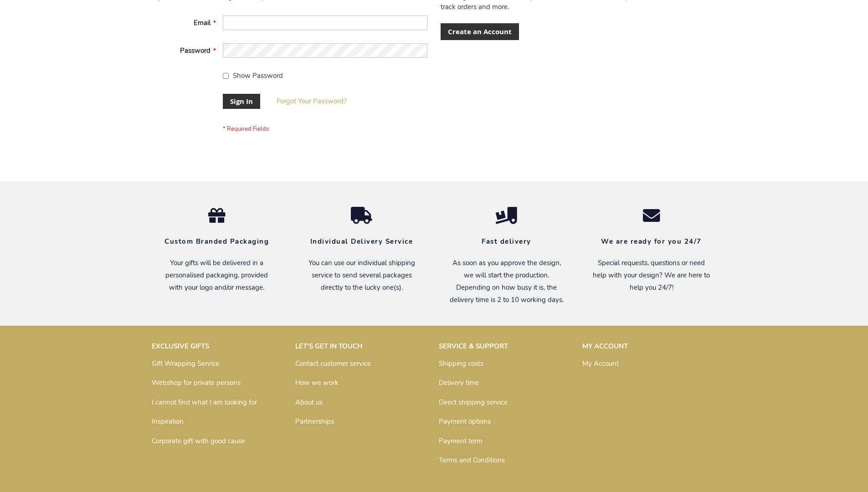
scroll to position [293, 0]
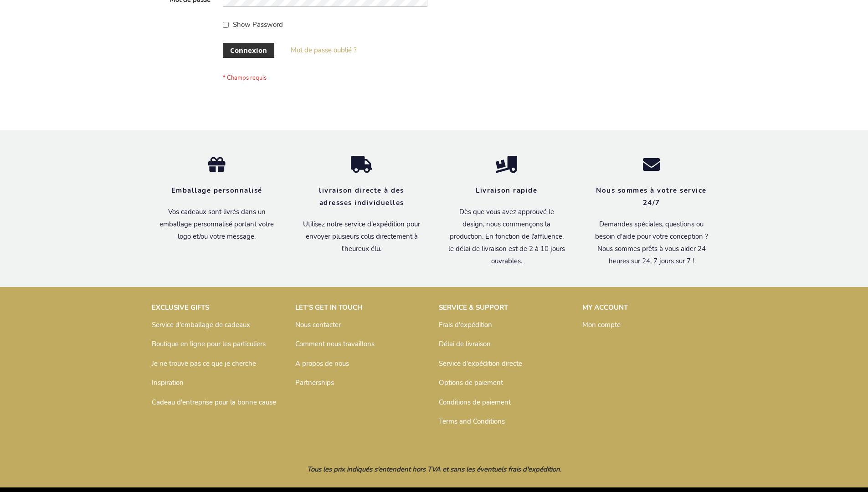
scroll to position [314, 0]
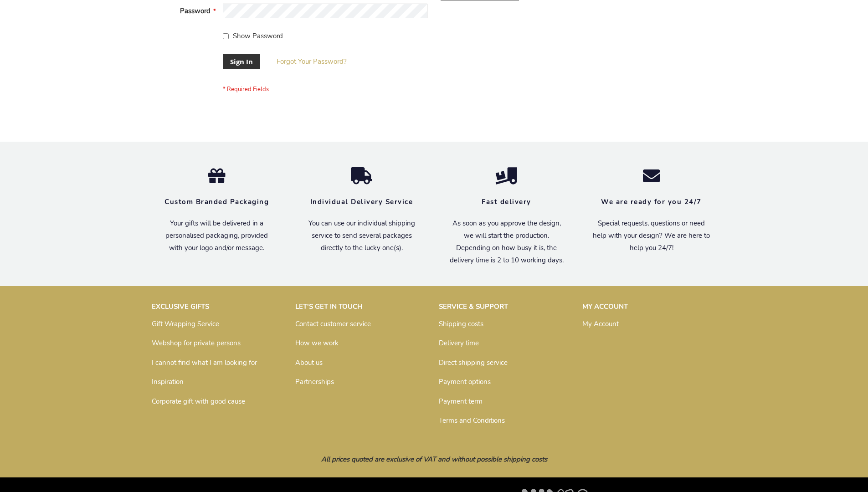
scroll to position [293, 0]
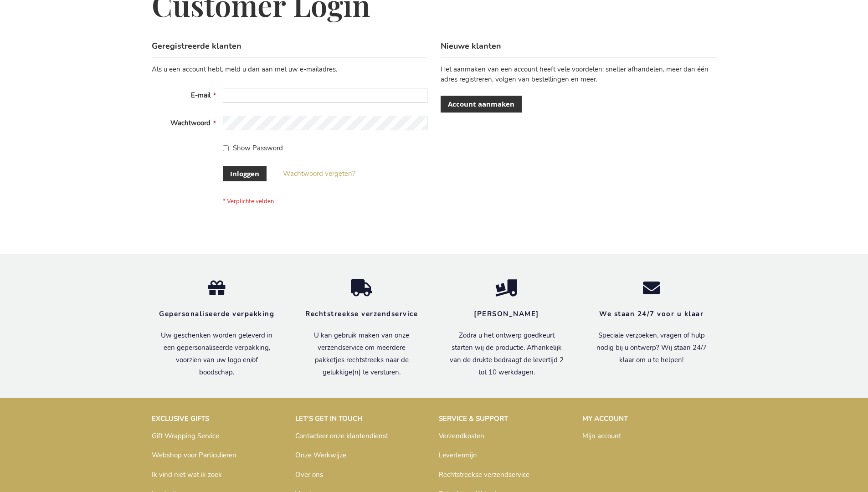
scroll to position [309, 0]
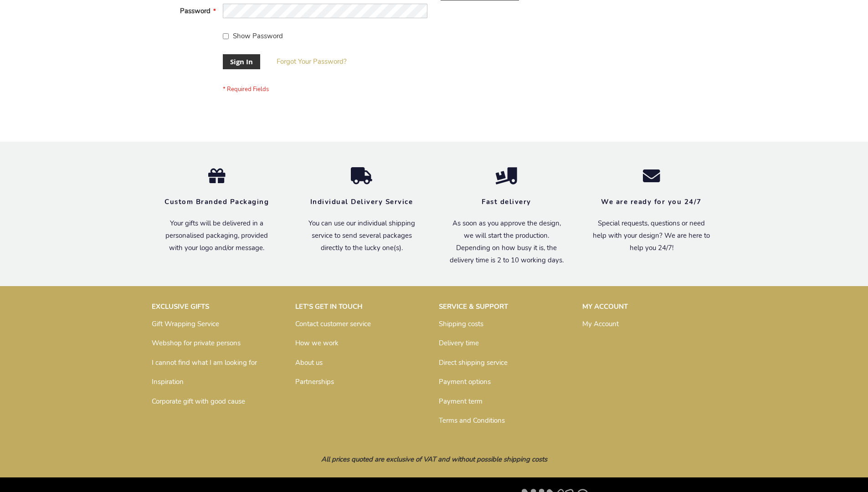
scroll to position [293, 0]
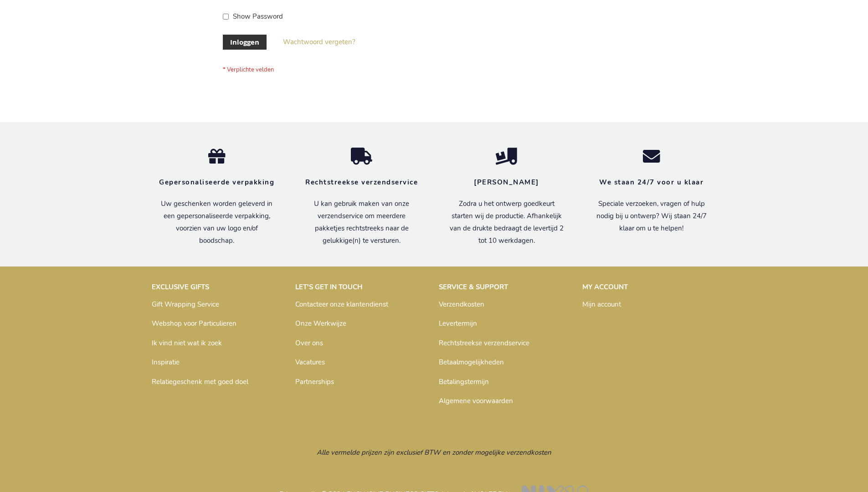
scroll to position [309, 0]
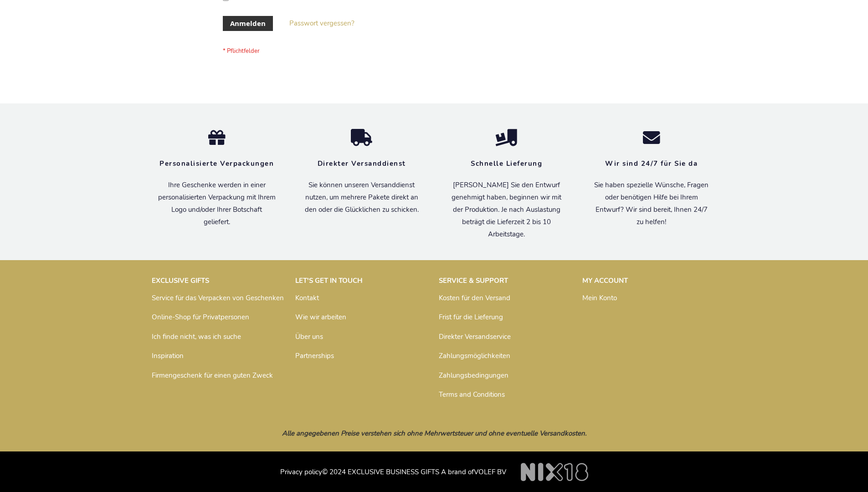
scroll to position [305, 0]
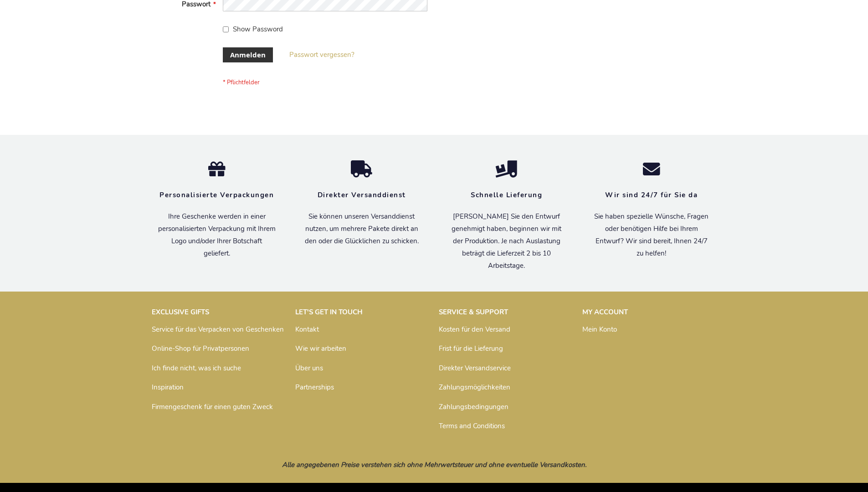
scroll to position [305, 0]
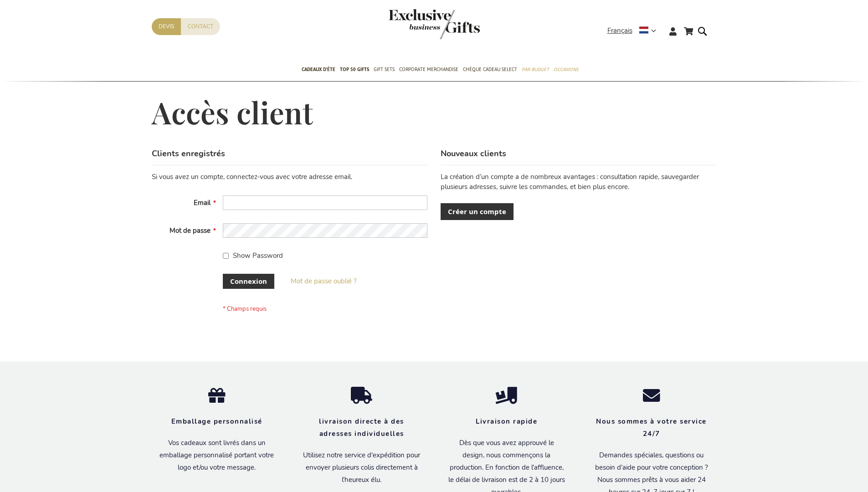
scroll to position [314, 0]
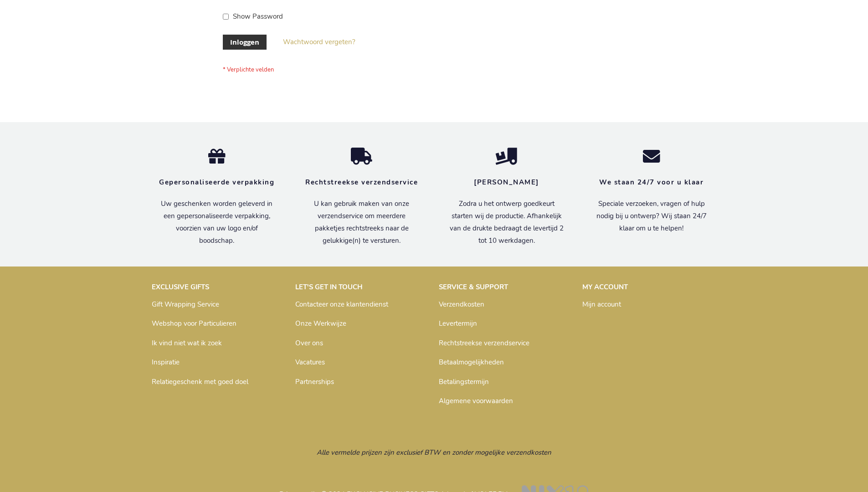
scroll to position [309, 0]
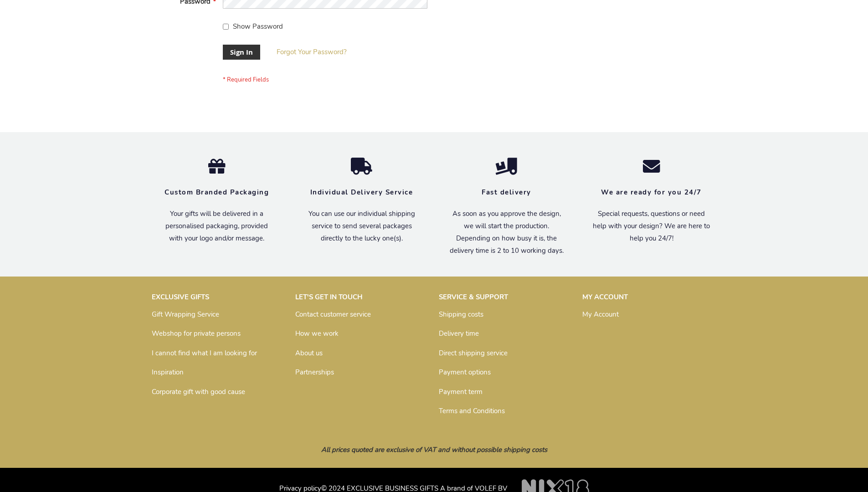
scroll to position [293, 0]
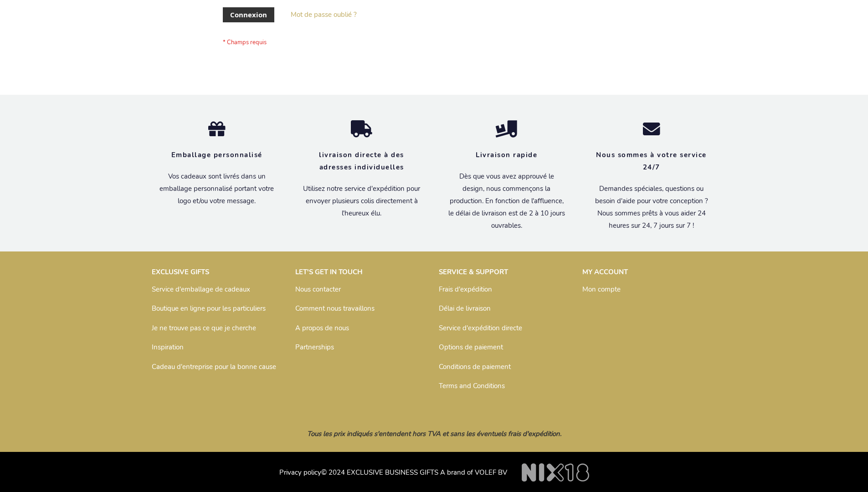
scroll to position [314, 0]
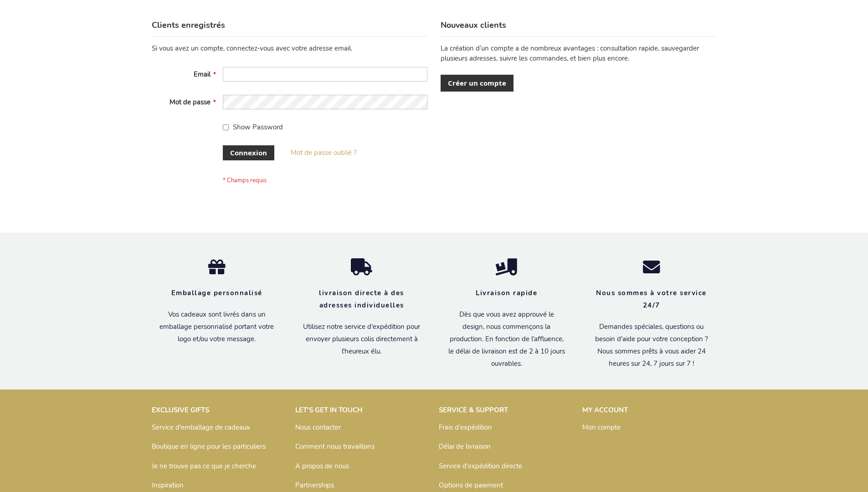
scroll to position [314, 0]
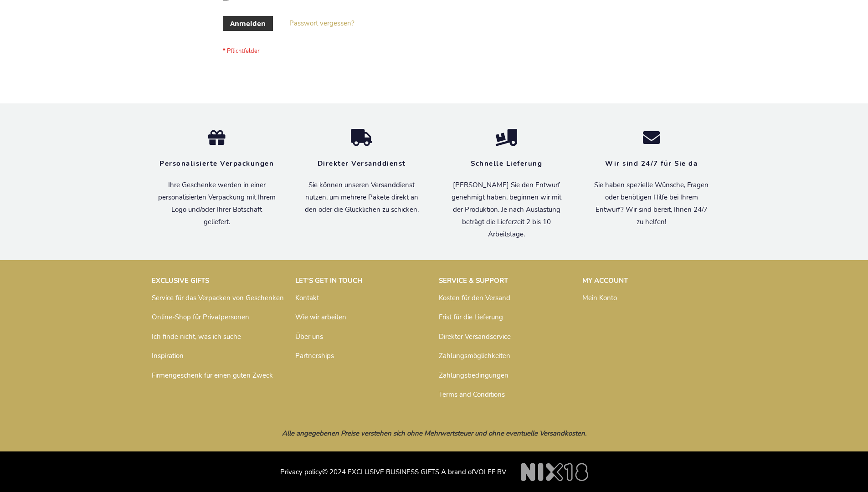
scroll to position [305, 0]
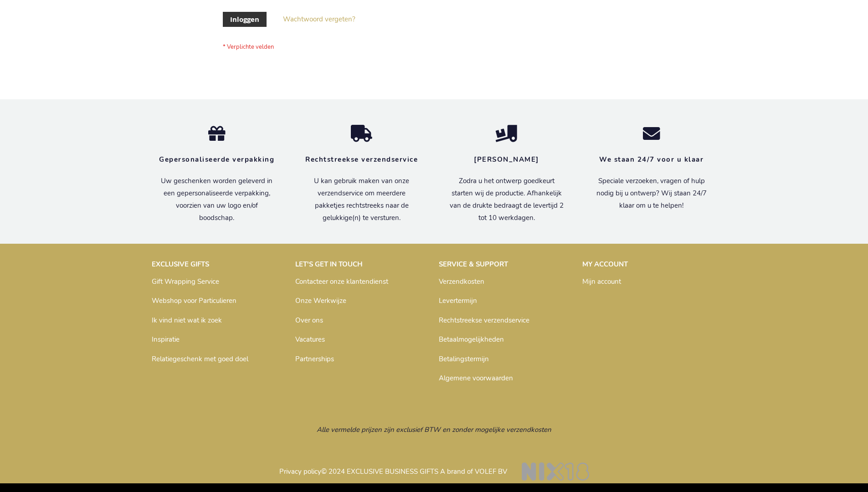
scroll to position [309, 0]
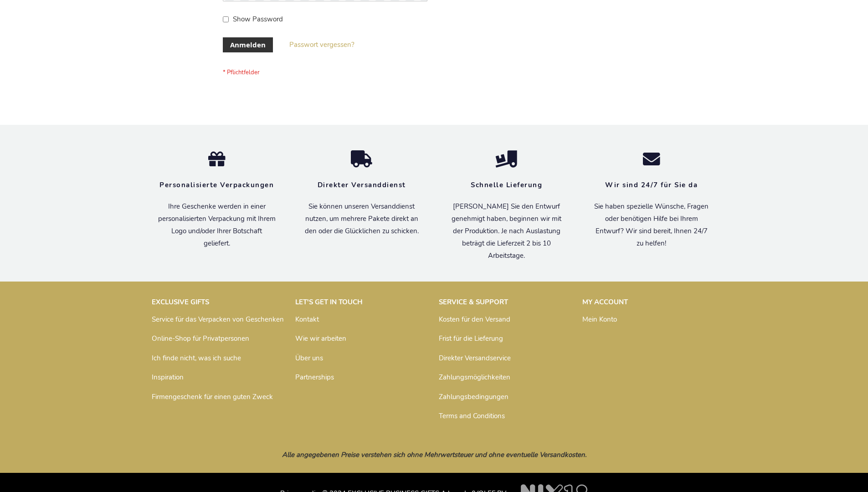
scroll to position [305, 0]
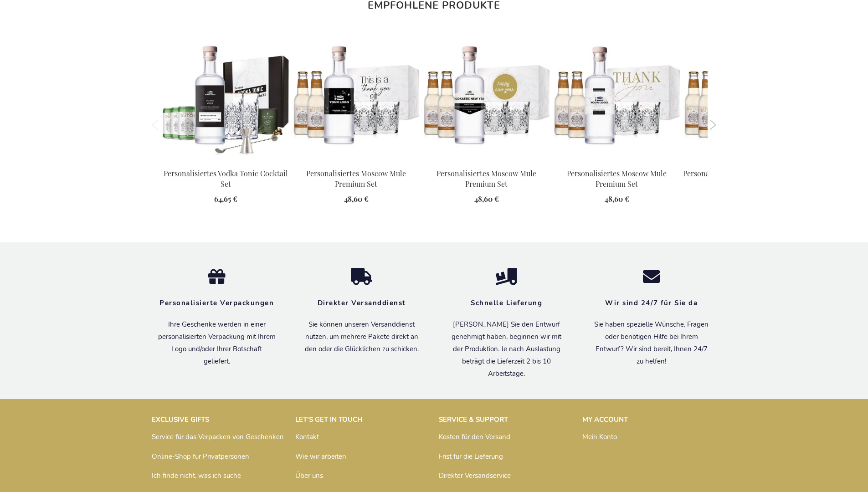
scroll to position [1198, 0]
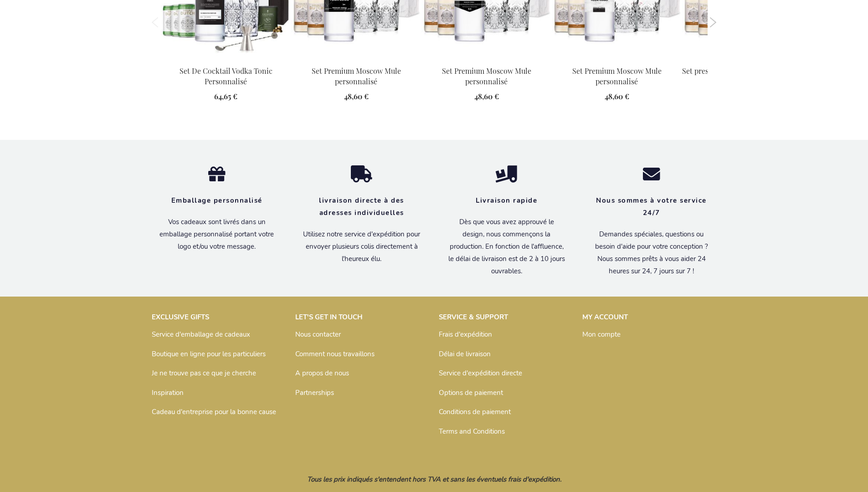
scroll to position [1207, 0]
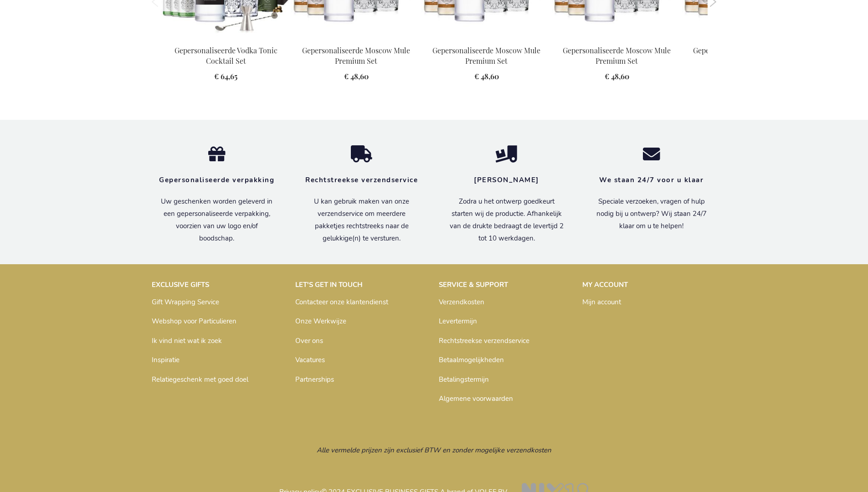
scroll to position [1192, 0]
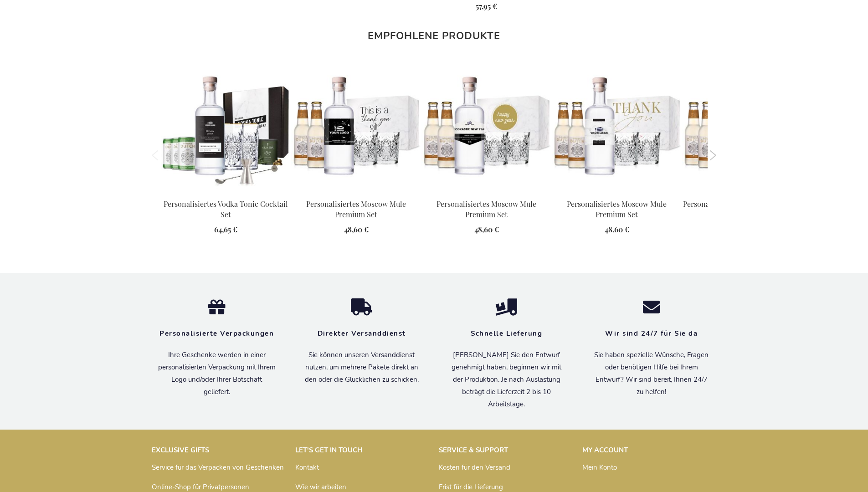
scroll to position [1198, 0]
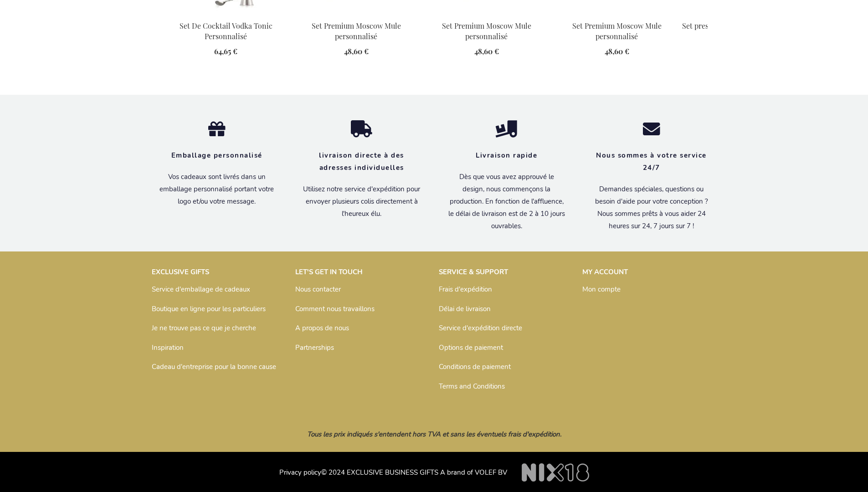
scroll to position [1207, 0]
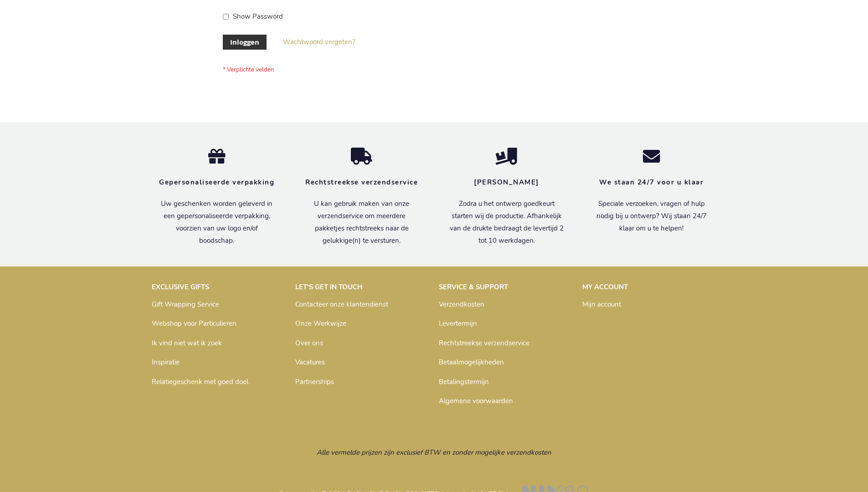
scroll to position [309, 0]
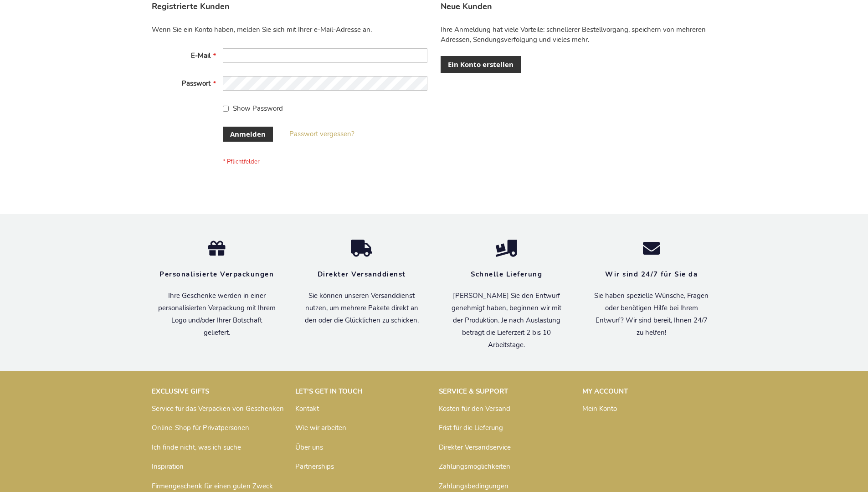
scroll to position [305, 0]
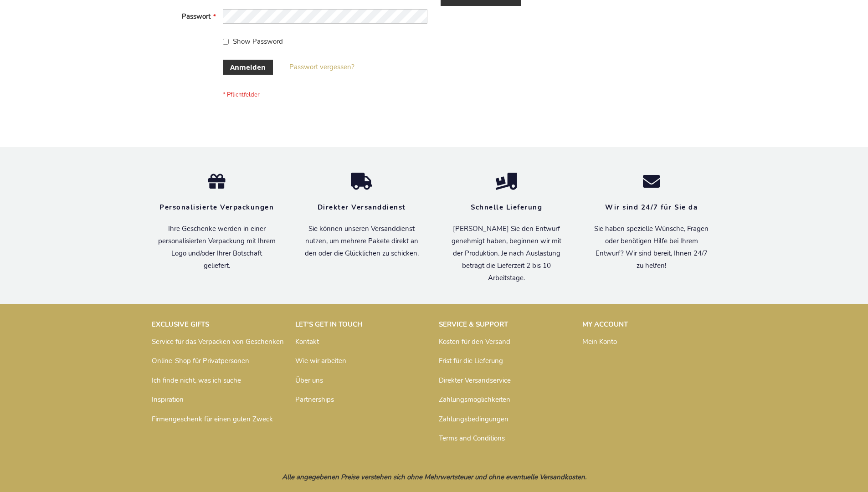
scroll to position [305, 0]
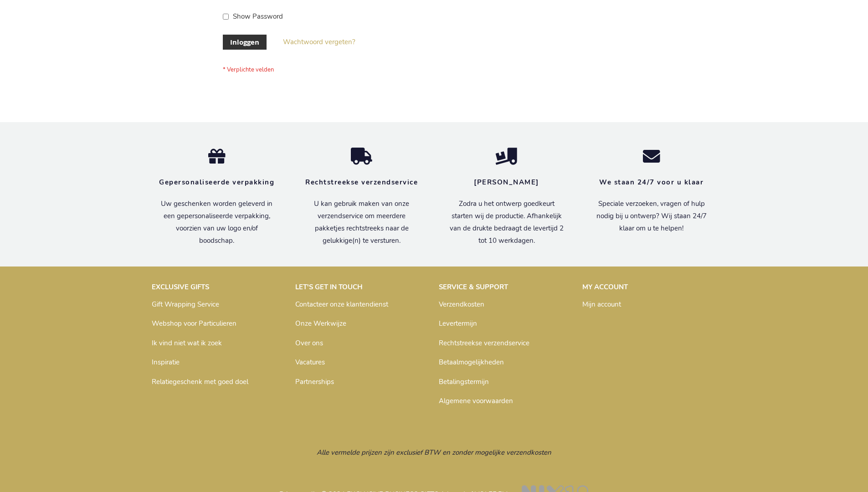
scroll to position [309, 0]
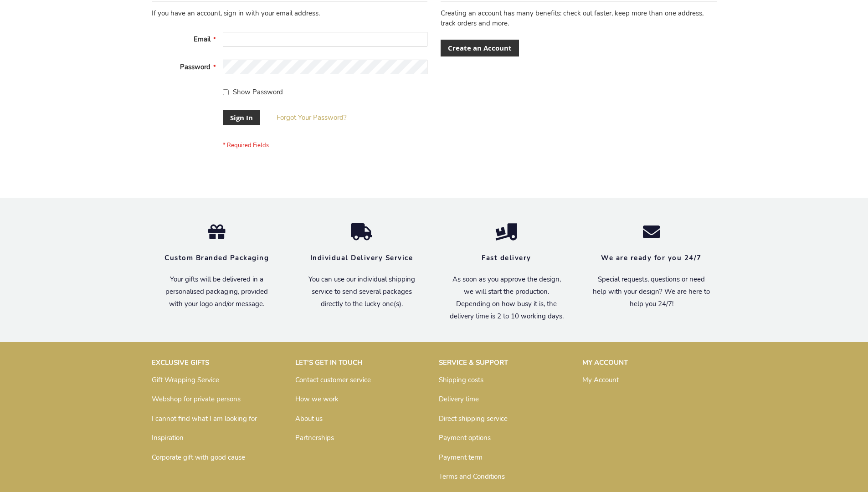
scroll to position [293, 0]
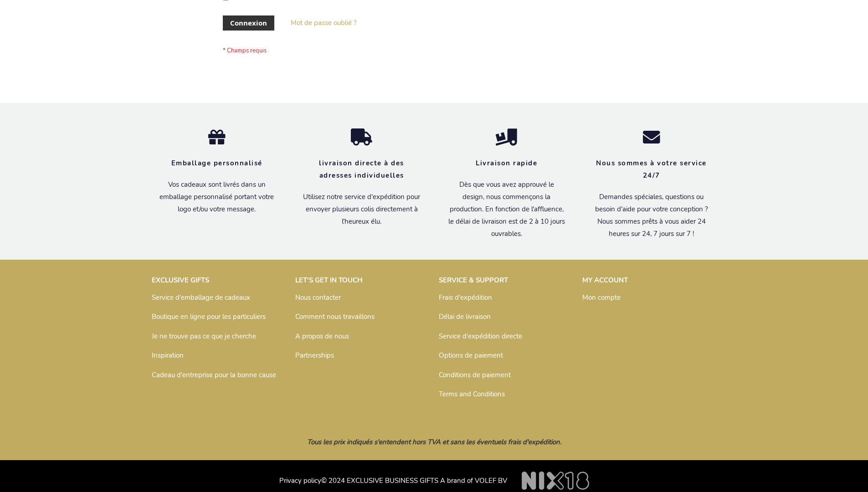
scroll to position [314, 0]
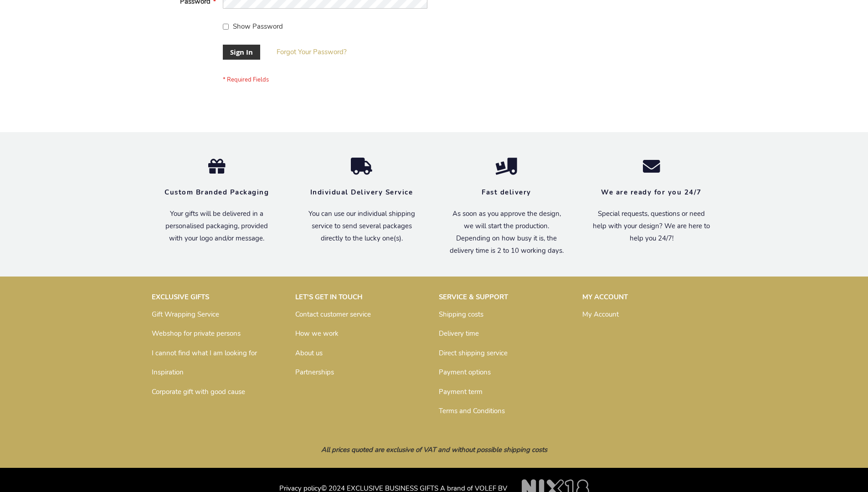
scroll to position [293, 0]
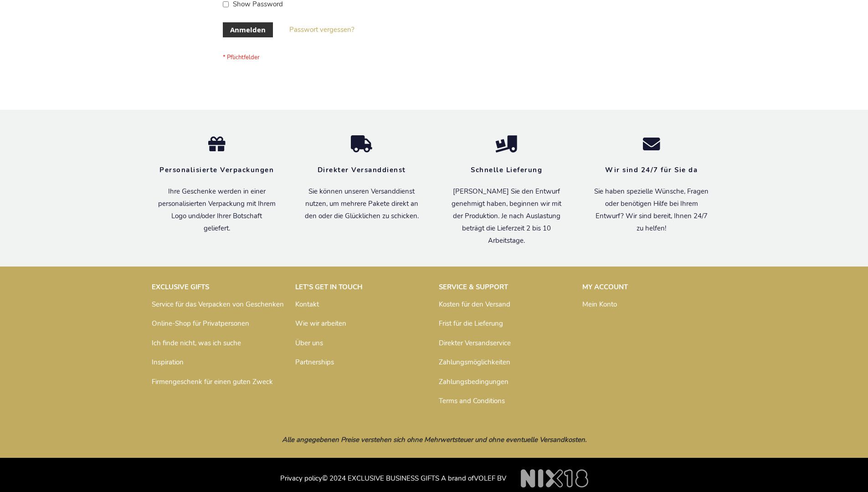
scroll to position [305, 0]
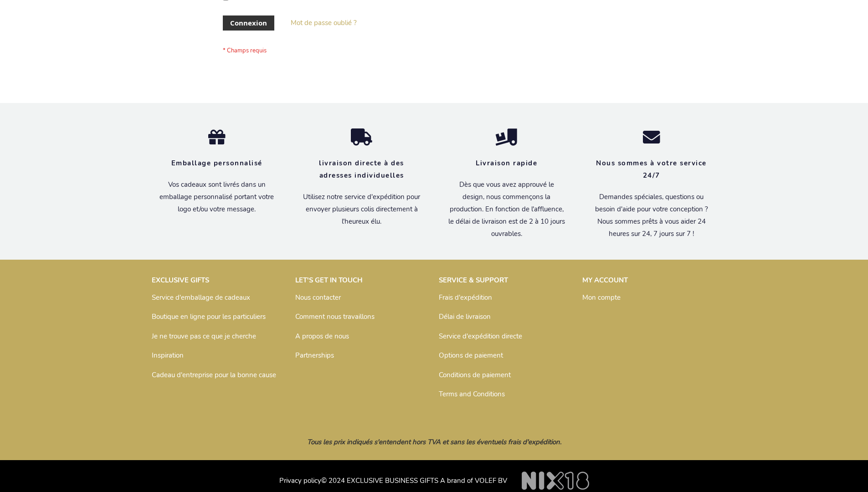
scroll to position [314, 0]
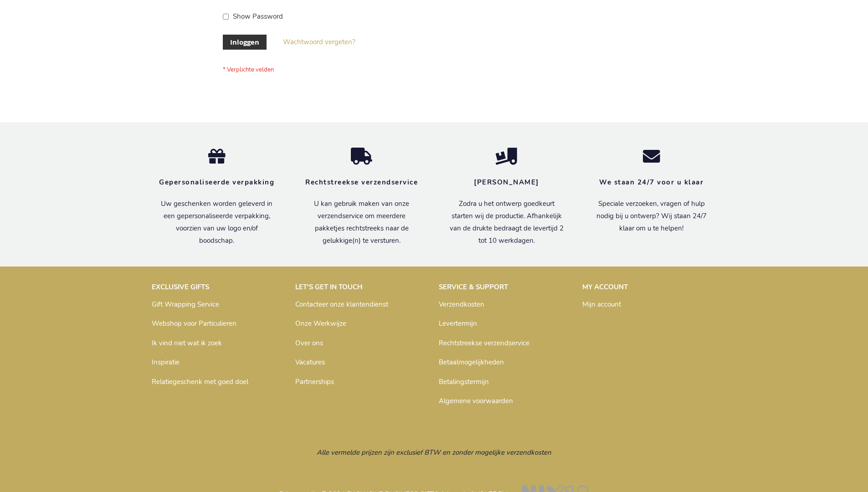
scroll to position [309, 0]
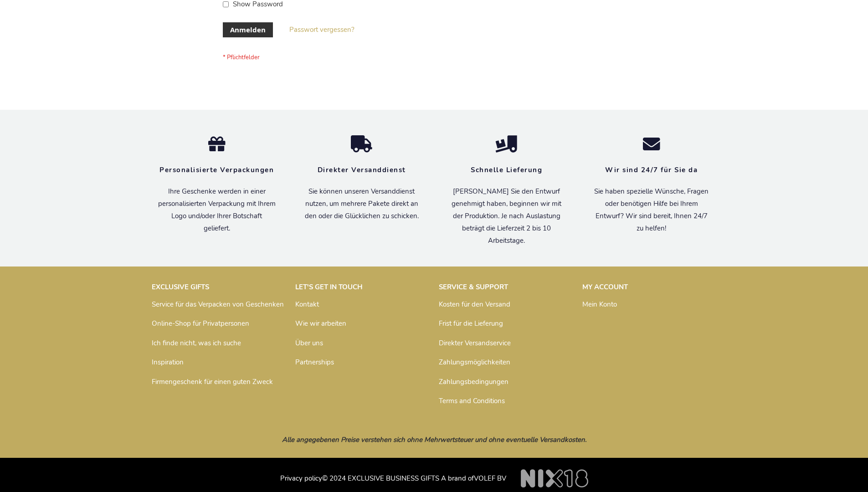
scroll to position [305, 0]
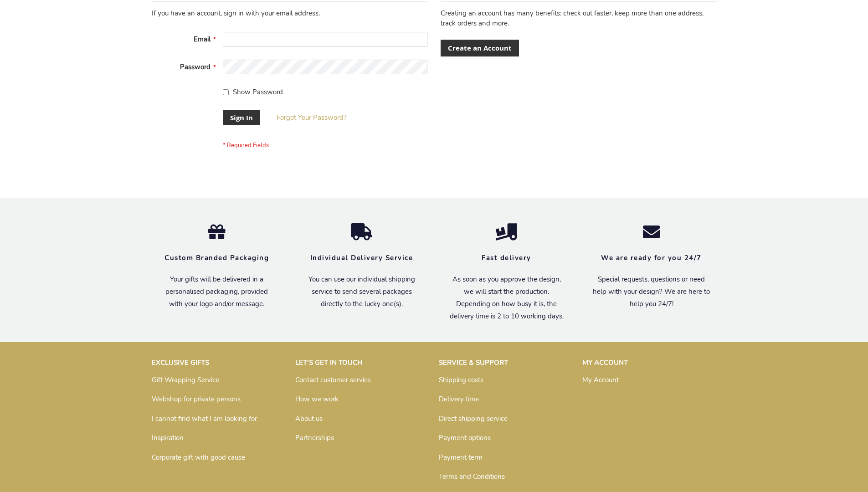
scroll to position [293, 0]
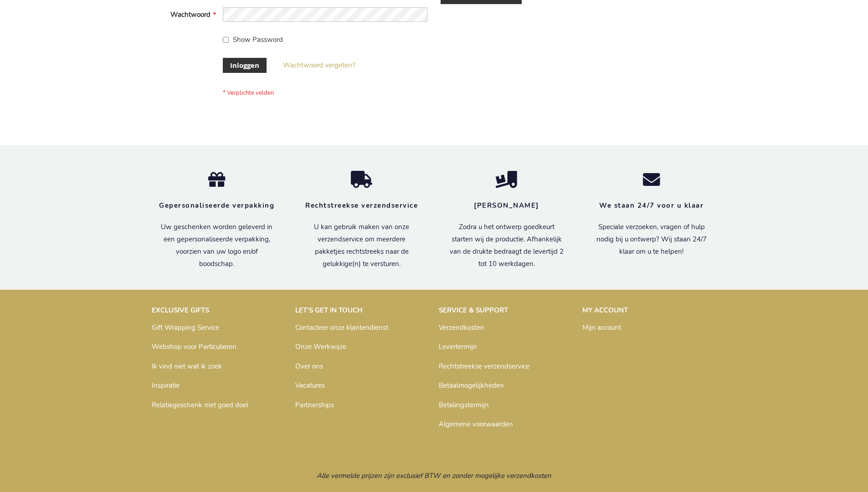
scroll to position [309, 0]
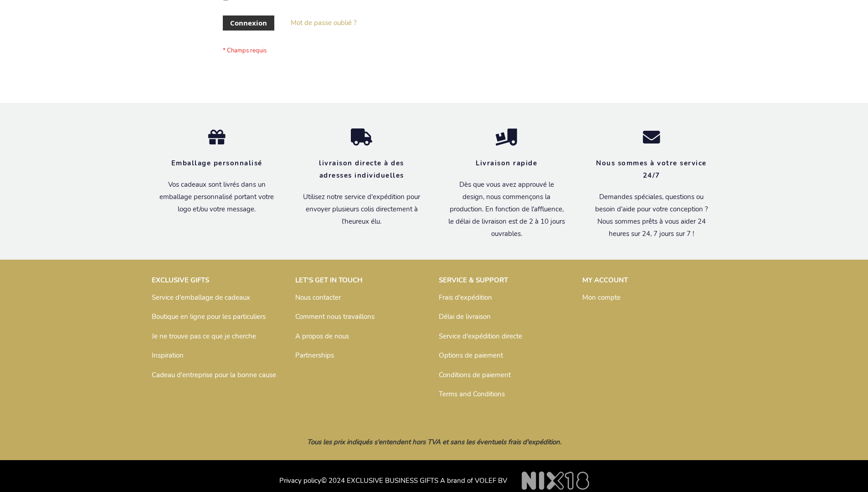
scroll to position [314, 0]
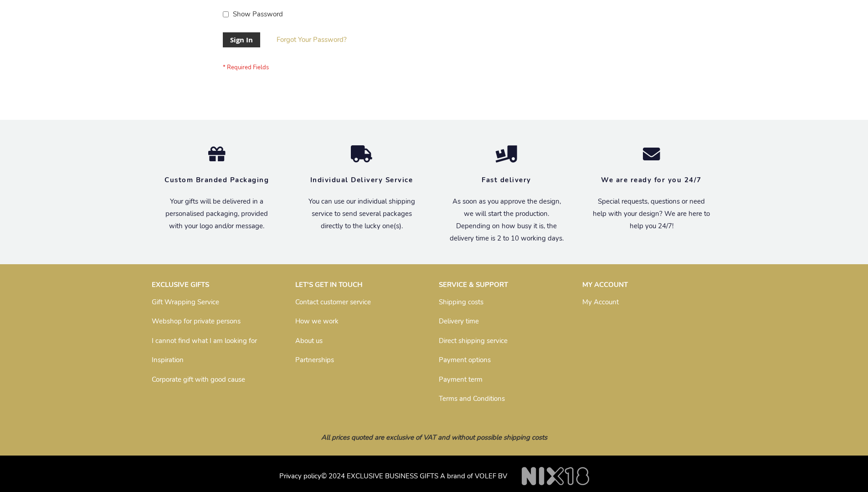
scroll to position [293, 0]
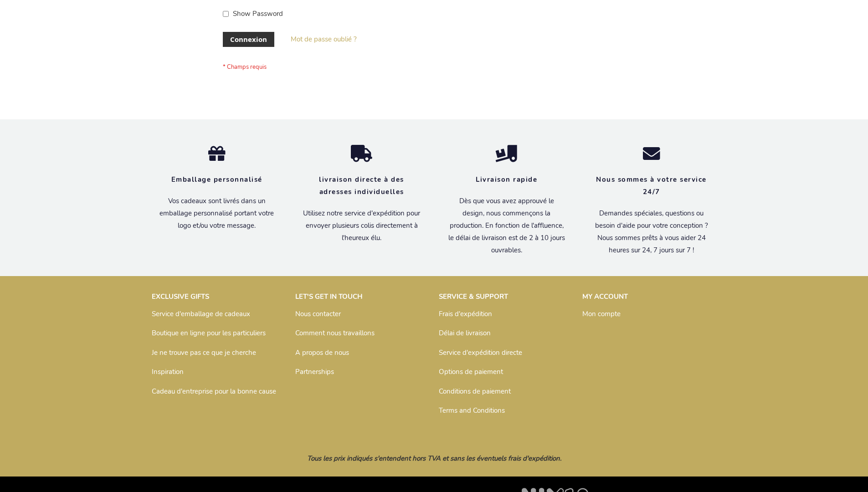
scroll to position [314, 0]
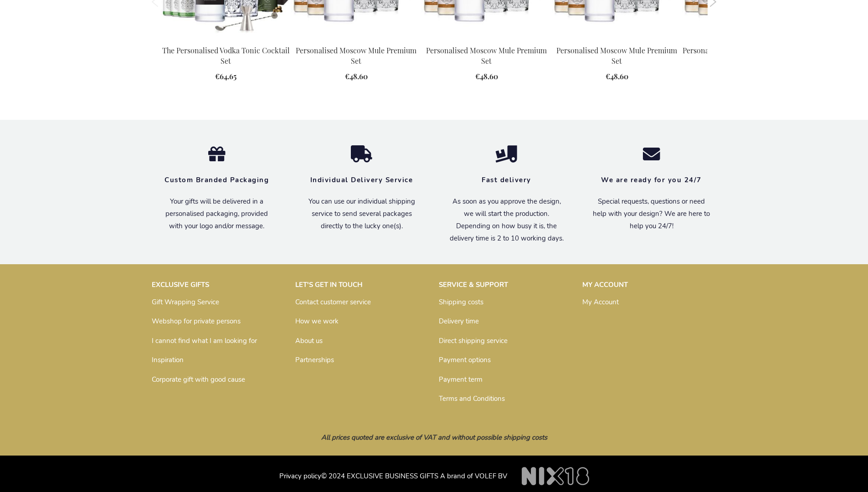
scroll to position [1175, 0]
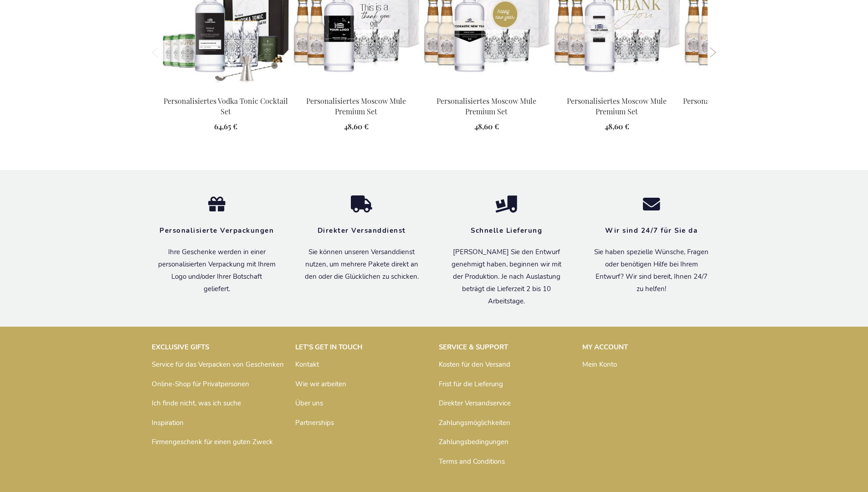
scroll to position [1198, 0]
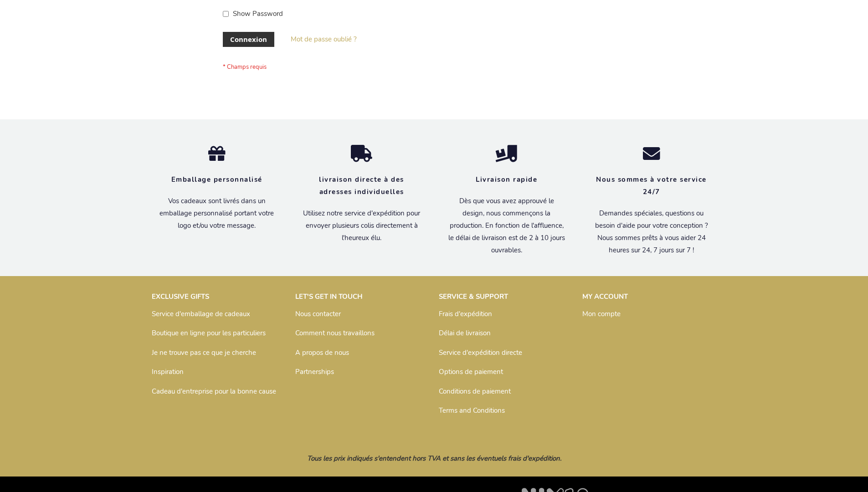
scroll to position [314, 0]
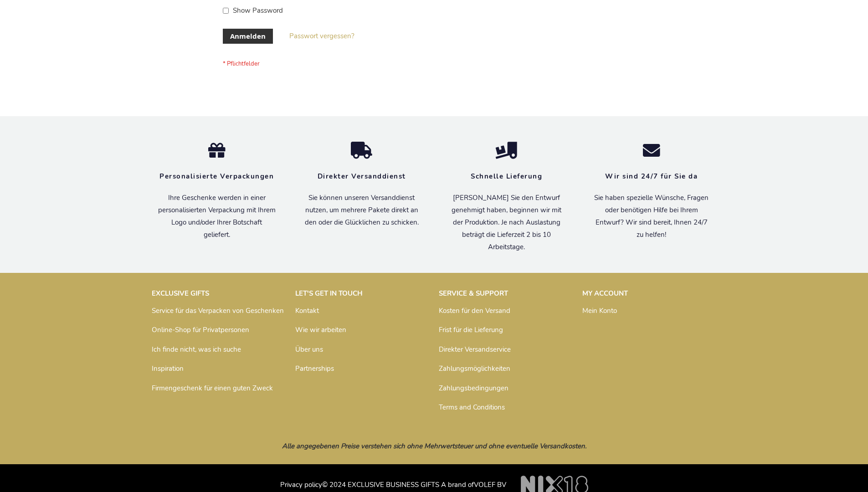
scroll to position [305, 0]
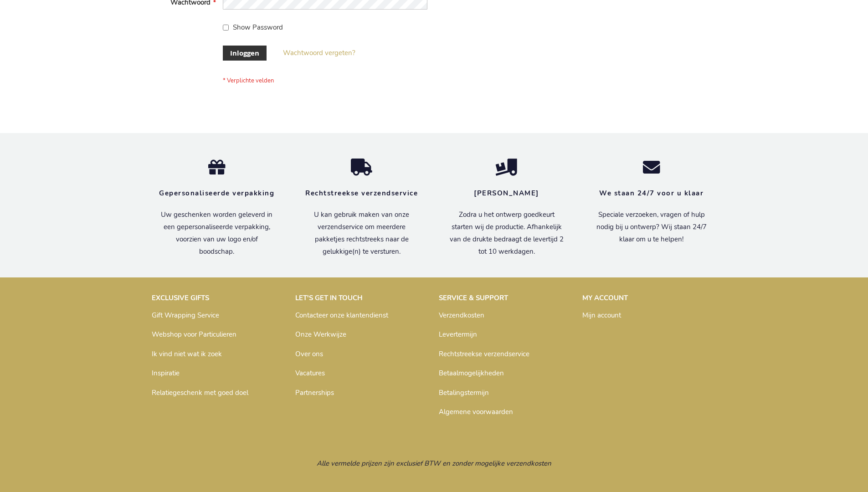
scroll to position [309, 0]
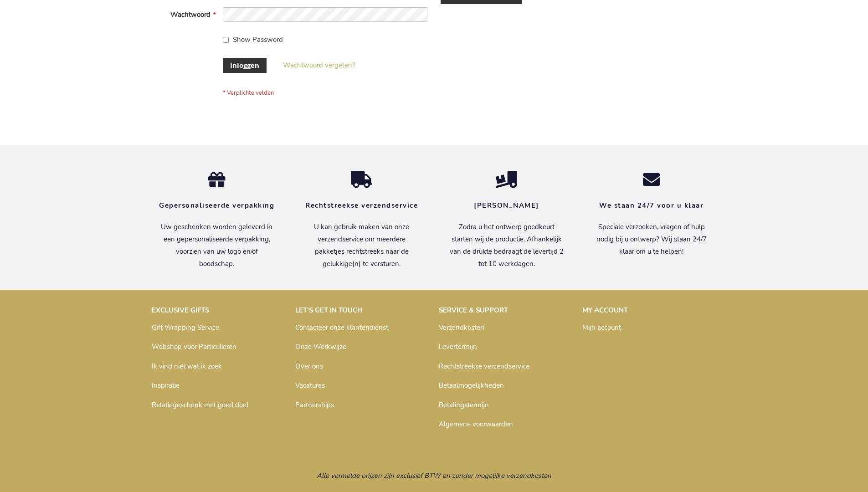
scroll to position [309, 0]
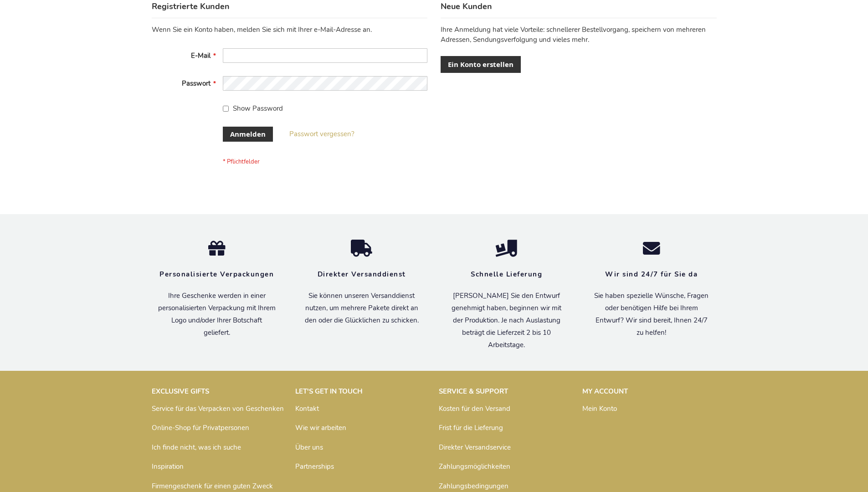
scroll to position [305, 0]
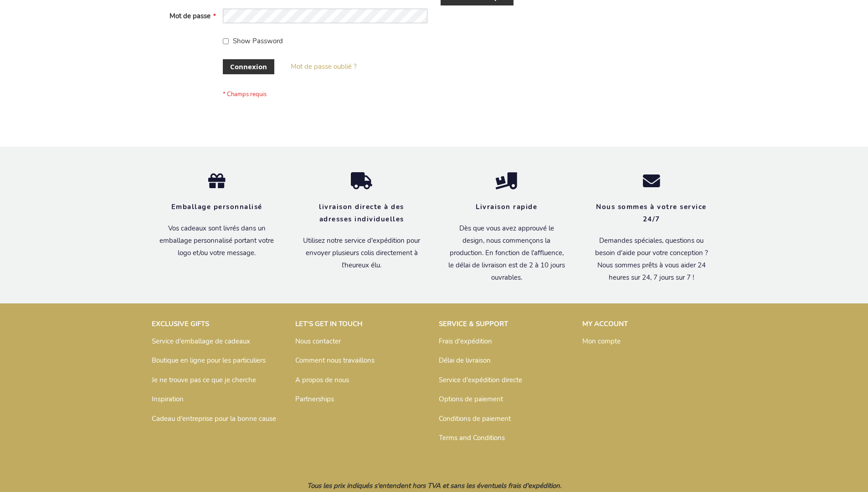
scroll to position [307, 0]
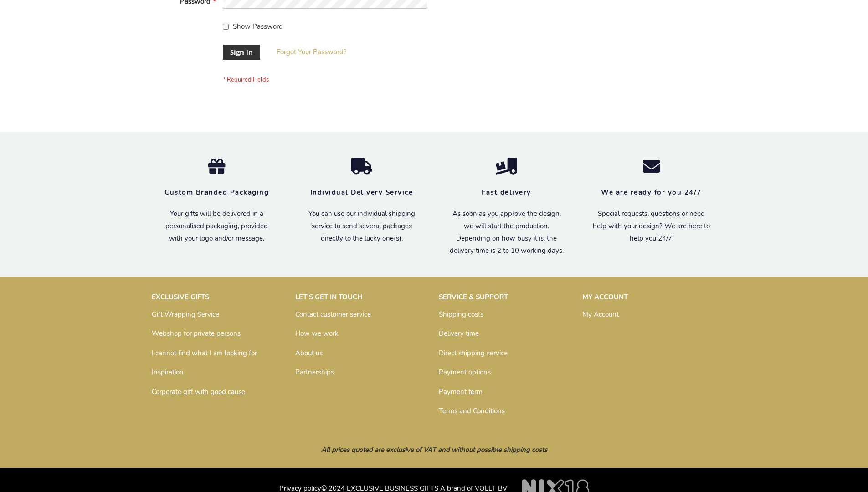
scroll to position [293, 0]
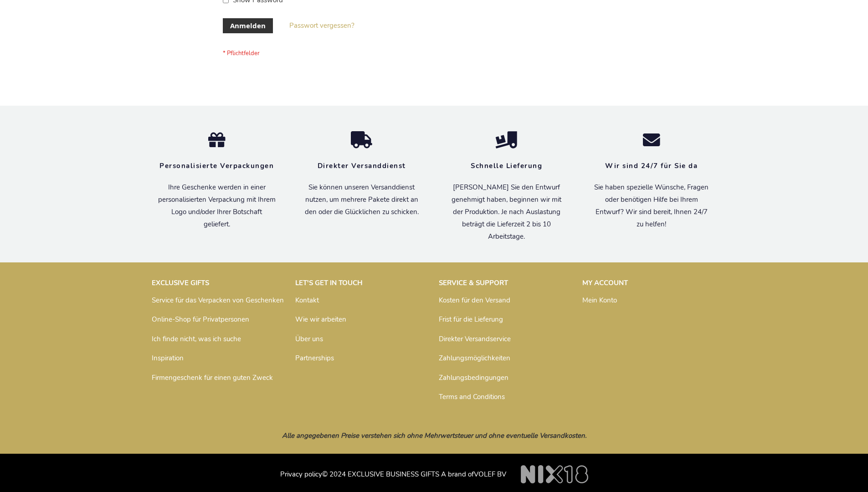
scroll to position [305, 0]
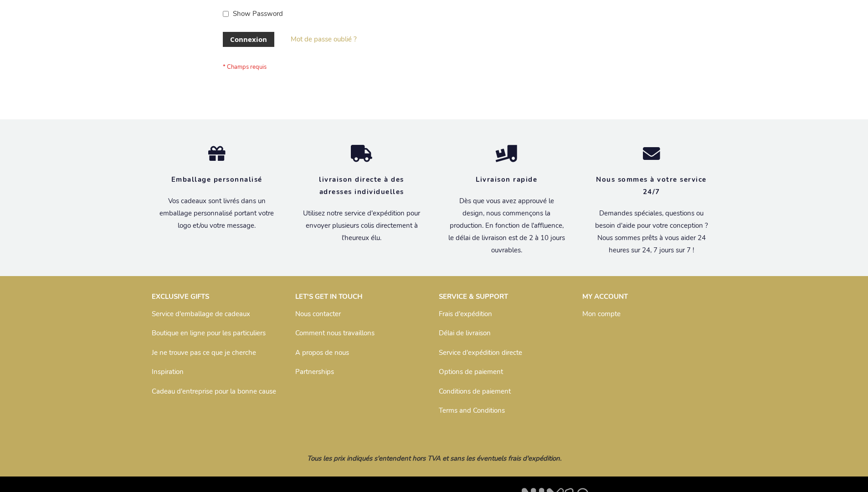
scroll to position [314, 0]
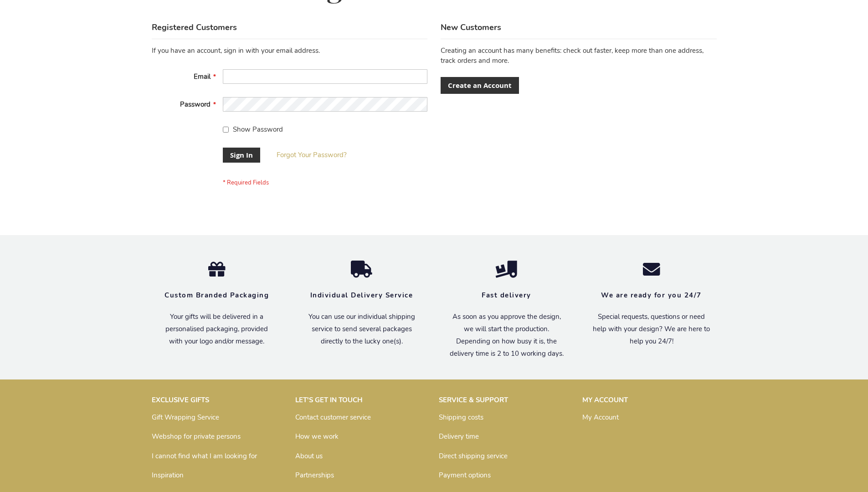
scroll to position [293, 0]
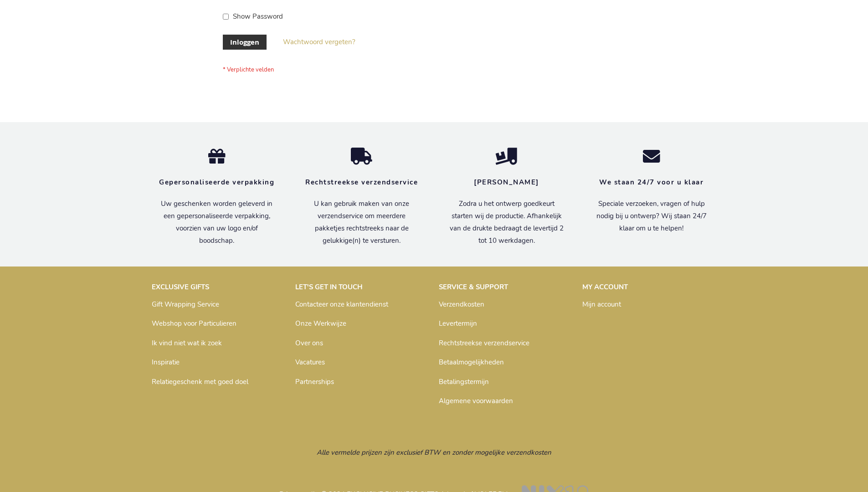
scroll to position [309, 0]
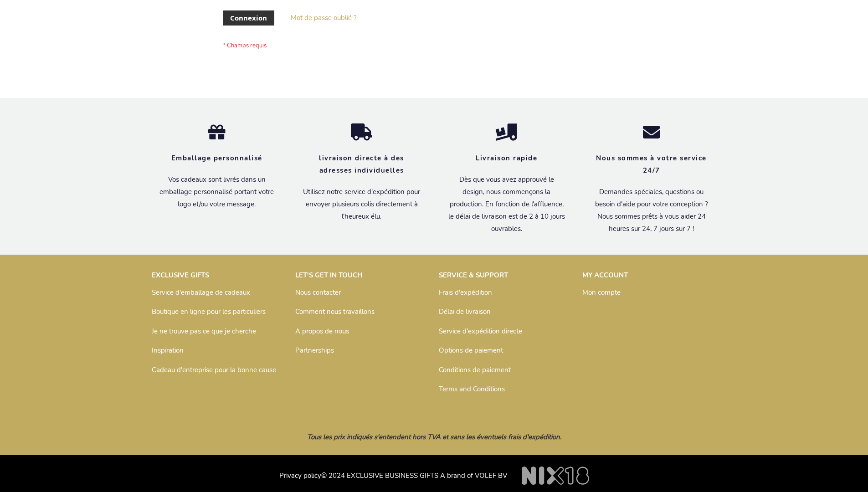
scroll to position [314, 0]
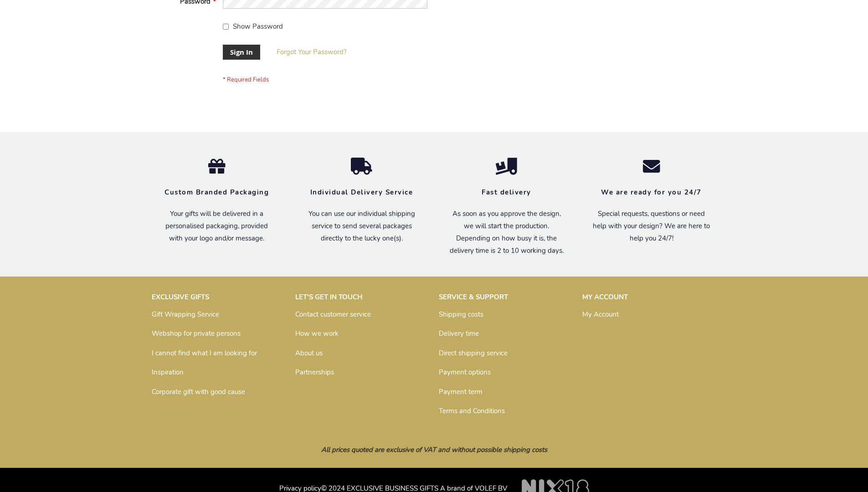
scroll to position [293, 0]
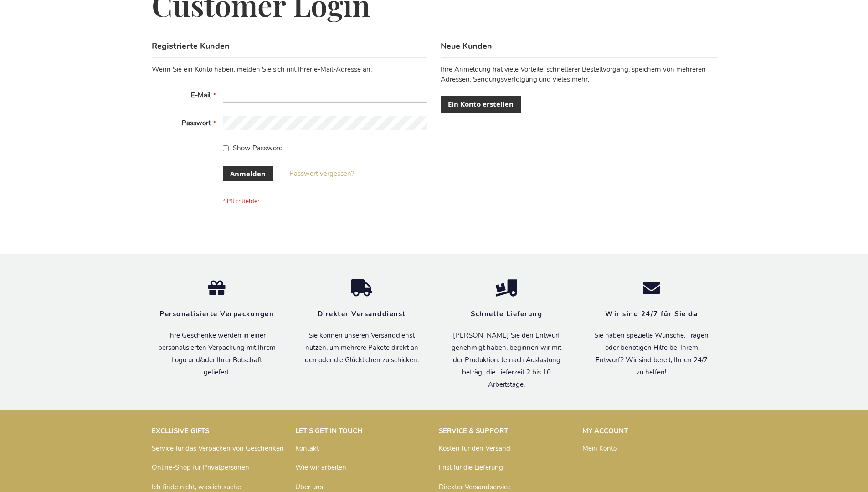
scroll to position [305, 0]
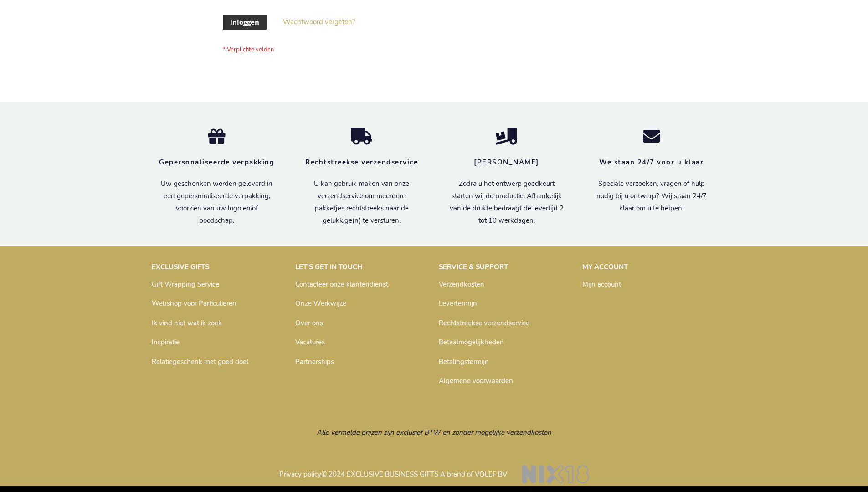
scroll to position [309, 0]
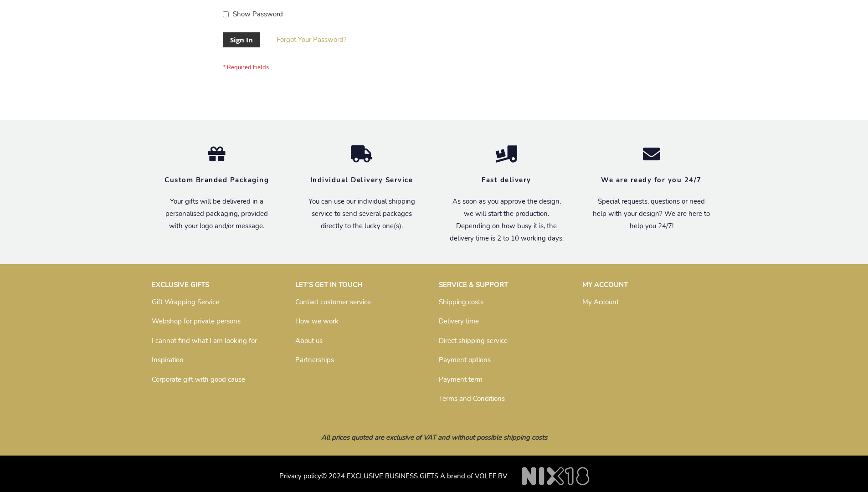
scroll to position [293, 0]
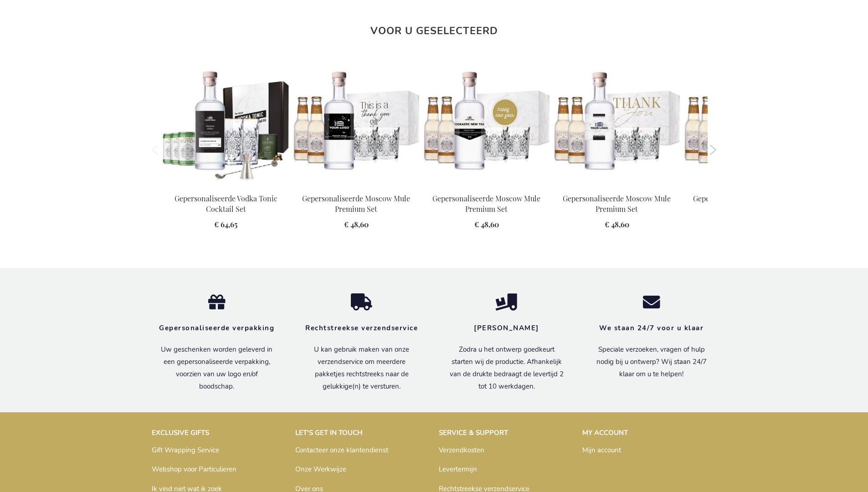
scroll to position [1192, 0]
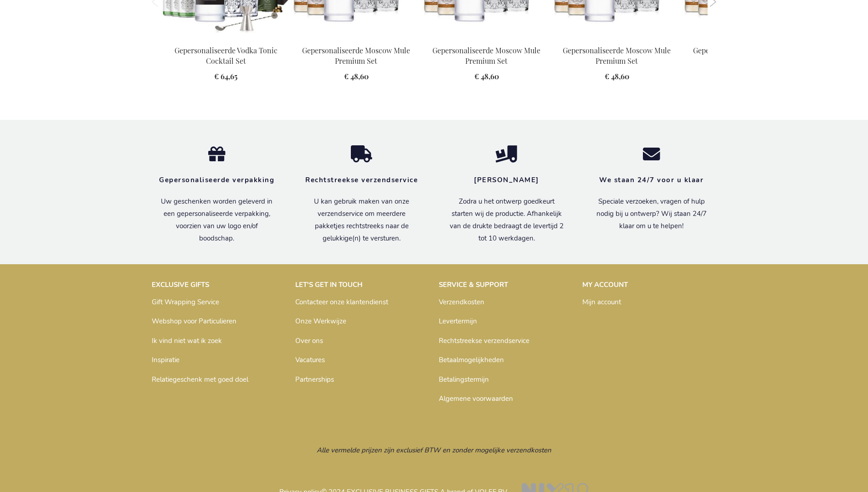
scroll to position [1192, 0]
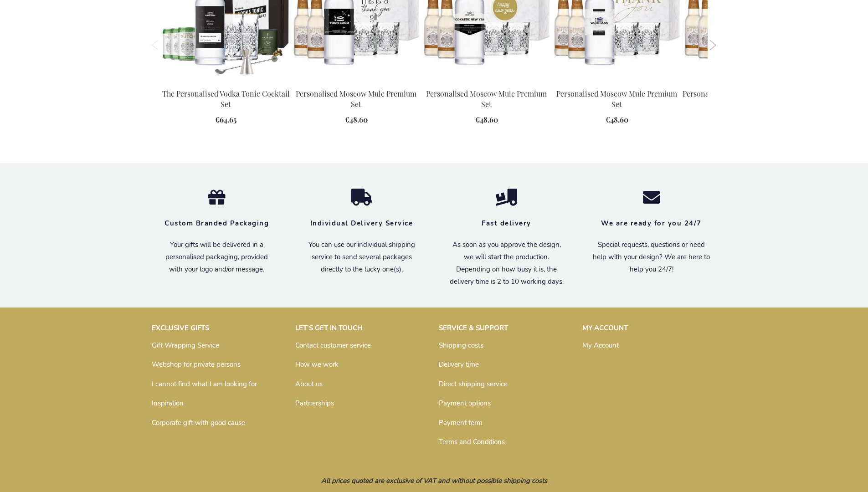
scroll to position [1175, 0]
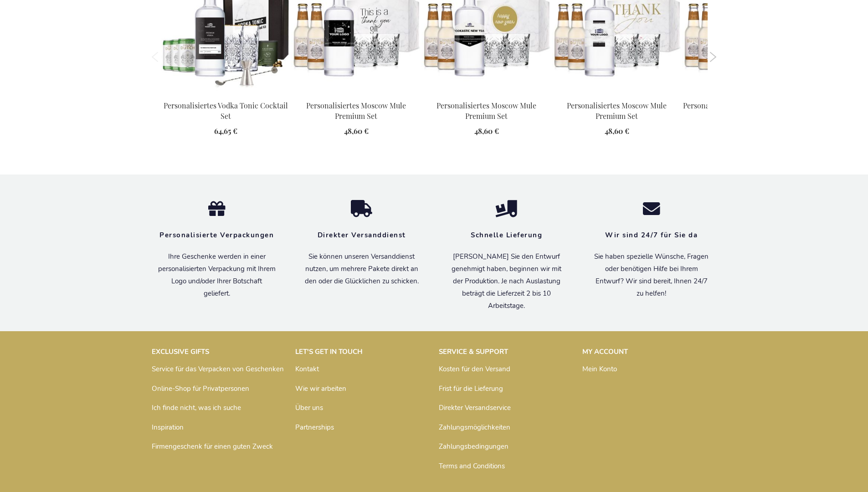
scroll to position [1196, 0]
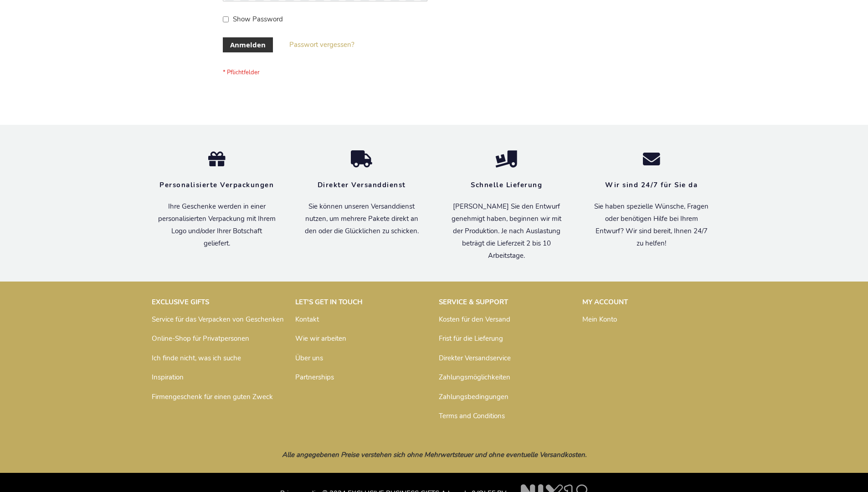
scroll to position [305, 0]
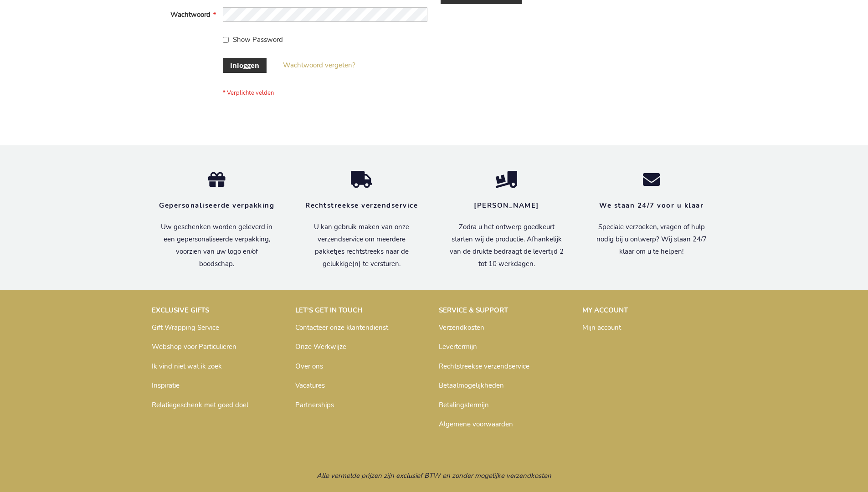
scroll to position [309, 0]
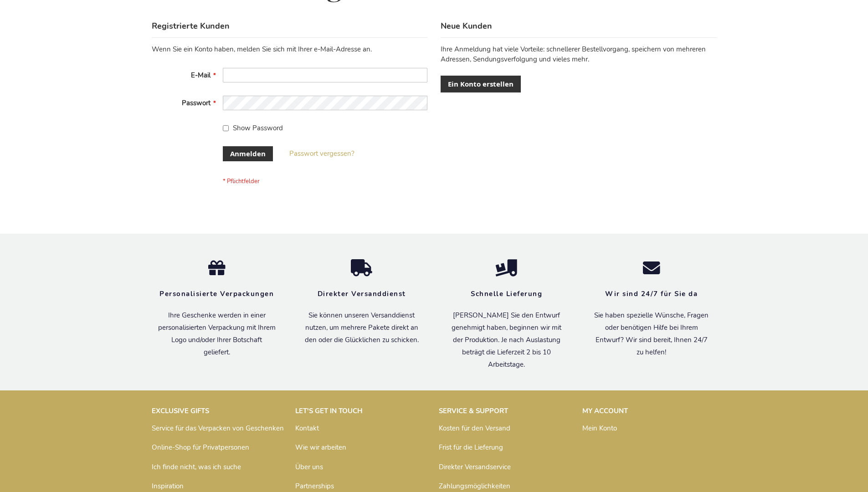
scroll to position [305, 0]
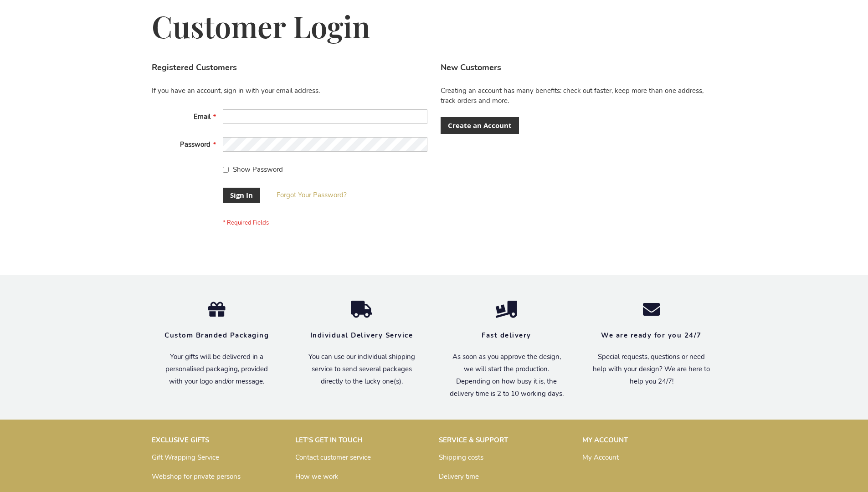
scroll to position [286, 0]
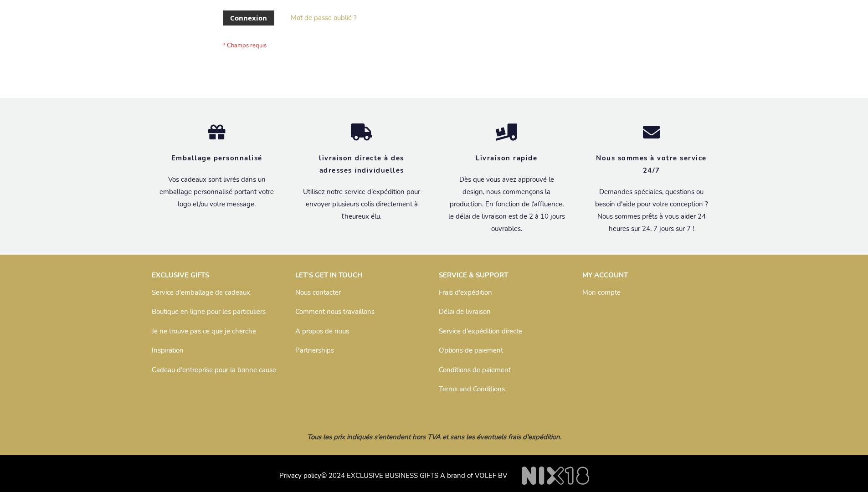
scroll to position [314, 0]
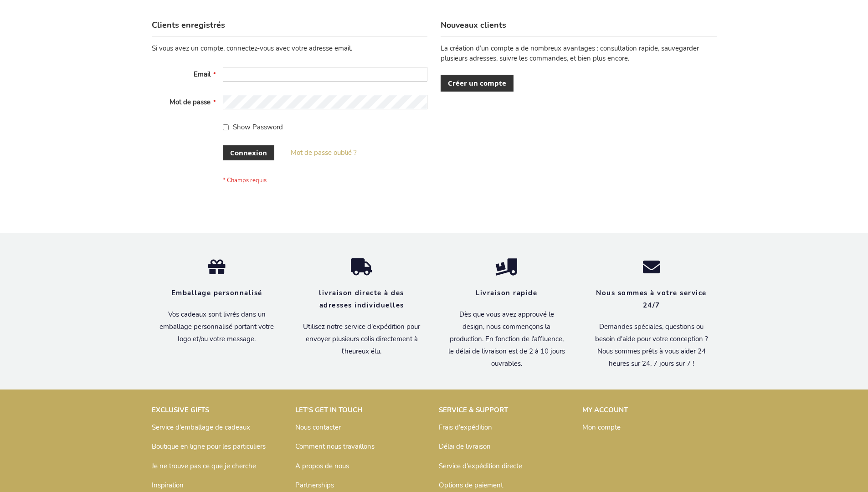
scroll to position [314, 0]
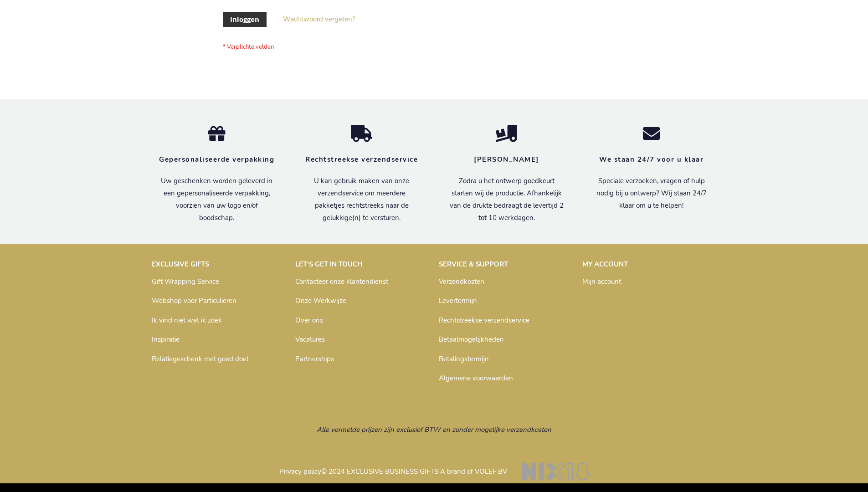
scroll to position [309, 0]
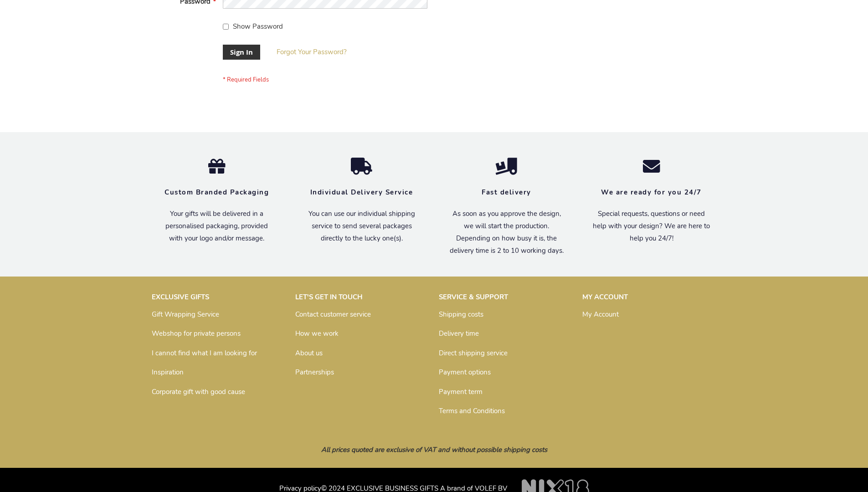
scroll to position [293, 0]
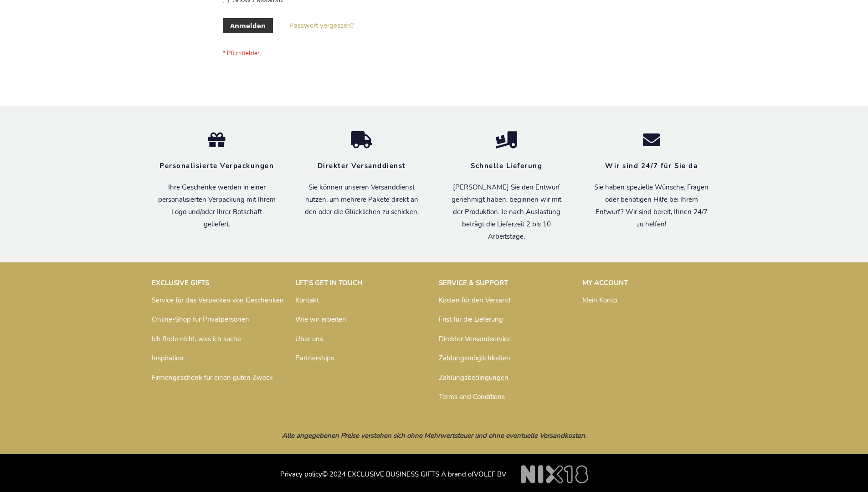
scroll to position [305, 0]
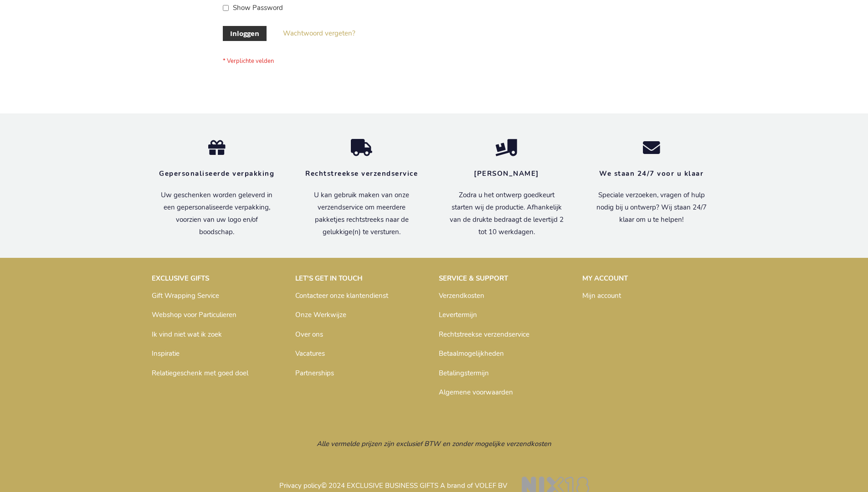
scroll to position [309, 0]
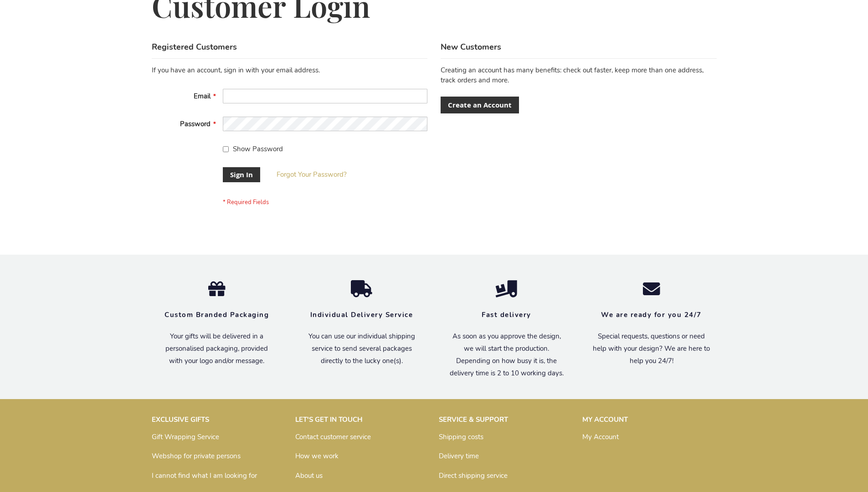
scroll to position [293, 0]
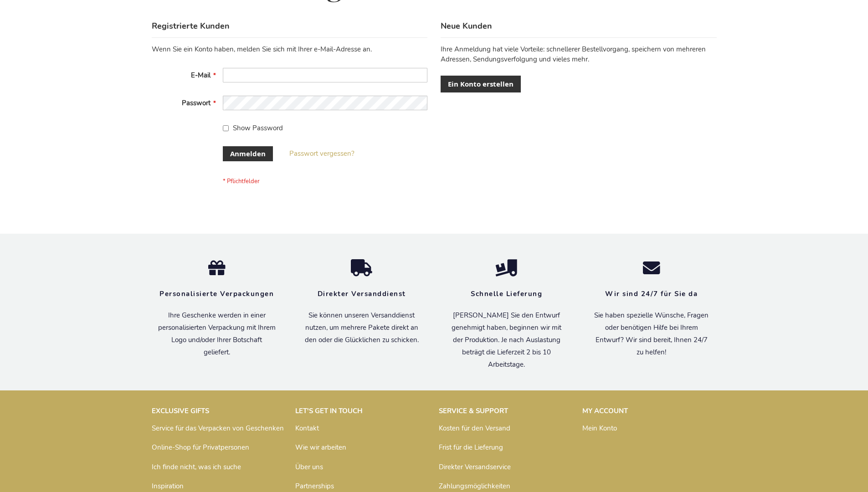
scroll to position [305, 0]
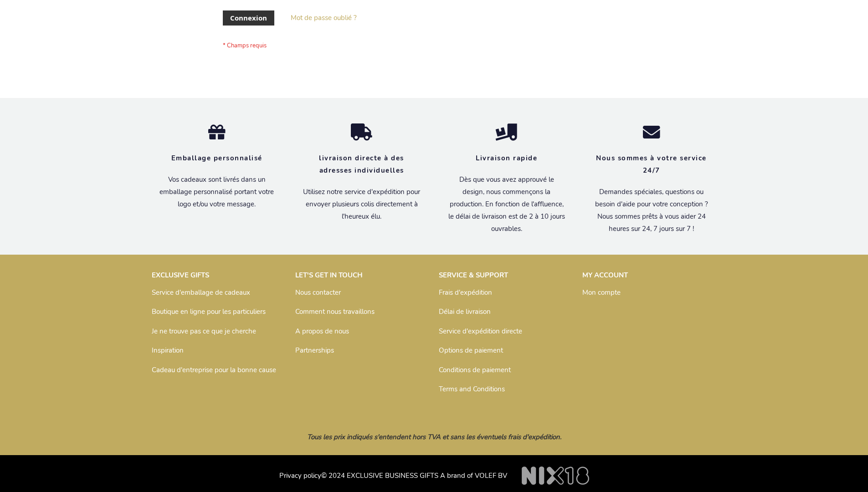
scroll to position [314, 0]
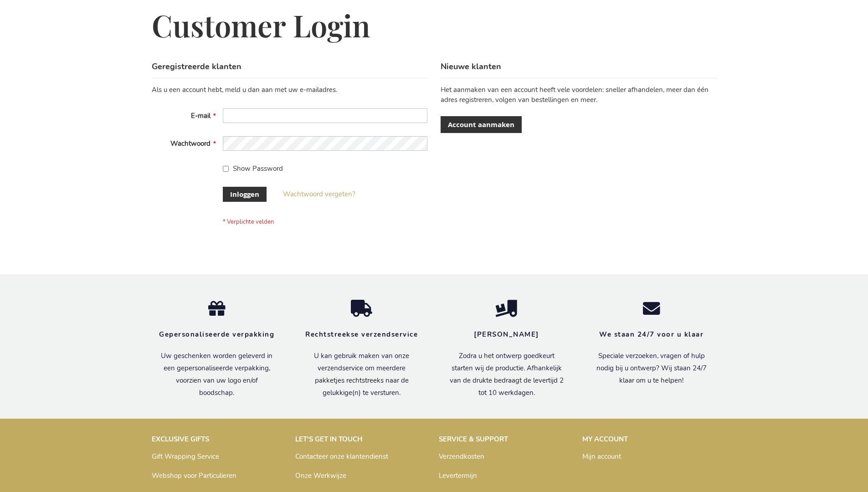
scroll to position [309, 0]
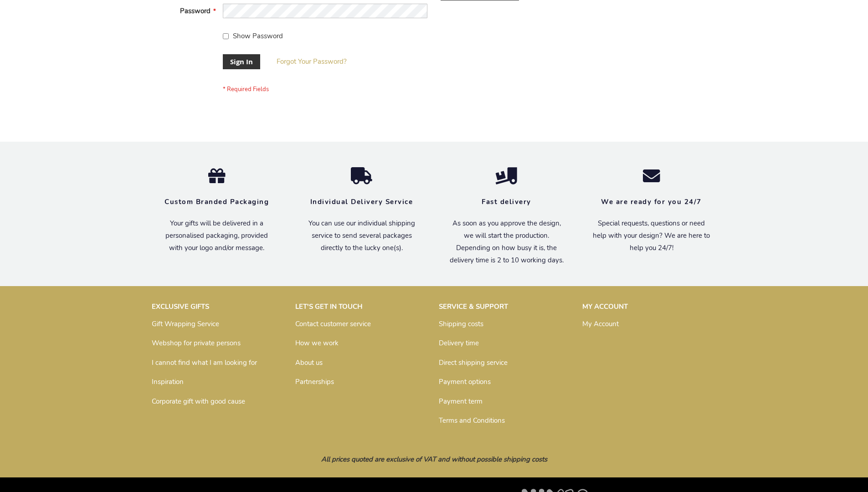
scroll to position [293, 0]
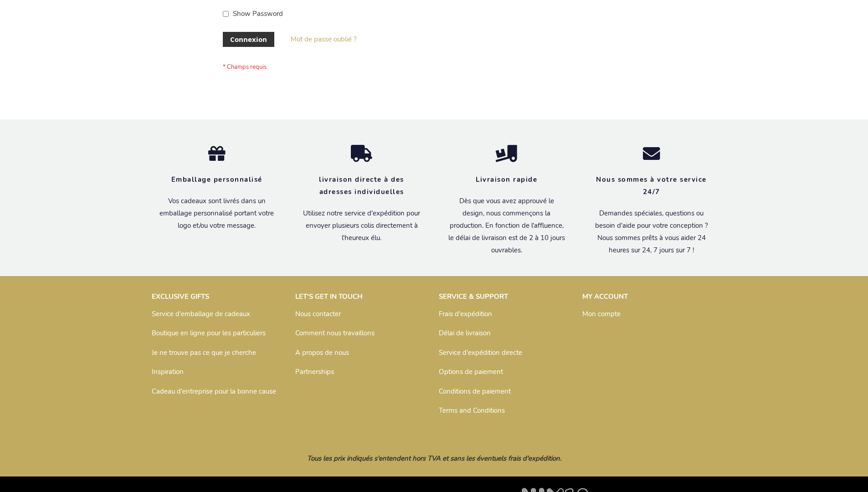
scroll to position [314, 0]
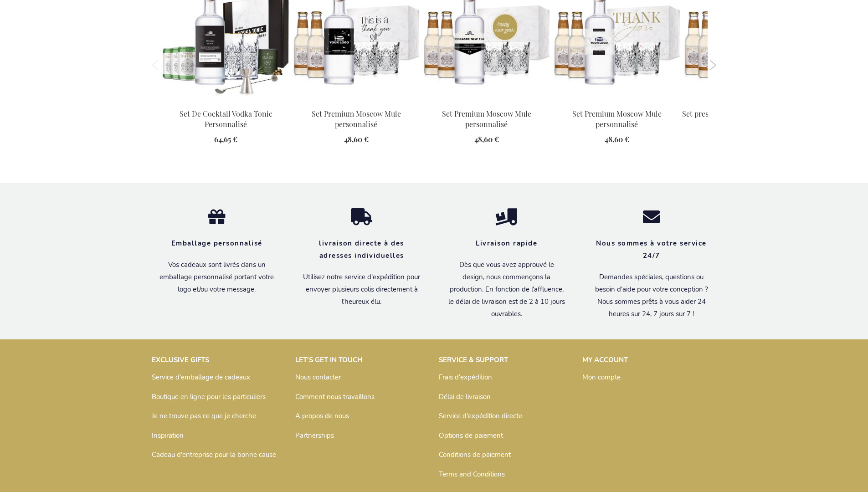
scroll to position [1207, 0]
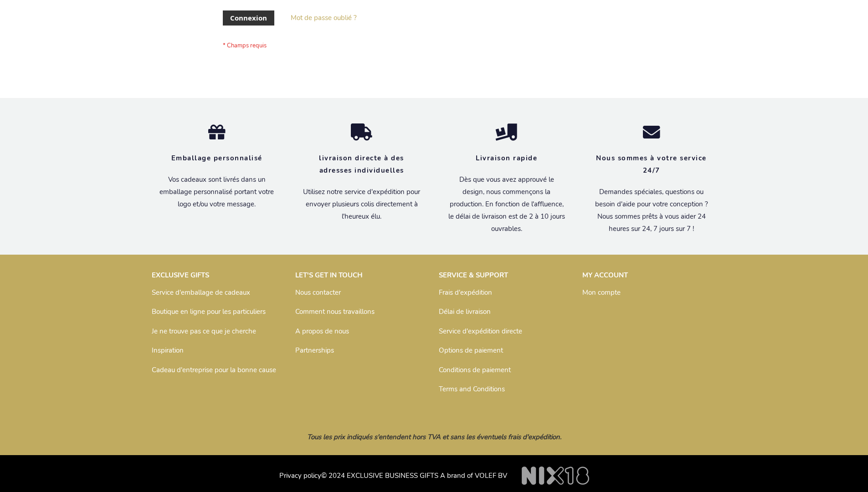
scroll to position [314, 0]
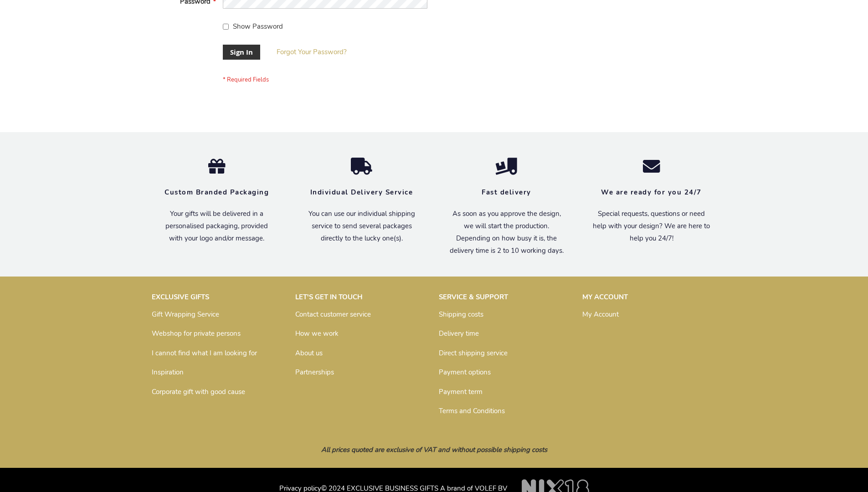
scroll to position [293, 0]
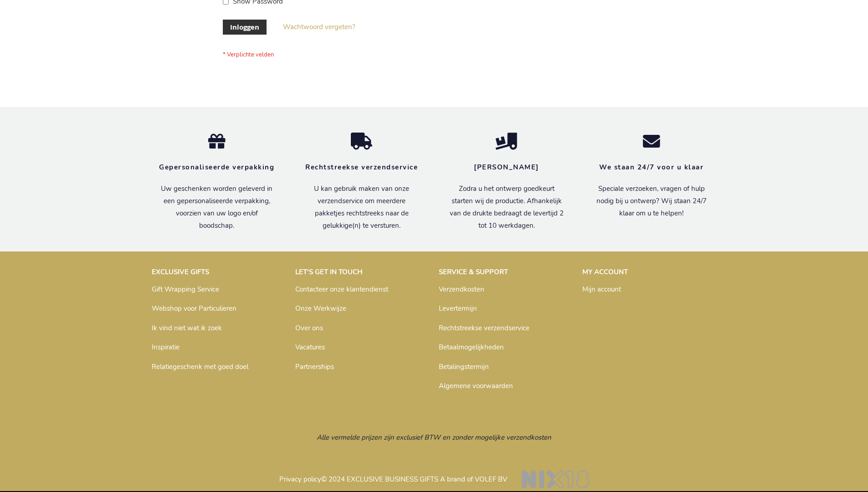
scroll to position [309, 0]
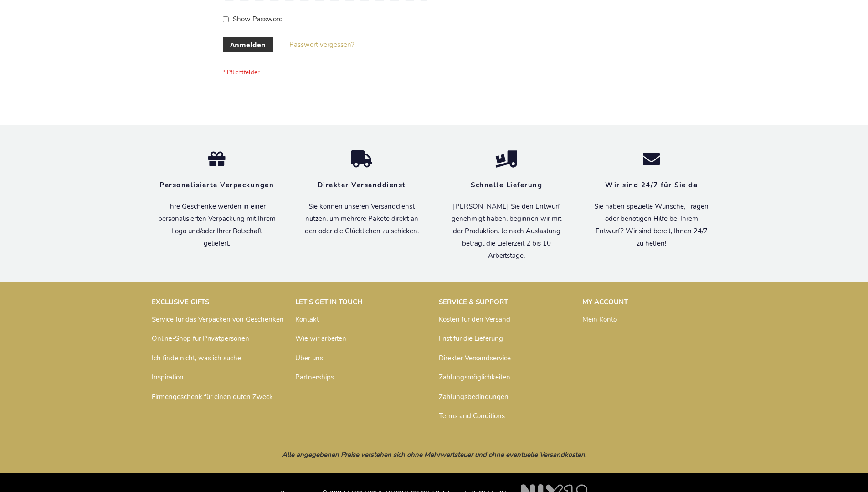
scroll to position [305, 0]
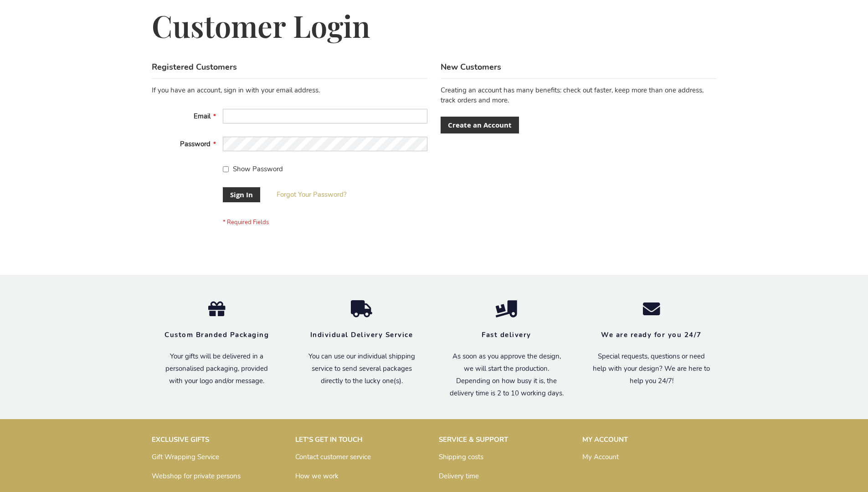
scroll to position [293, 0]
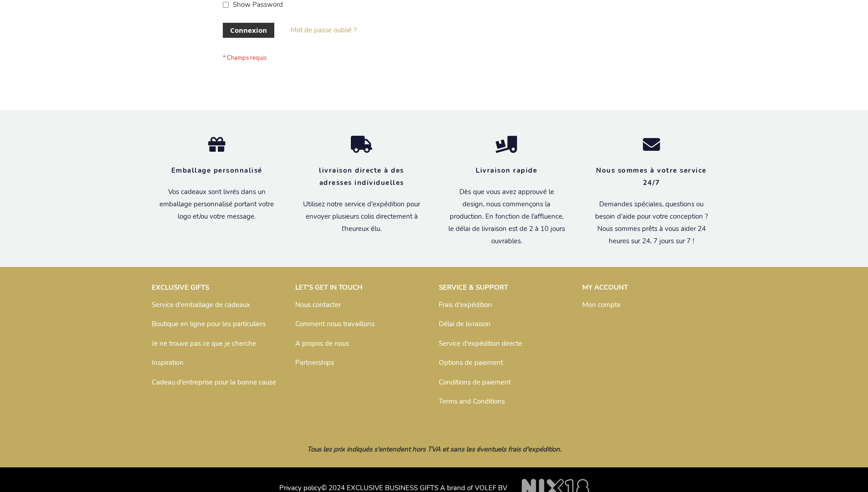
scroll to position [314, 0]
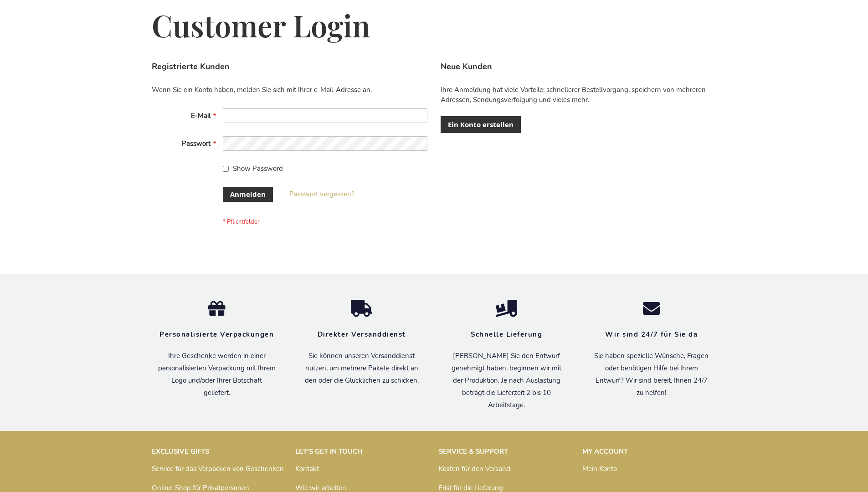
scroll to position [305, 0]
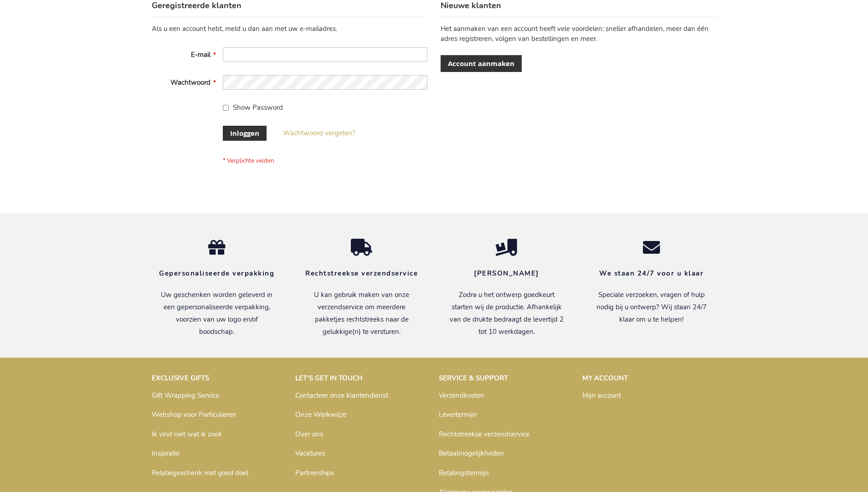
scroll to position [309, 0]
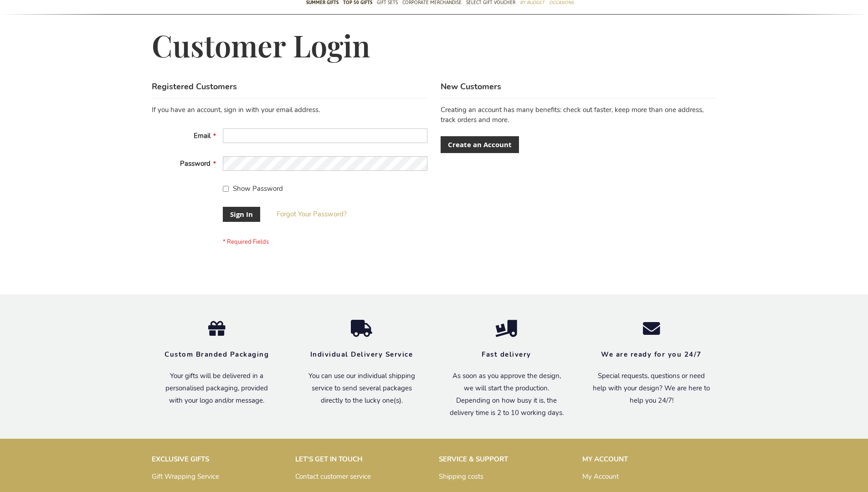
scroll to position [293, 0]
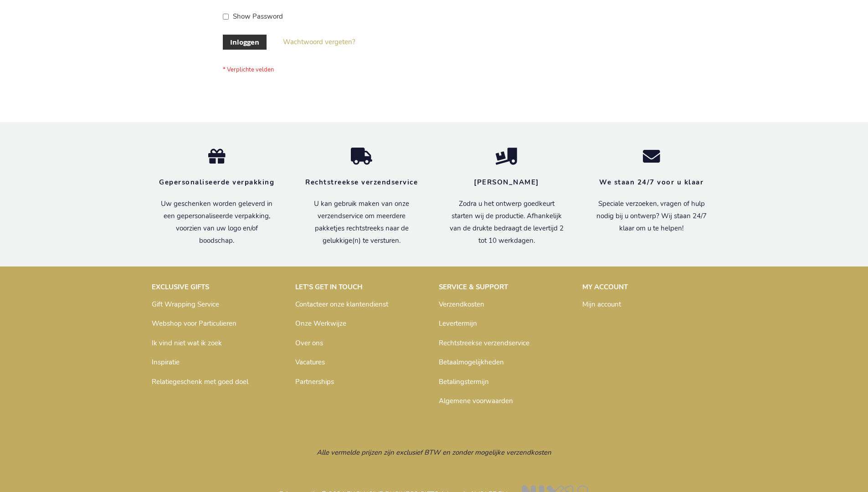
scroll to position [309, 0]
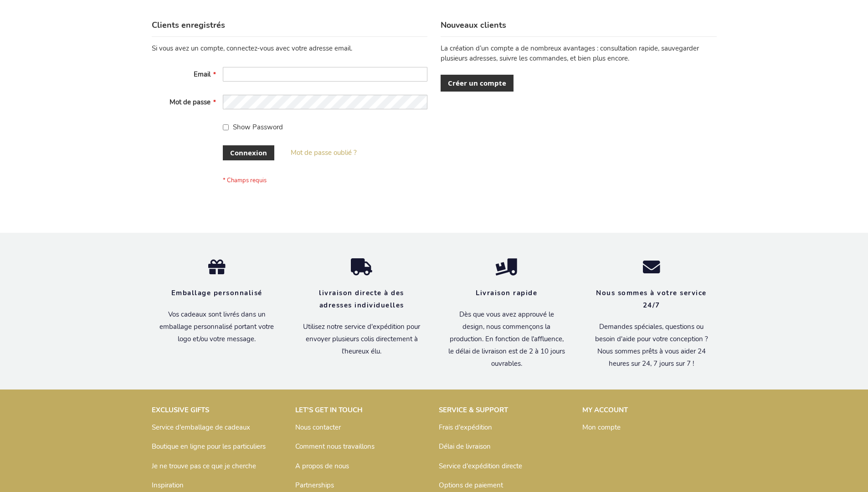
scroll to position [314, 0]
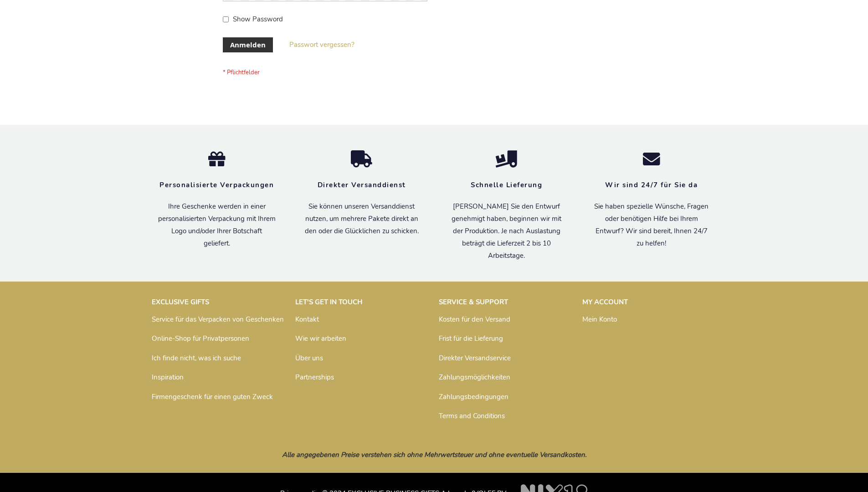
scroll to position [305, 0]
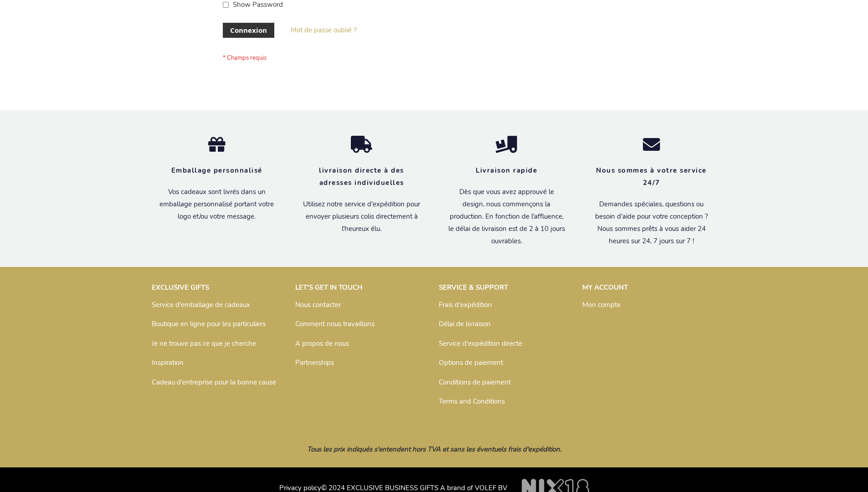
scroll to position [314, 0]
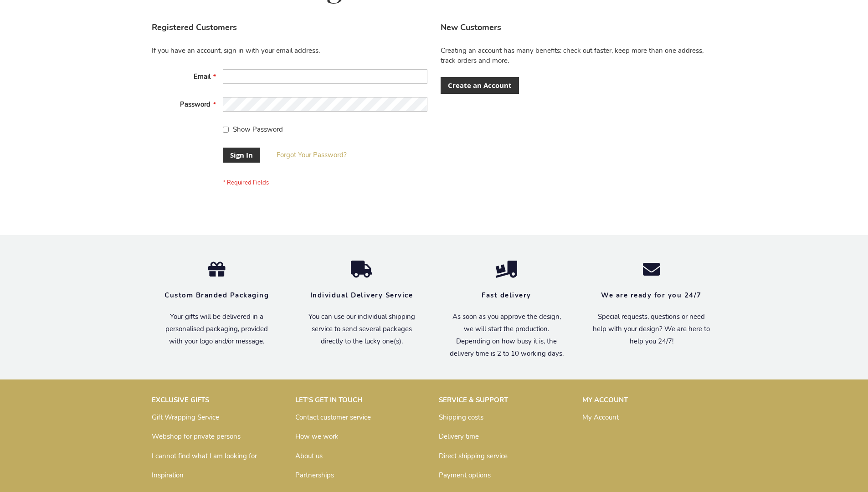
scroll to position [293, 0]
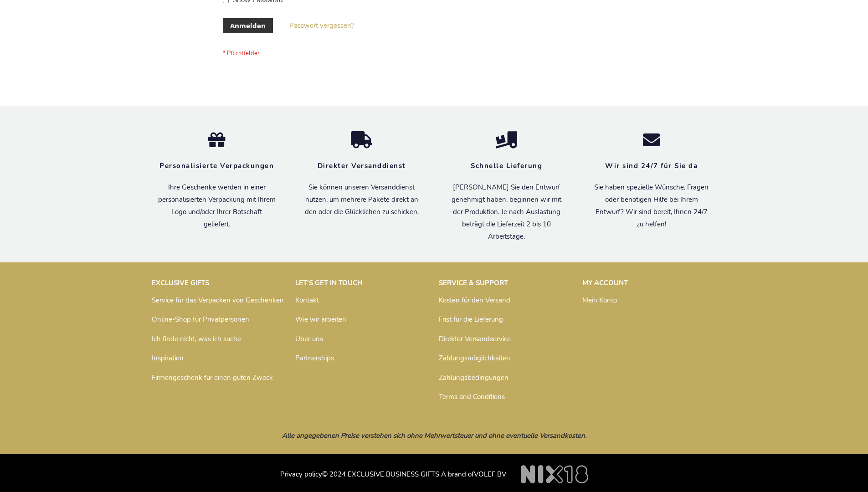
scroll to position [305, 0]
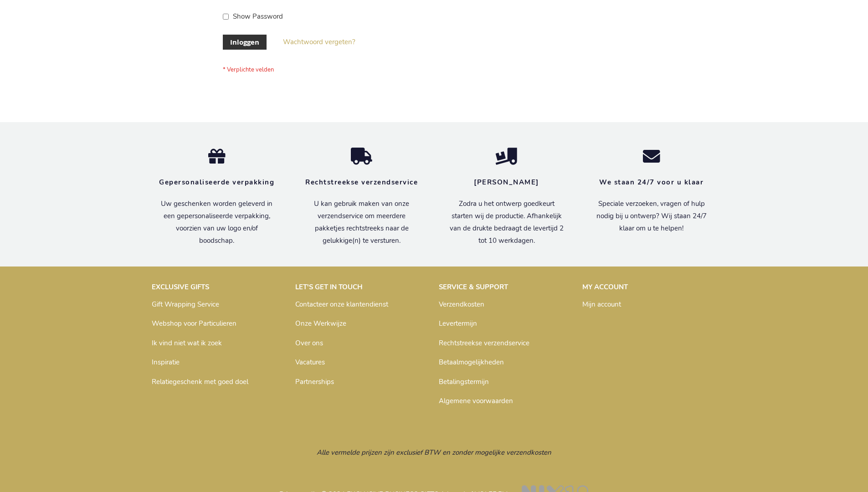
scroll to position [309, 0]
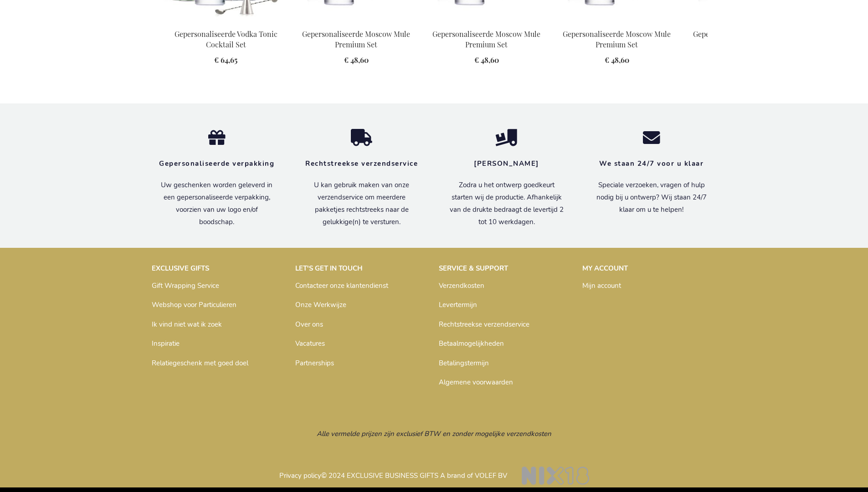
scroll to position [1192, 0]
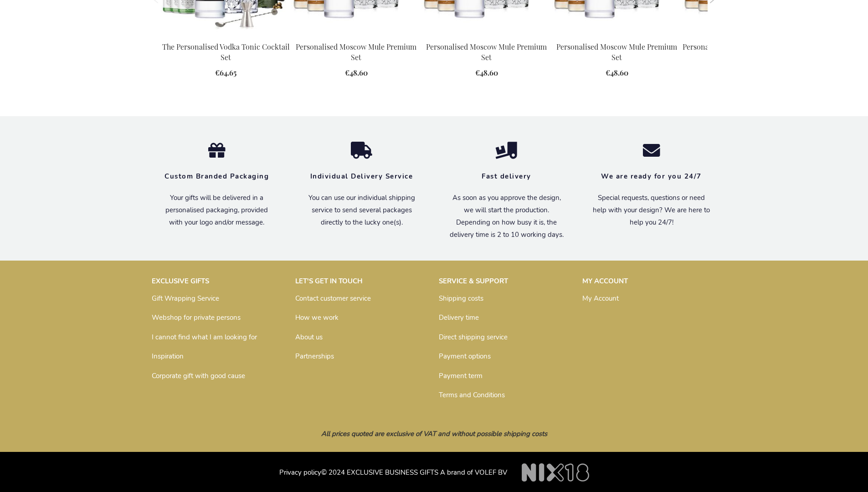
scroll to position [1175, 0]
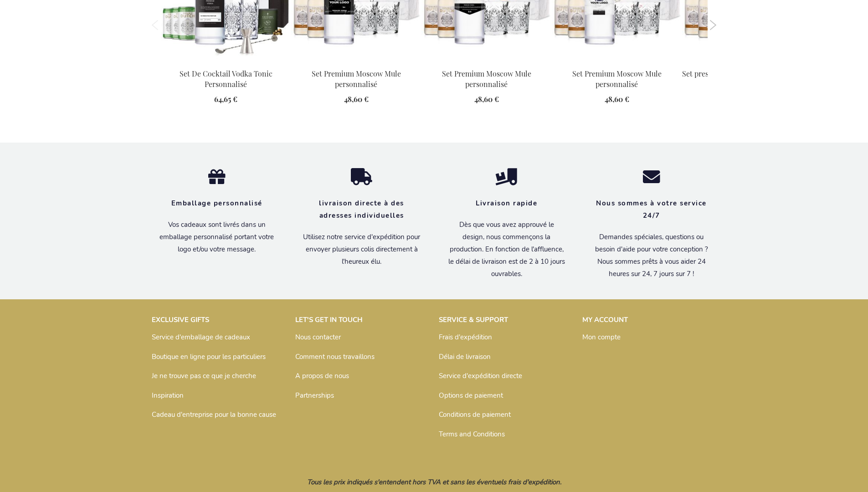
scroll to position [1207, 0]
